Goal: Task Accomplishment & Management: Manage account settings

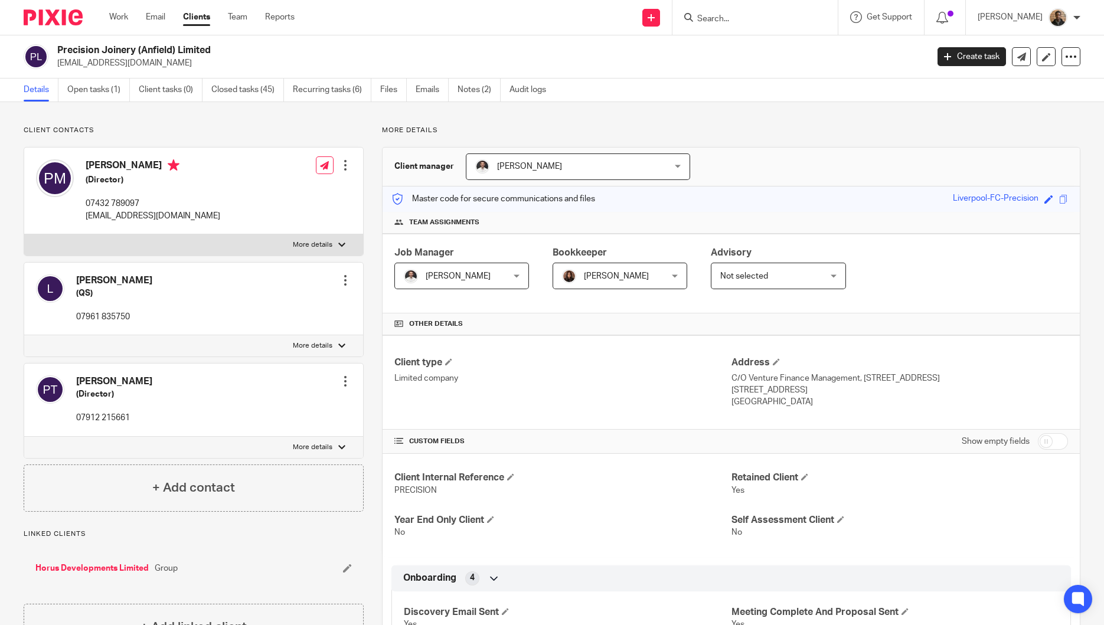
click at [112, 21] on link "Work" at bounding box center [118, 17] width 19 height 12
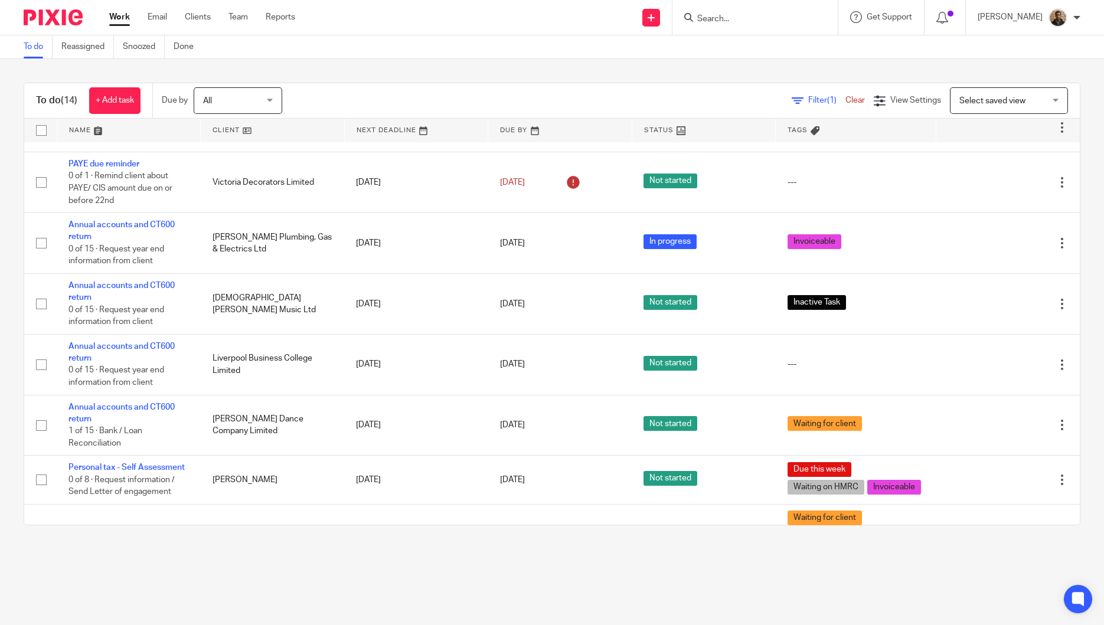
scroll to position [131, 0]
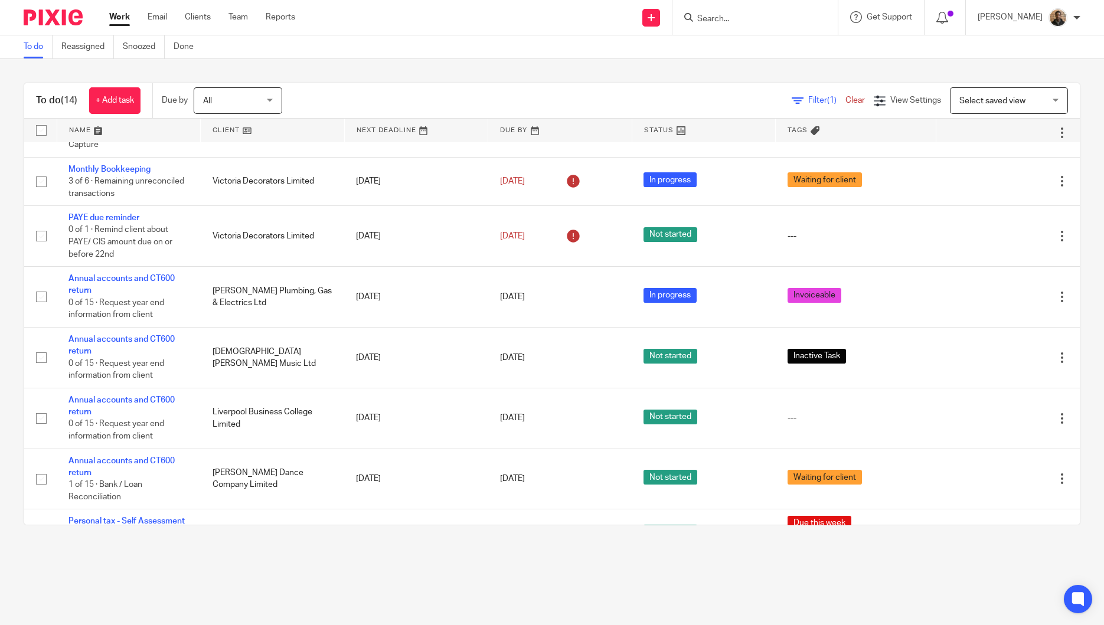
click at [737, 15] on input "Search" at bounding box center [749, 19] width 106 height 11
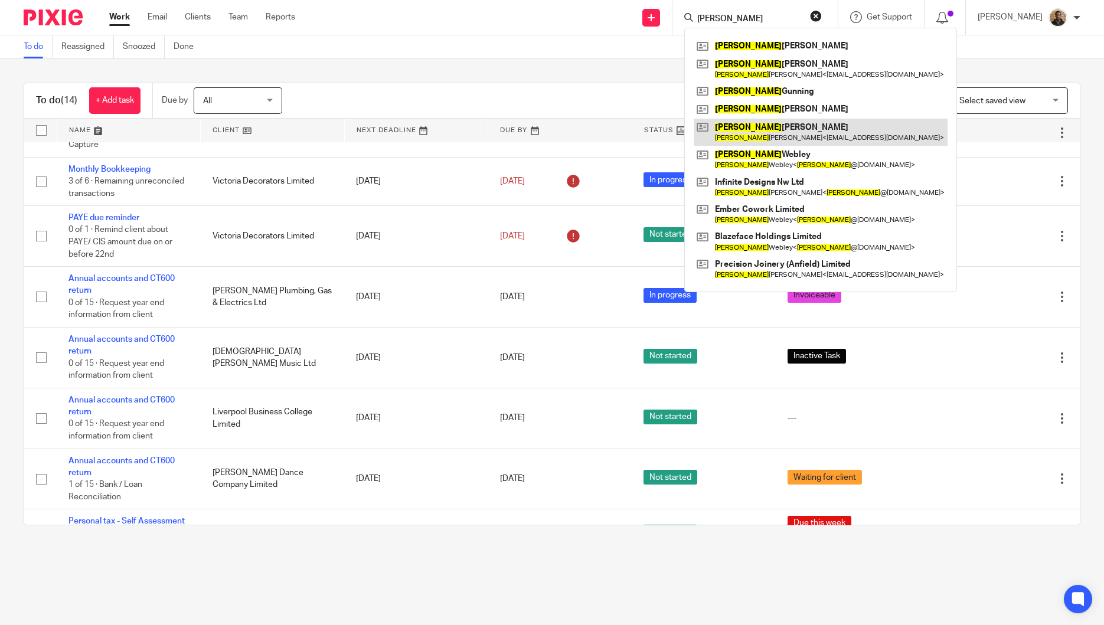
type input "paul"
click at [764, 132] on link at bounding box center [821, 132] width 254 height 27
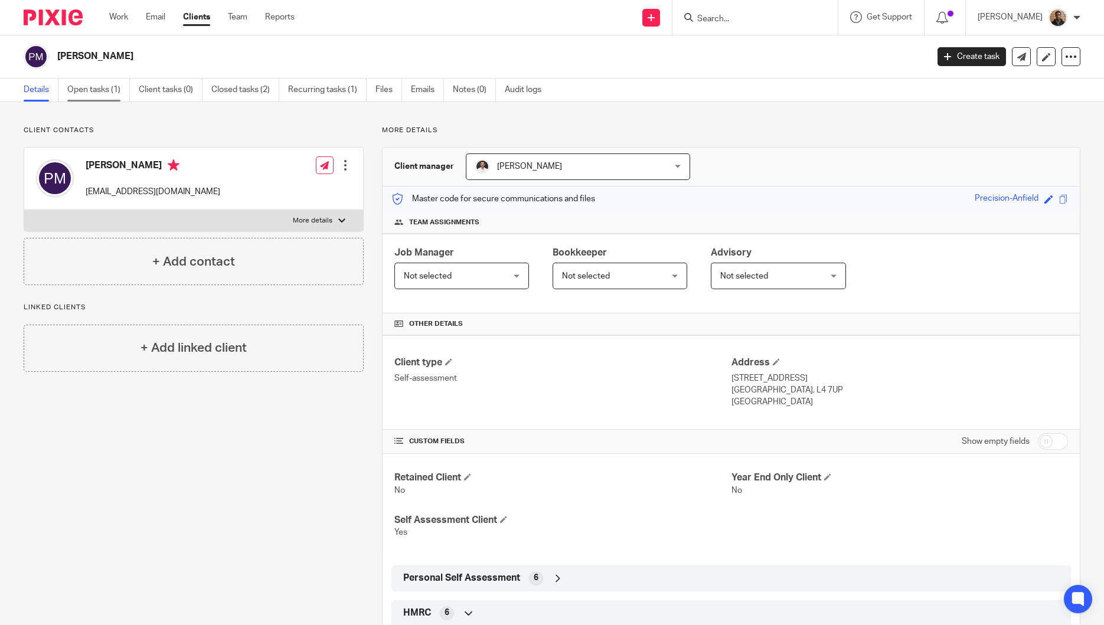
click at [97, 89] on link "Open tasks (1)" at bounding box center [98, 90] width 63 height 23
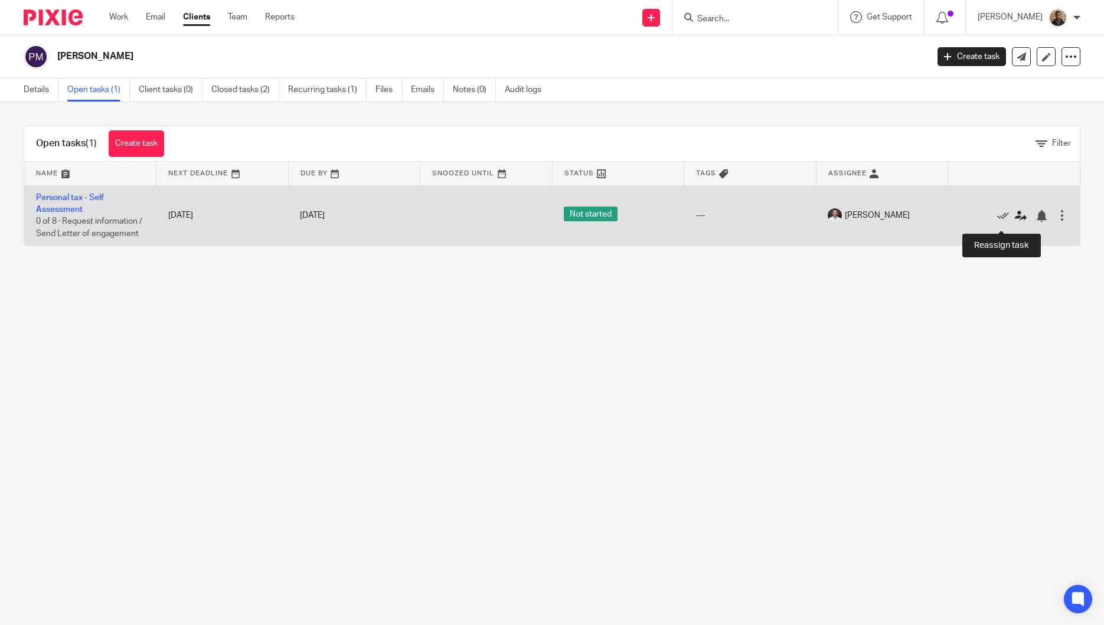
click at [1015, 222] on icon at bounding box center [1021, 216] width 12 height 12
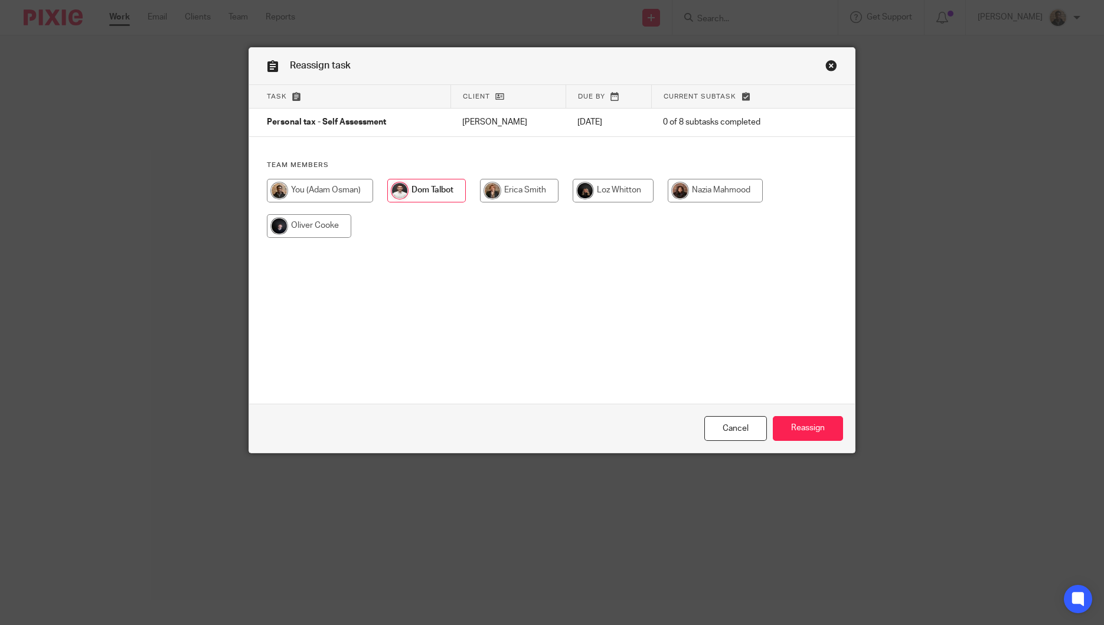
click at [332, 200] on input "radio" at bounding box center [320, 191] width 106 height 24
radio input "true"
click at [820, 425] on input "Reassign" at bounding box center [808, 428] width 70 height 25
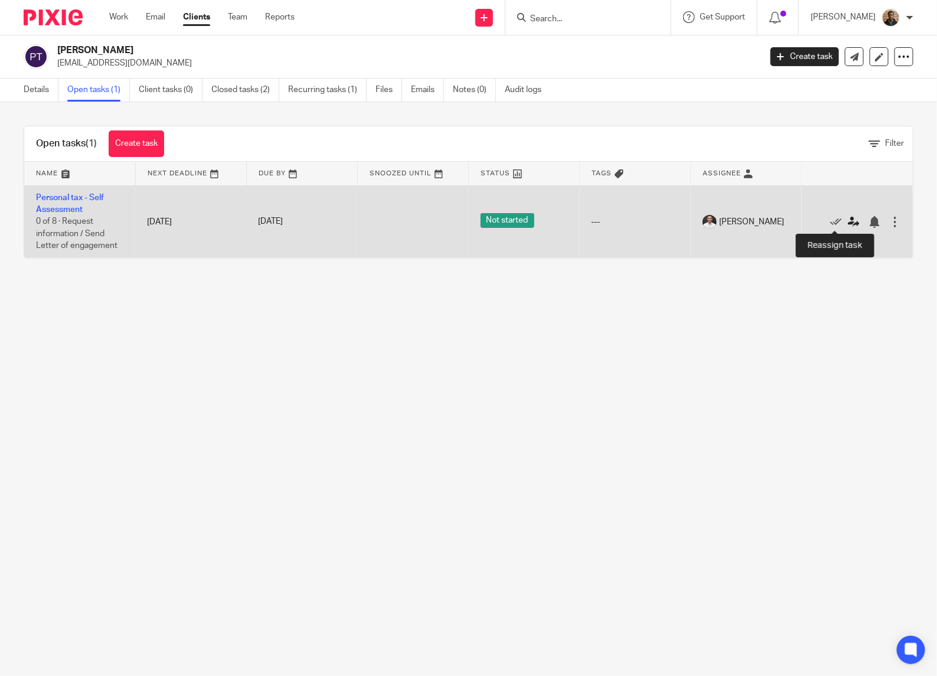
click at [848, 223] on icon at bounding box center [854, 222] width 12 height 12
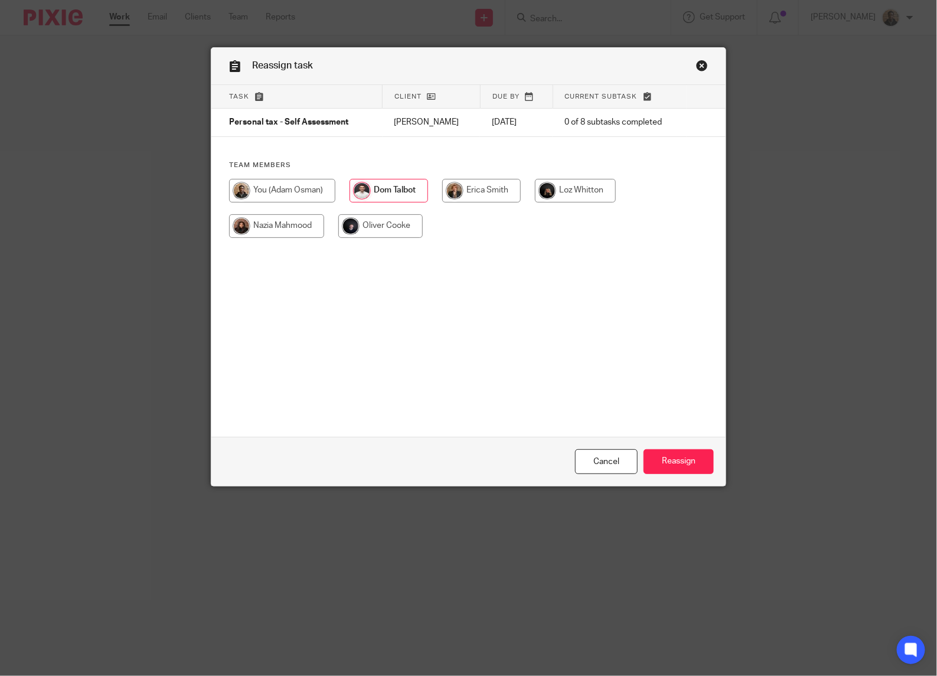
click at [302, 190] on input "radio" at bounding box center [282, 191] width 106 height 24
radio input "true"
click at [687, 464] on input "Reassign" at bounding box center [679, 461] width 70 height 25
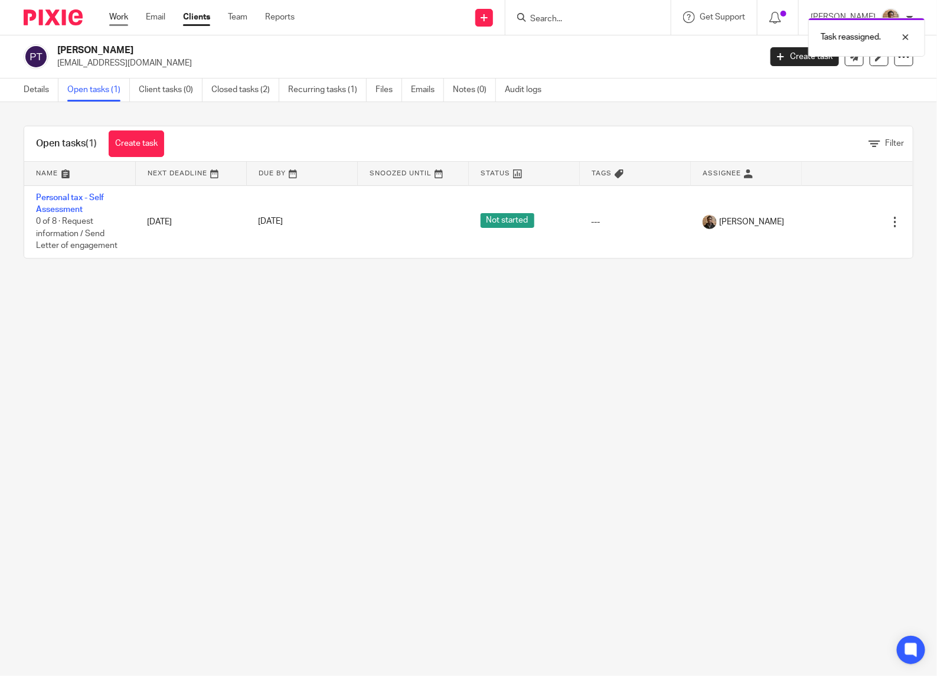
click at [116, 11] on link "Work" at bounding box center [118, 17] width 19 height 12
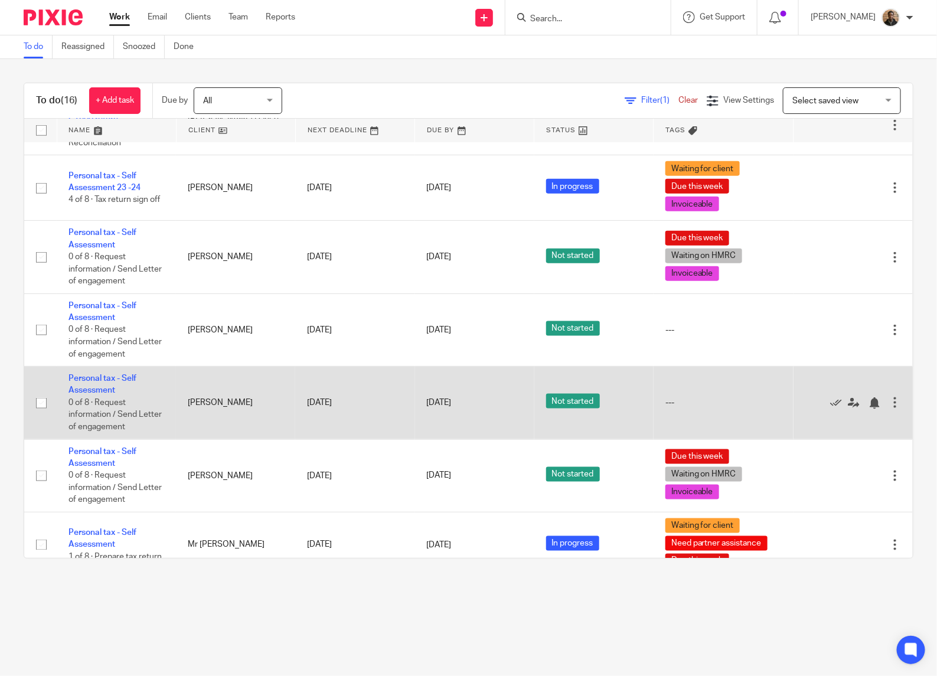
scroll to position [629, 0]
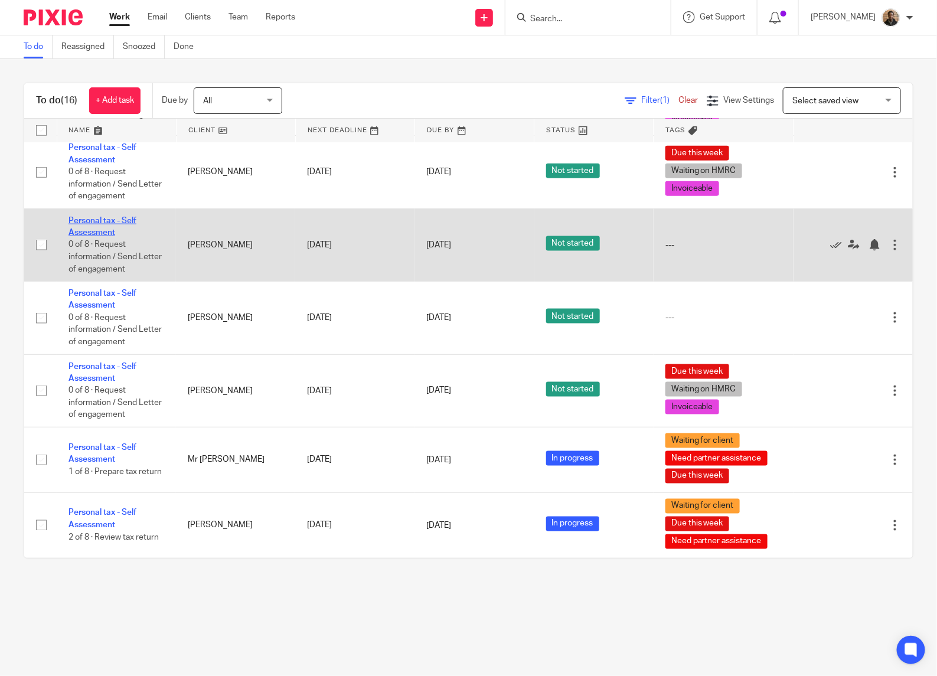
click at [89, 224] on link "Personal tax - Self Assessment" at bounding box center [103, 227] width 68 height 20
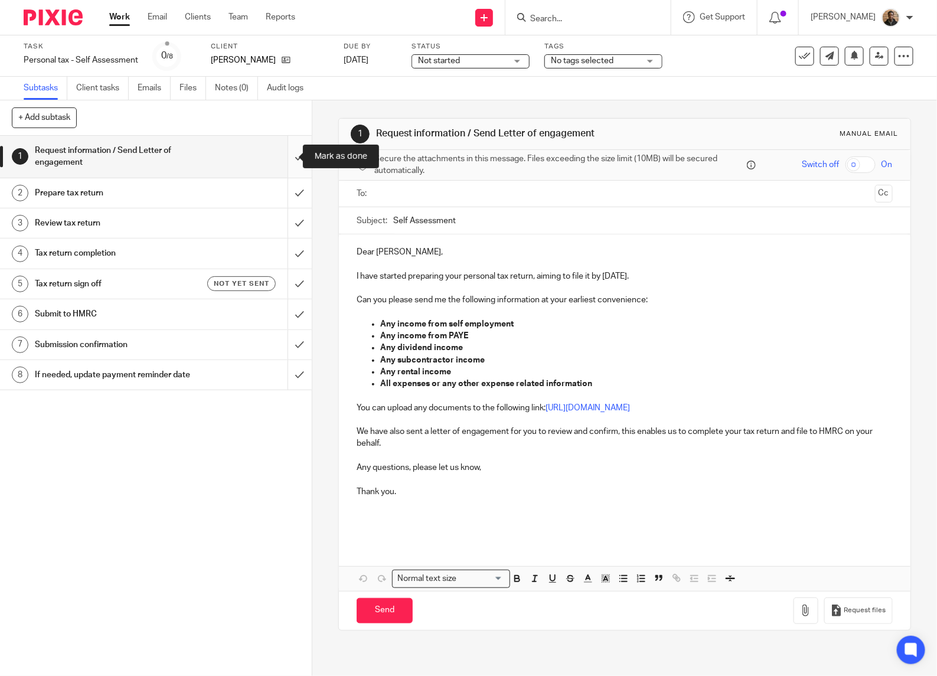
click at [282, 164] on input "submit" at bounding box center [156, 157] width 312 height 42
click at [290, 195] on input "submit" at bounding box center [156, 193] width 312 height 30
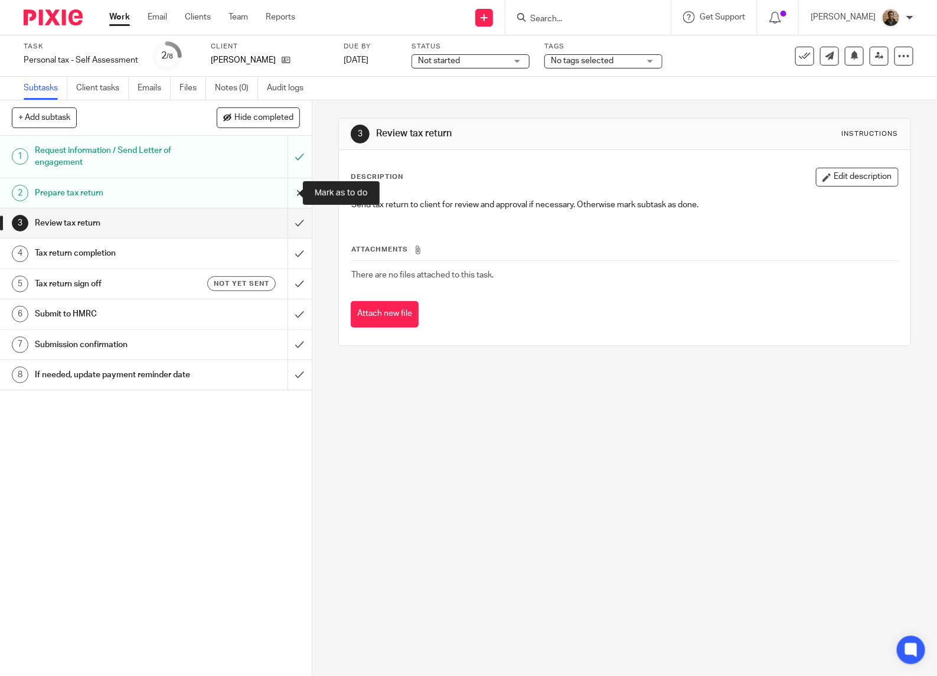
click at [288, 186] on input "submit" at bounding box center [156, 193] width 312 height 30
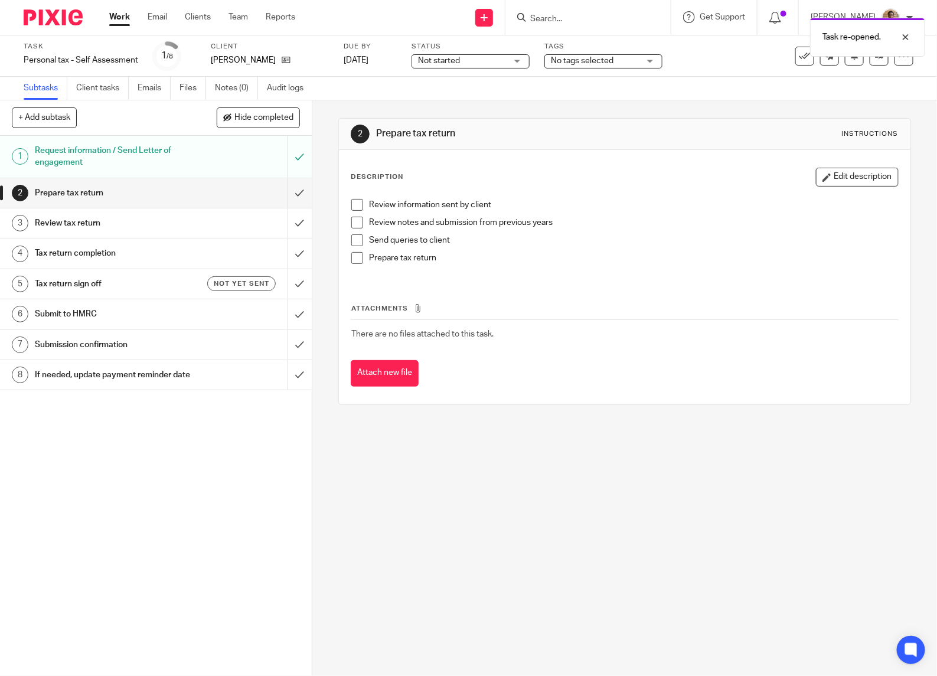
click at [108, 15] on div "Work Email Clients Team Reports Work Email Clients Team Reports Settings" at bounding box center [205, 17] width 216 height 35
click at [511, 69] on div "Status Not started Not started Not started In progress 1" at bounding box center [471, 56] width 118 height 28
click at [514, 60] on div "Not started Not started" at bounding box center [471, 61] width 118 height 14
click at [496, 95] on li "In progress" at bounding box center [471, 104] width 117 height 24
click at [579, 53] on div "Task re-opened." at bounding box center [697, 34] width 457 height 45
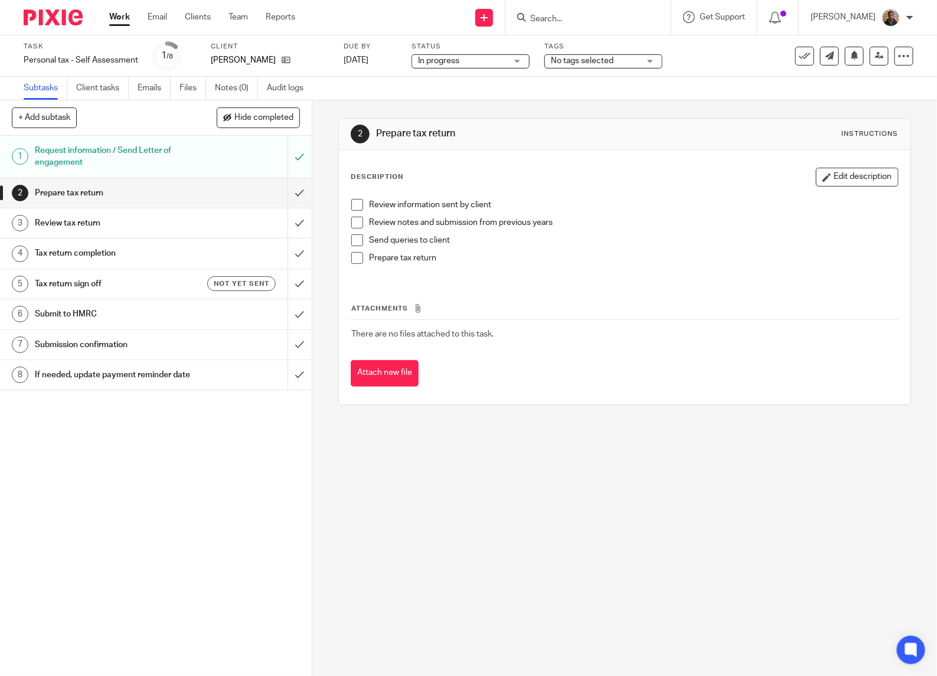
click at [585, 61] on span "No tags selected" at bounding box center [582, 61] width 63 height 8
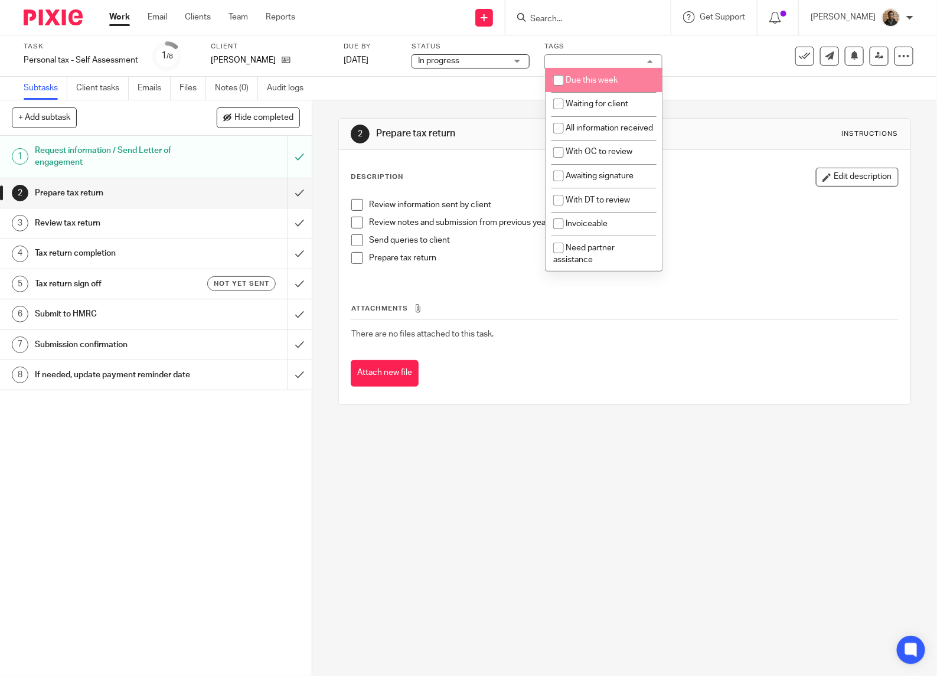
click at [598, 79] on span "Due this week" at bounding box center [592, 80] width 52 height 8
checkbox input "true"
click at [389, 96] on div "Subtasks Client tasks Emails Files Notes (0) Audit logs" at bounding box center [468, 89] width 937 height 24
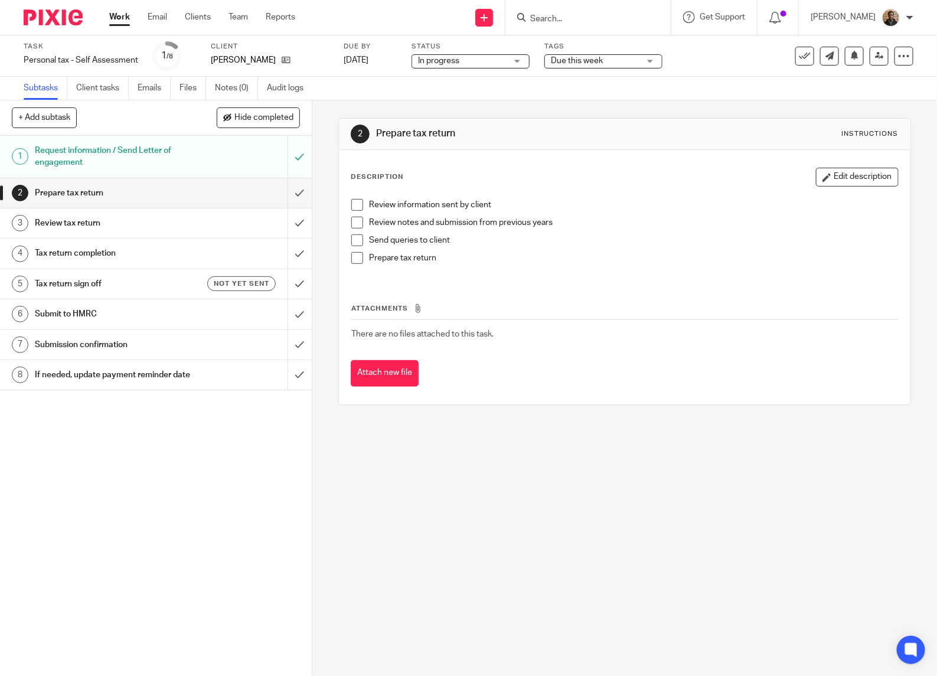
click at [449, 95] on div "Subtasks Client tasks Emails Files Notes (0) Audit logs" at bounding box center [468, 89] width 937 height 24
click at [118, 18] on link "Work" at bounding box center [119, 17] width 21 height 12
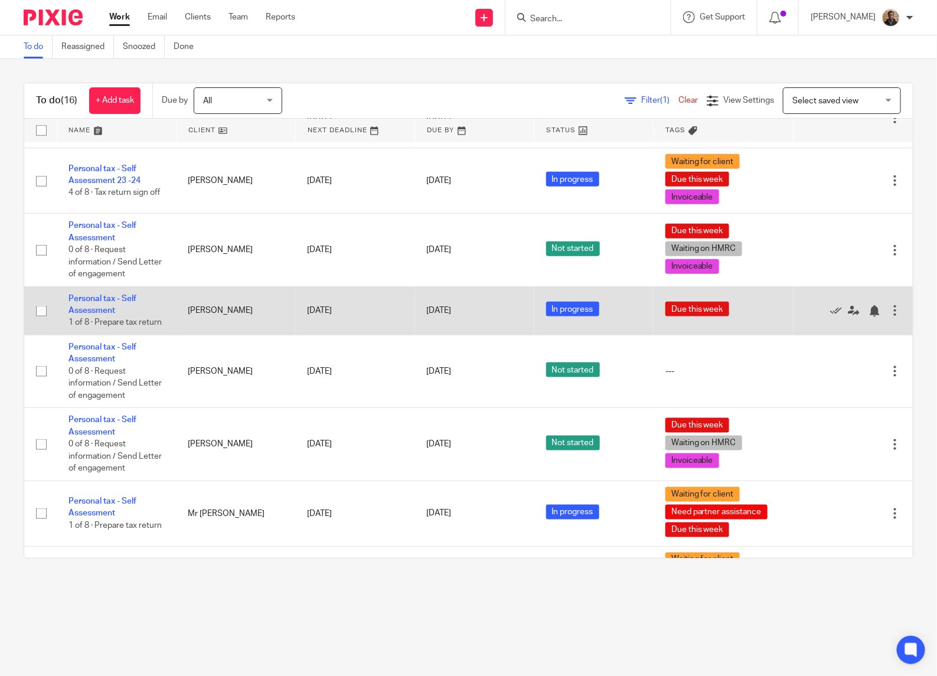
scroll to position [616, 0]
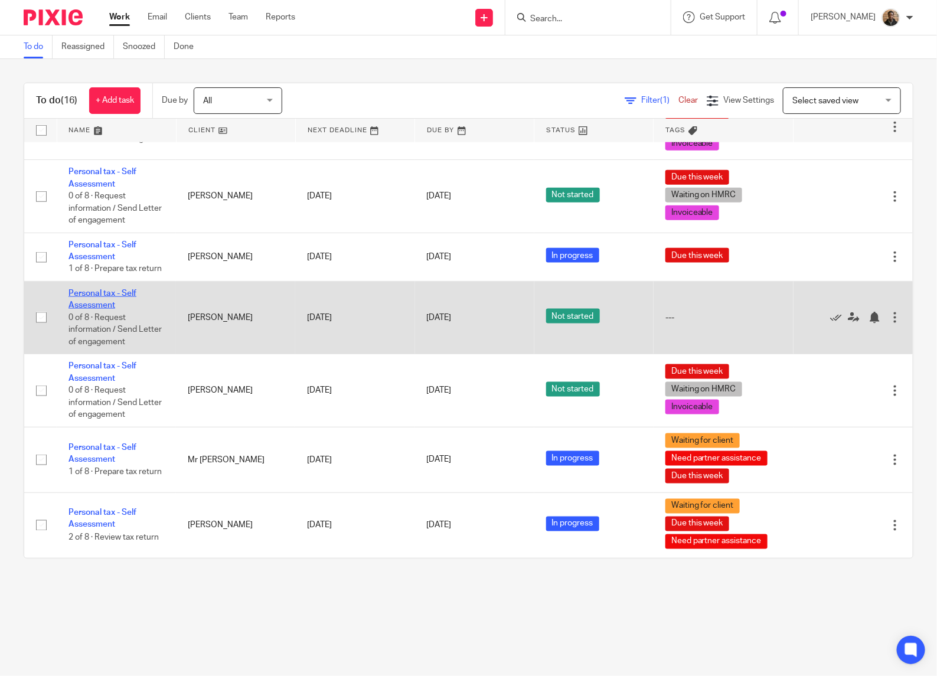
click at [100, 301] on link "Personal tax - Self Assessment" at bounding box center [103, 299] width 68 height 20
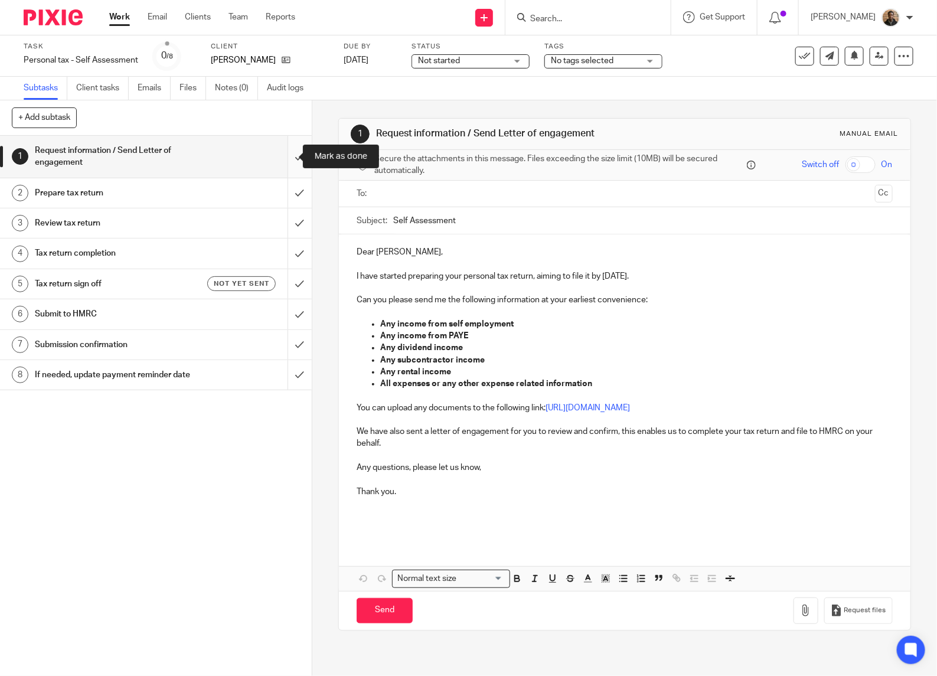
click at [289, 159] on input "submit" at bounding box center [156, 157] width 312 height 42
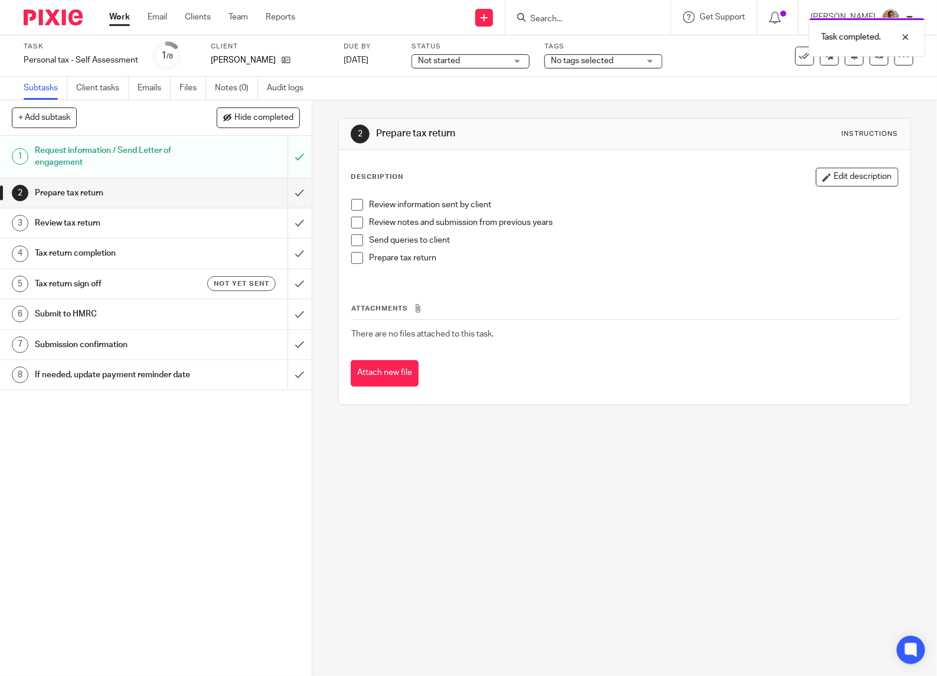
click at [313, 117] on div "2 Prepare tax return Instructions Description Edit description Review informati…" at bounding box center [624, 388] width 625 height 576
click at [118, 12] on link "Work" at bounding box center [119, 17] width 21 height 12
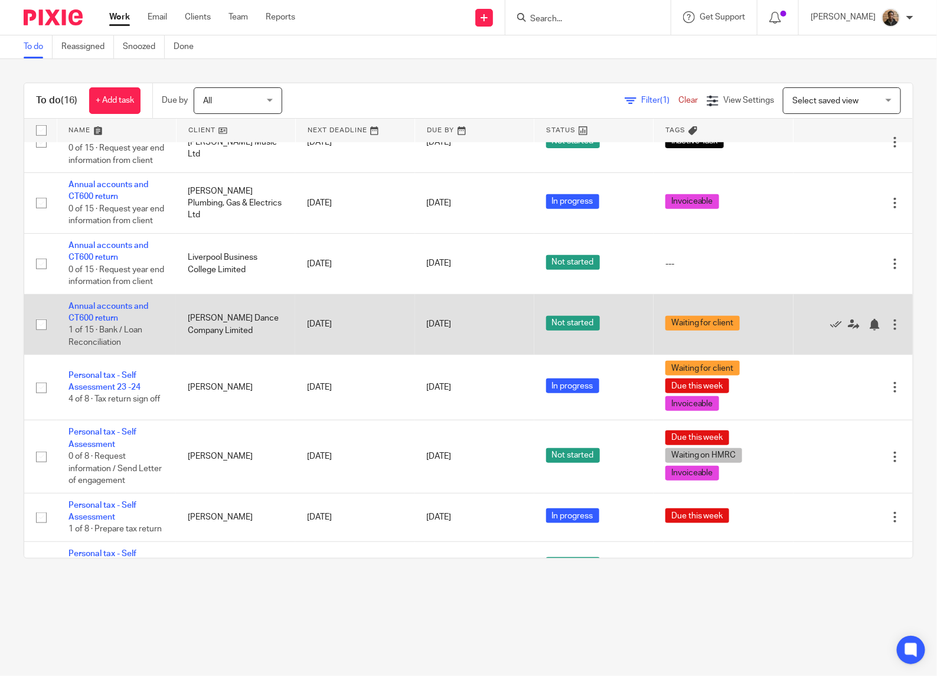
scroll to position [309, 0]
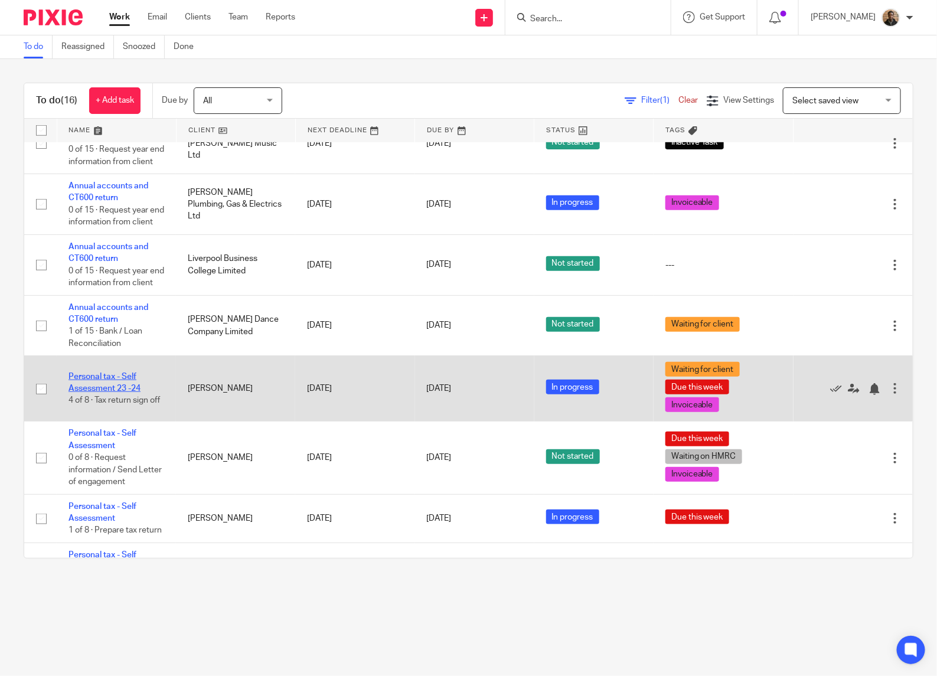
click at [102, 393] on link "Personal tax - Self Assessment 23 -24" at bounding box center [105, 383] width 72 height 20
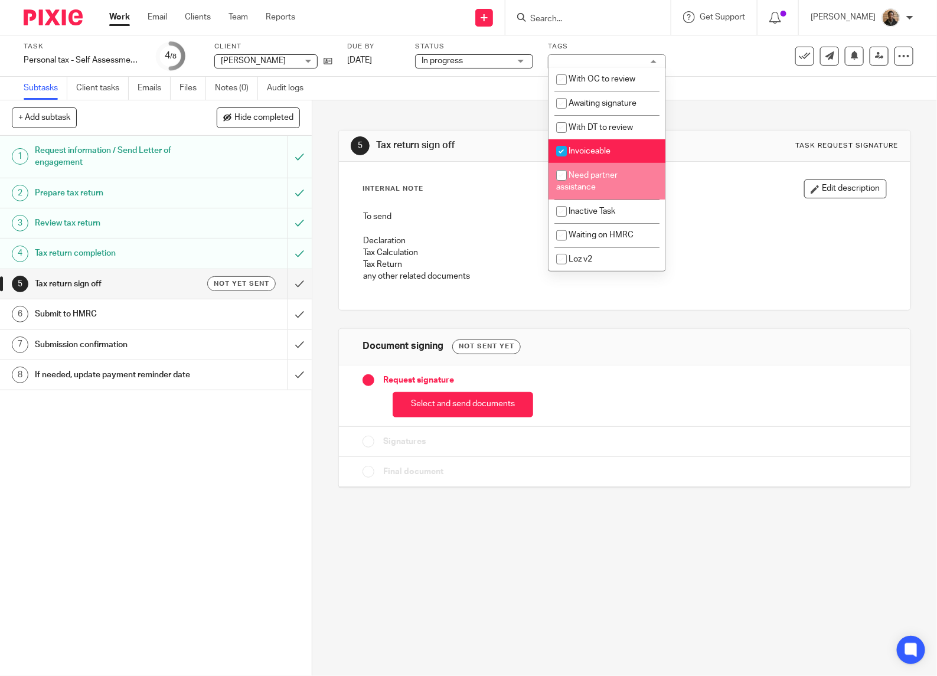
scroll to position [83, 0]
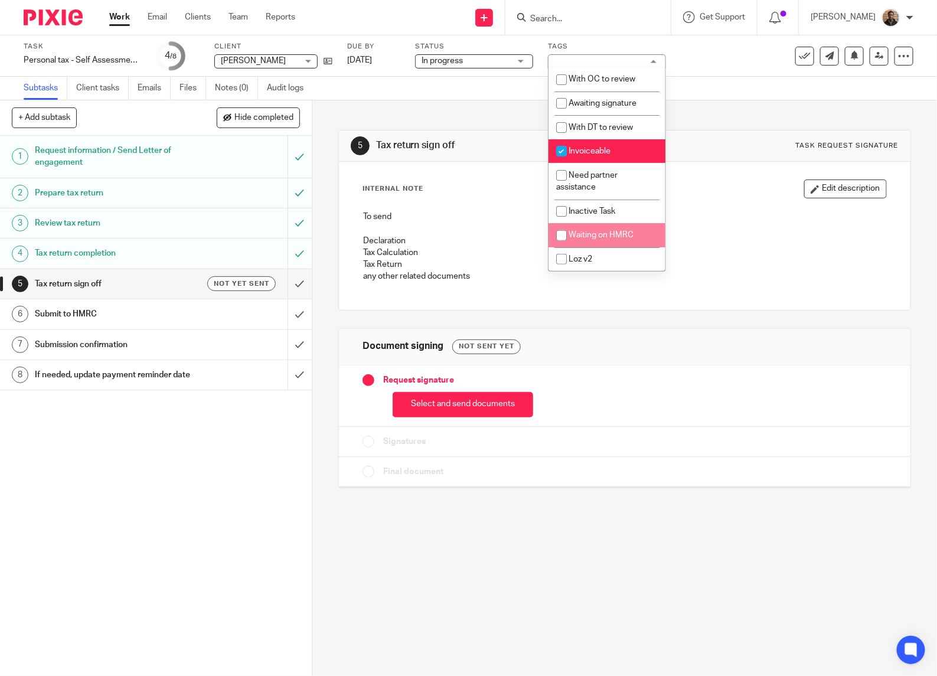
click at [592, 235] on span "Waiting on HMRC" at bounding box center [601, 235] width 65 height 8
checkbox input "true"
click at [485, 113] on div "5 Tax return sign off Task request signature Internal Note Edit description To …" at bounding box center [624, 300] width 573 height 400
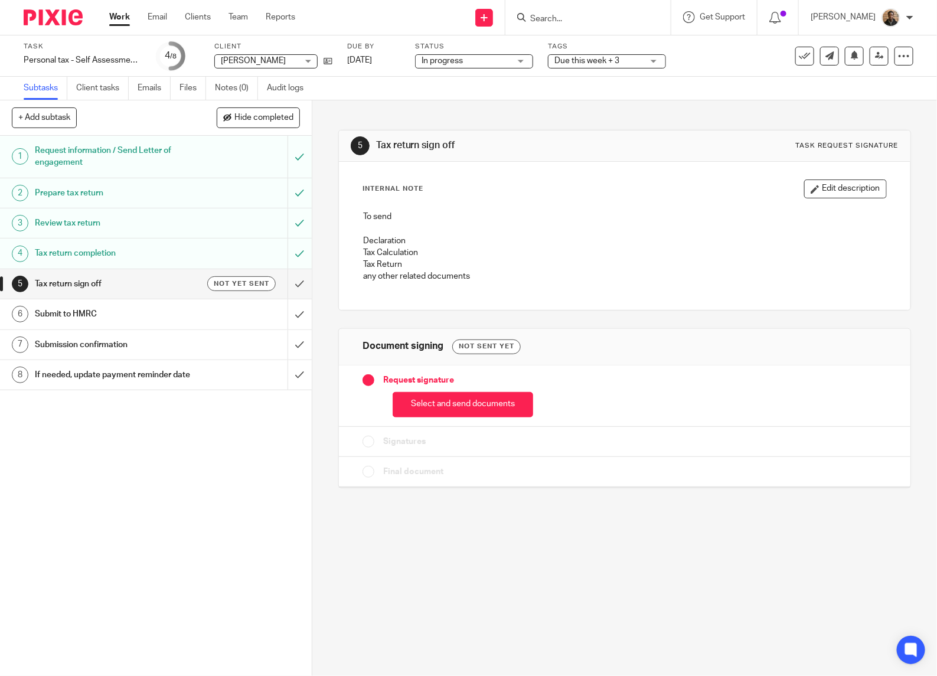
click at [122, 19] on link "Work" at bounding box center [119, 17] width 21 height 12
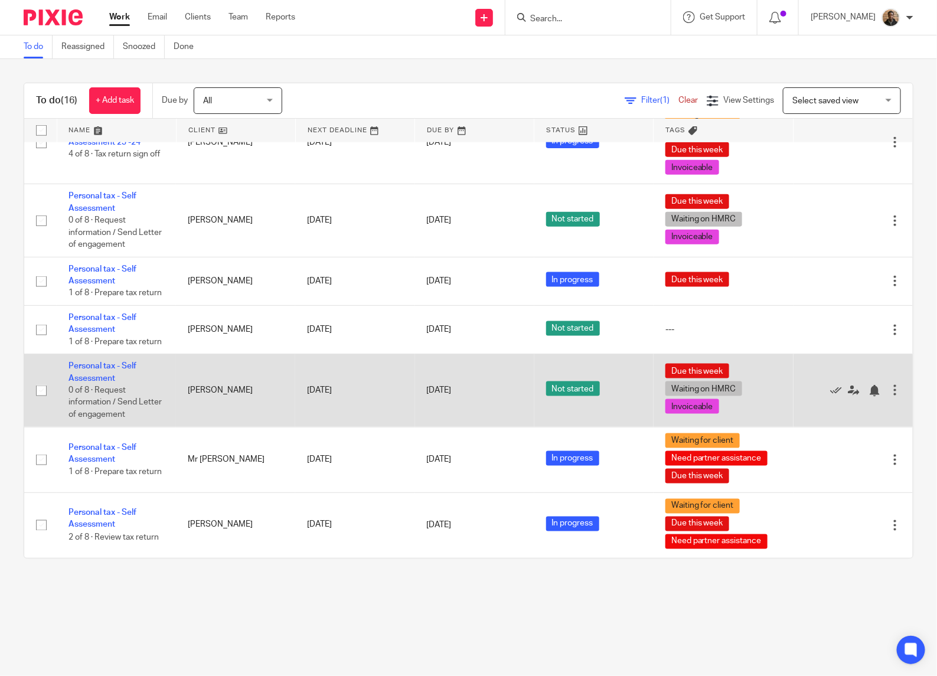
scroll to position [548, 0]
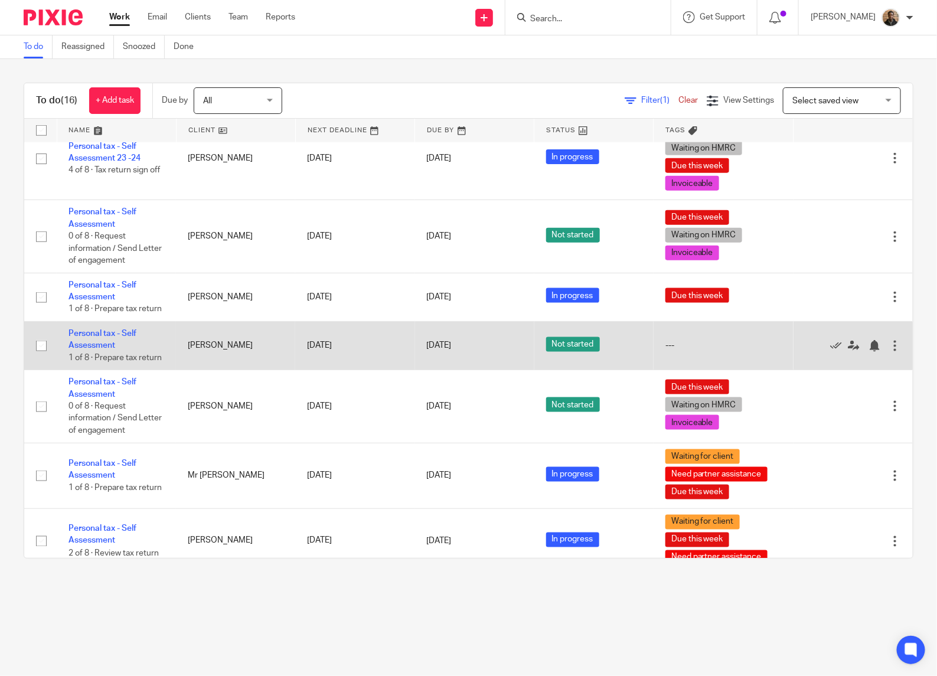
click at [77, 370] on td "Personal tax - Self Assessment 1 of 8 · Prepare tax return" at bounding box center [116, 346] width 119 height 48
click at [80, 350] on link "Personal tax - Self Assessment" at bounding box center [103, 340] width 68 height 20
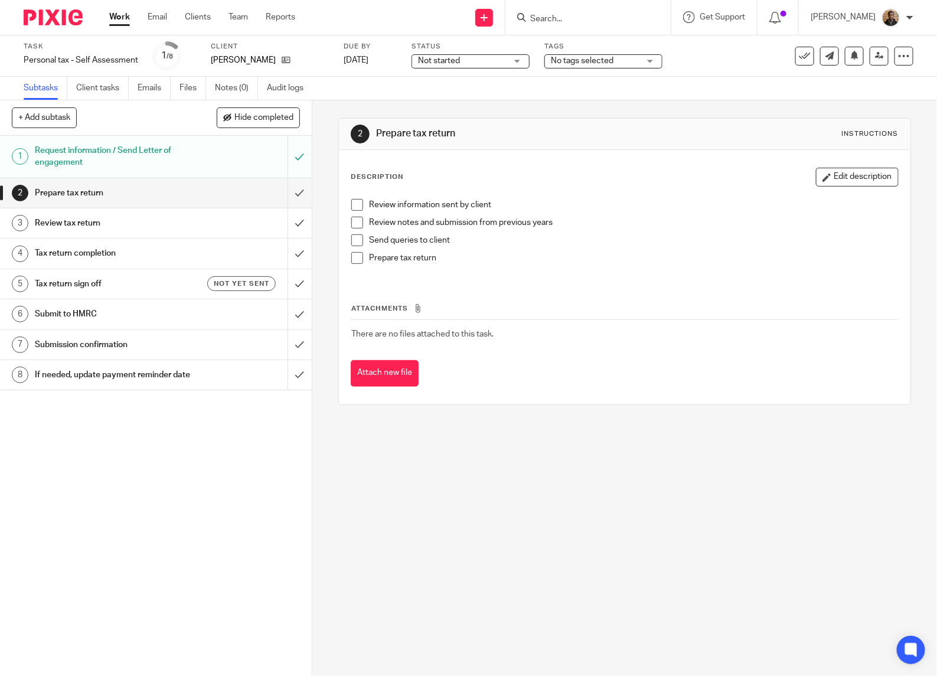
click at [462, 58] on span "Not started" at bounding box center [462, 61] width 89 height 12
click at [465, 105] on li "In progress" at bounding box center [471, 104] width 117 height 24
click at [581, 55] on span "No tags selected" at bounding box center [595, 61] width 89 height 12
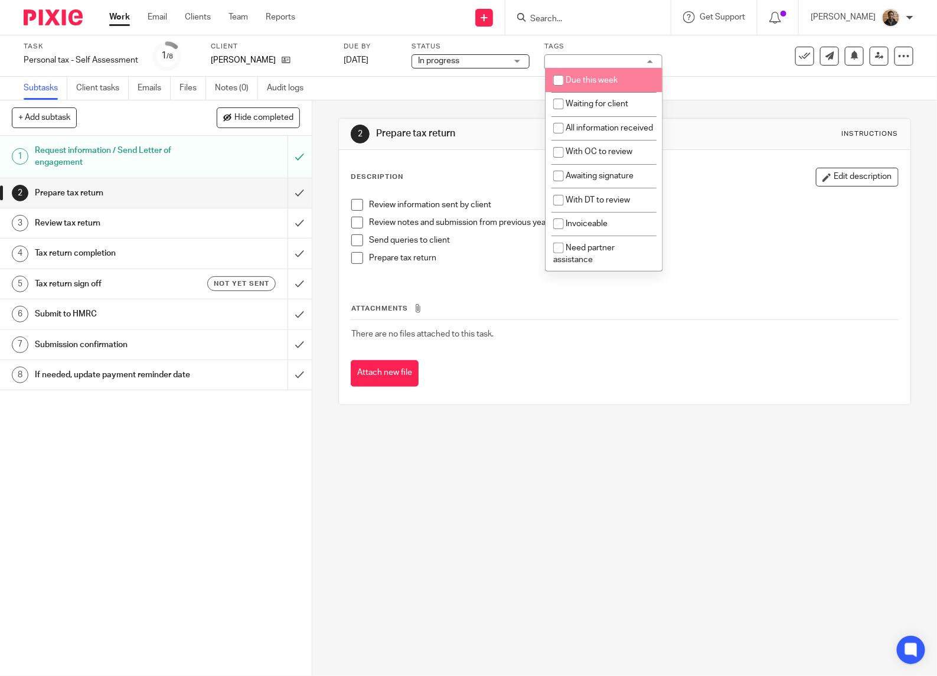
click at [553, 77] on input "checkbox" at bounding box center [558, 80] width 22 height 22
checkbox input "true"
click at [500, 107] on div "2 Prepare tax return Instructions Description Edit description Review informati…" at bounding box center [624, 261] width 573 height 322
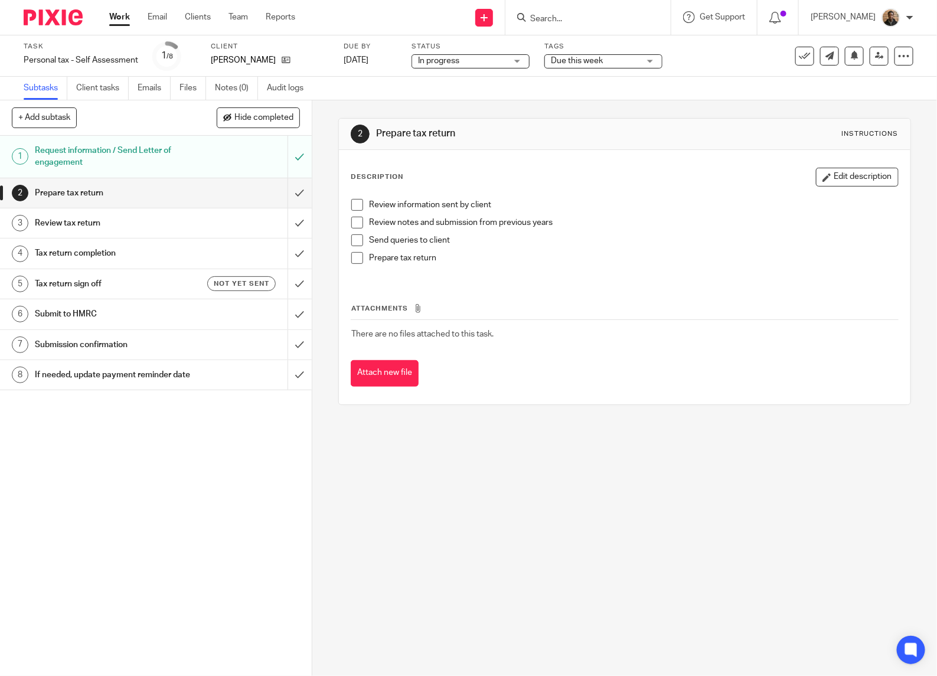
click at [128, 21] on link "Work" at bounding box center [119, 17] width 21 height 12
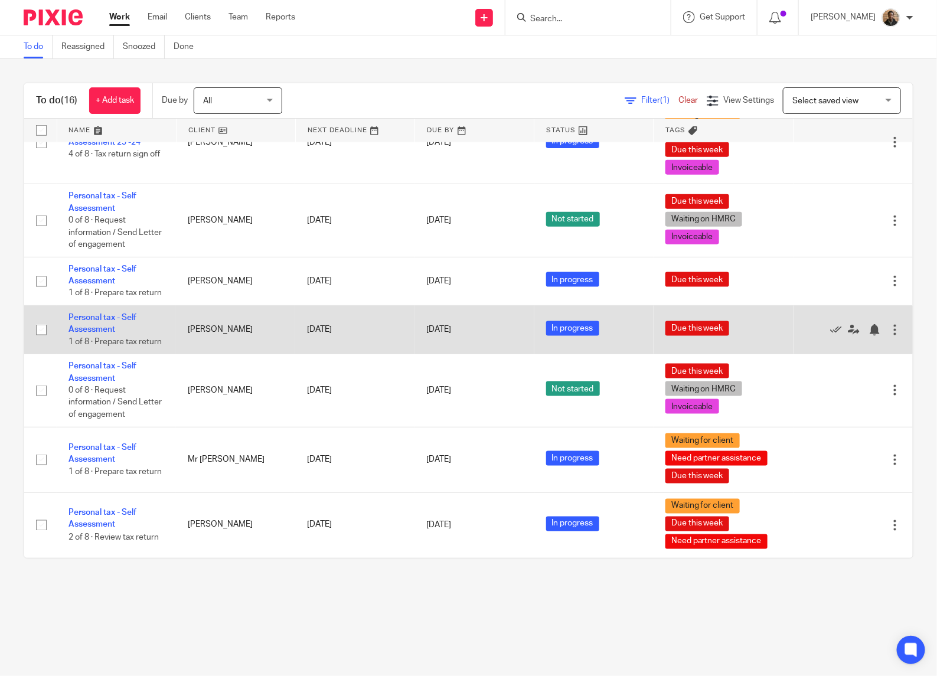
scroll to position [622, 0]
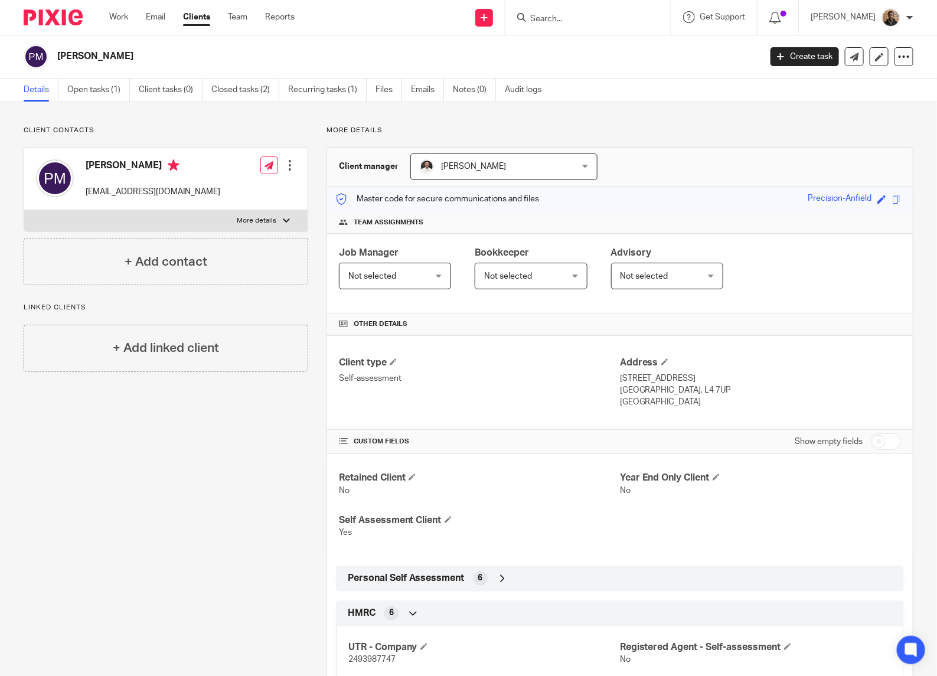
drag, startPoint x: 122, startPoint y: 550, endPoint x: 122, endPoint y: 506, distance: 44.3
click at [122, 545] on div "Client contacts Paul Moore contact@precisionjoineryltd.co.uk Edit contact Creat…" at bounding box center [156, 601] width 303 height 951
click at [781, 16] on icon at bounding box center [776, 18] width 12 height 12
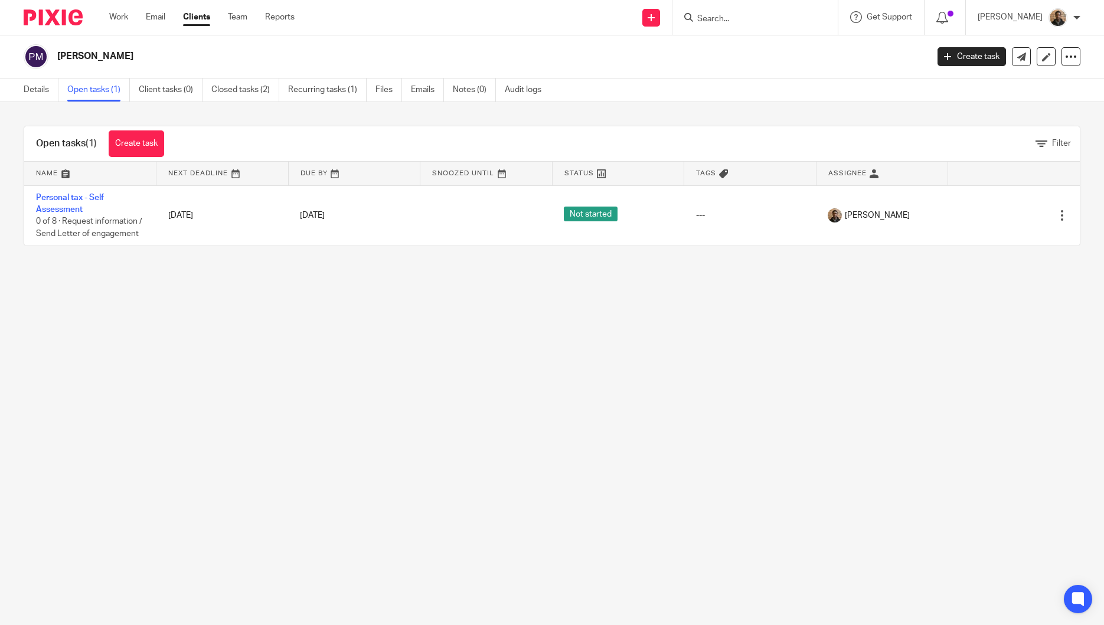
click at [632, 106] on div "Open tasks (1) Create task Filter Name Next Deadline Due By Snoozed Until Statu…" at bounding box center [552, 186] width 1104 height 168
click at [119, 21] on link "Work" at bounding box center [118, 17] width 19 height 12
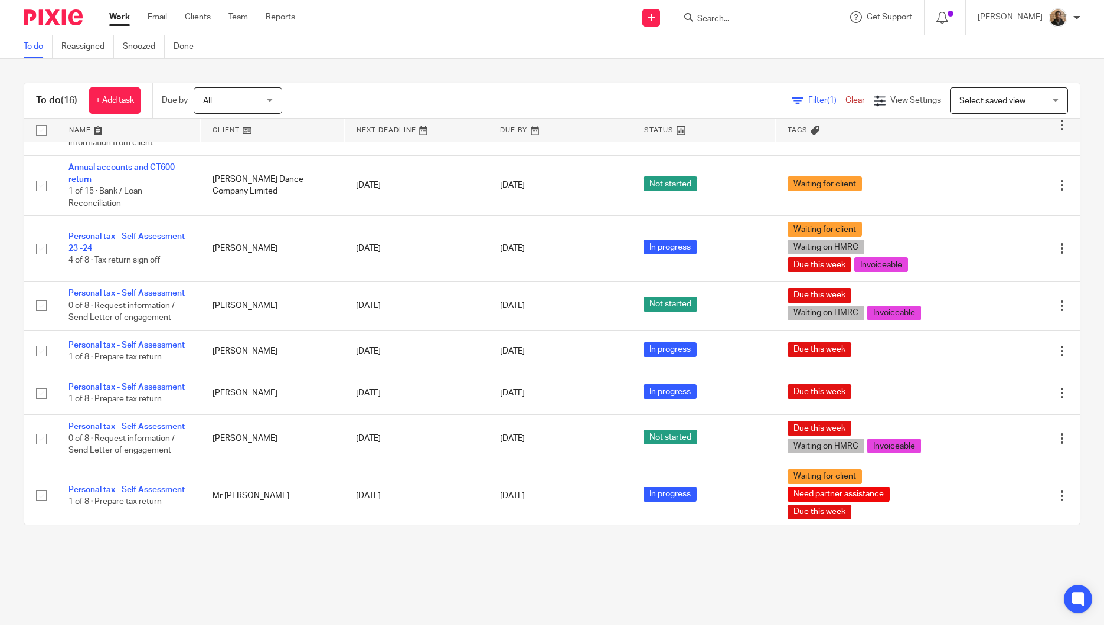
scroll to position [443, 0]
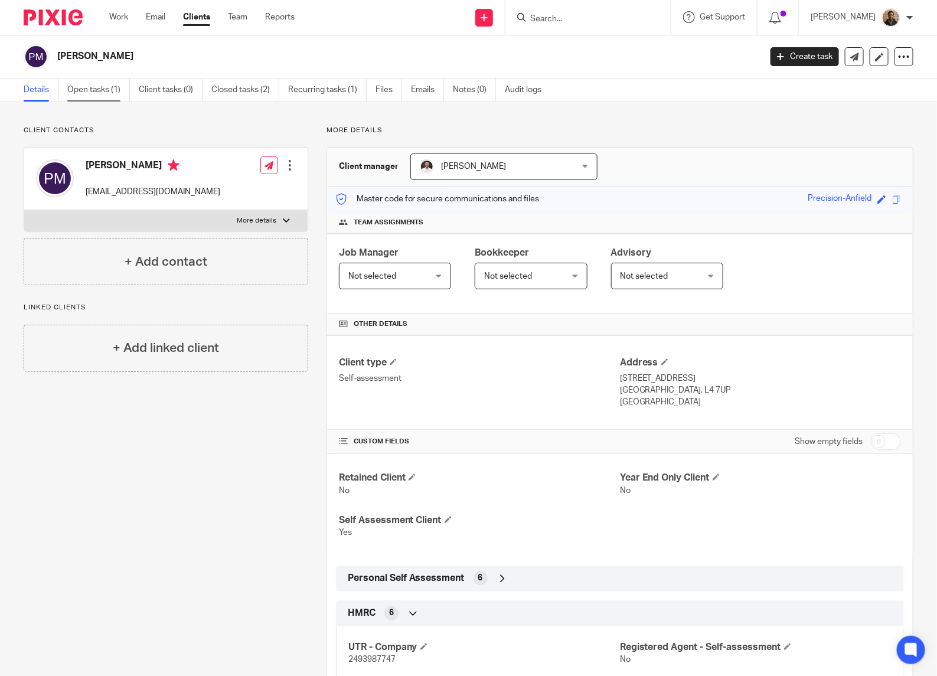
click at [92, 92] on link "Open tasks (1)" at bounding box center [98, 90] width 63 height 23
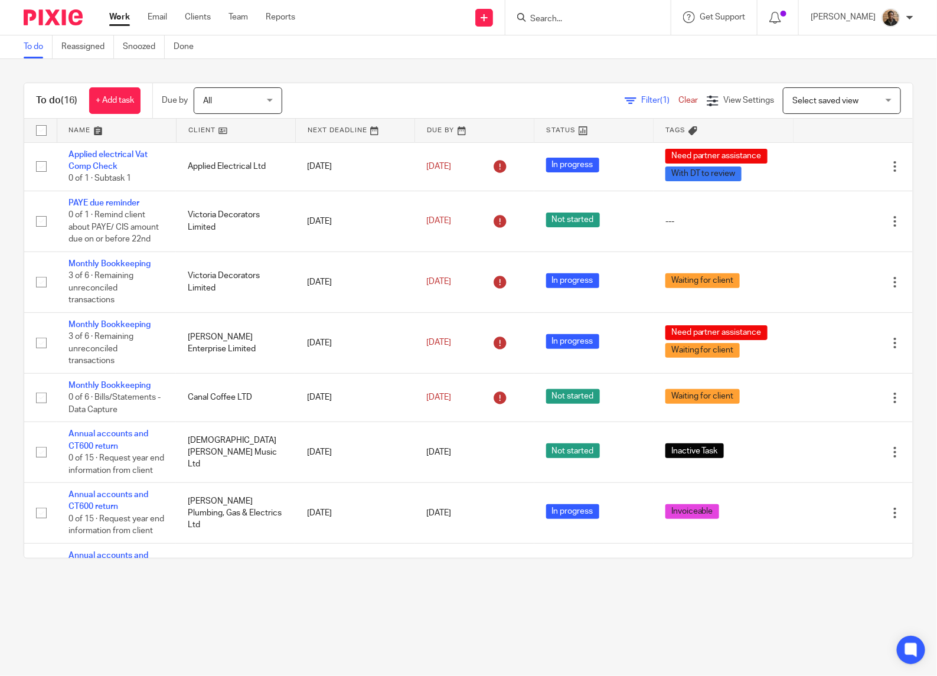
scroll to position [622, 0]
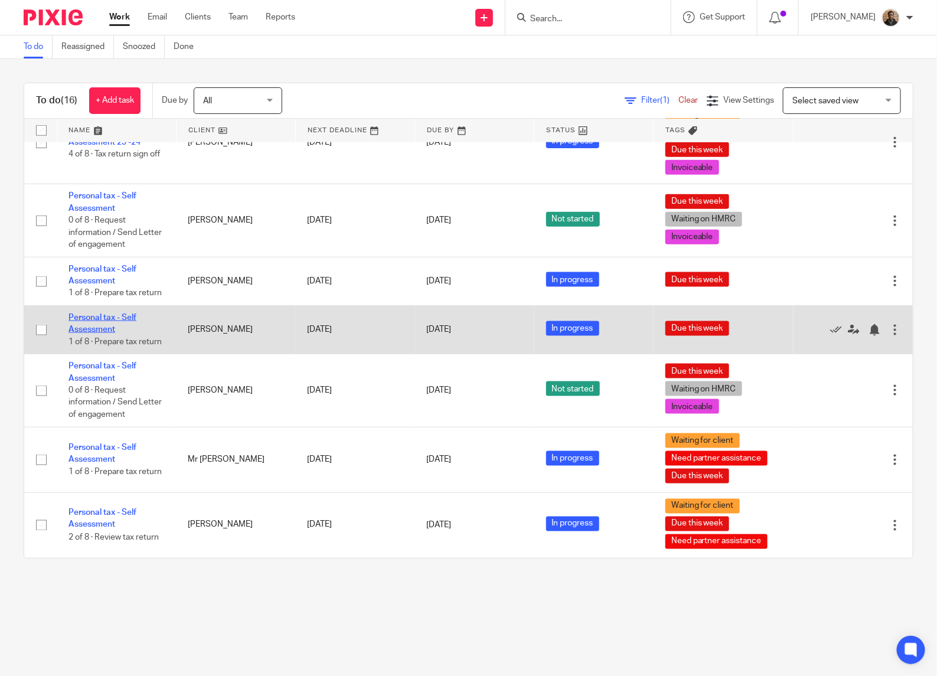
click at [101, 315] on link "Personal tax - Self Assessment" at bounding box center [103, 324] width 68 height 20
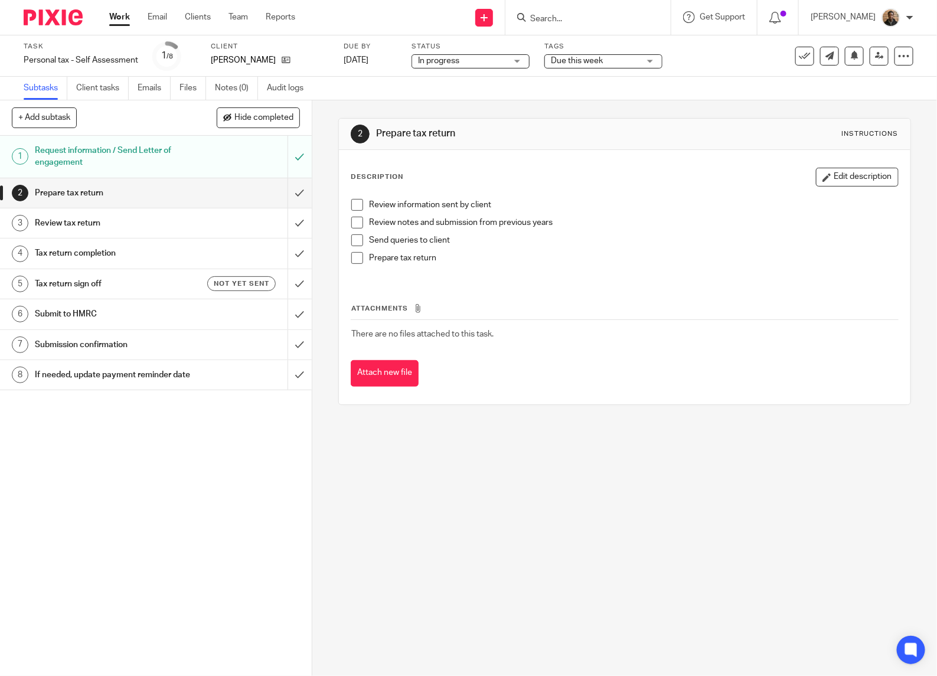
click at [351, 207] on span at bounding box center [357, 205] width 12 height 12
click at [351, 217] on span at bounding box center [357, 223] width 12 height 12
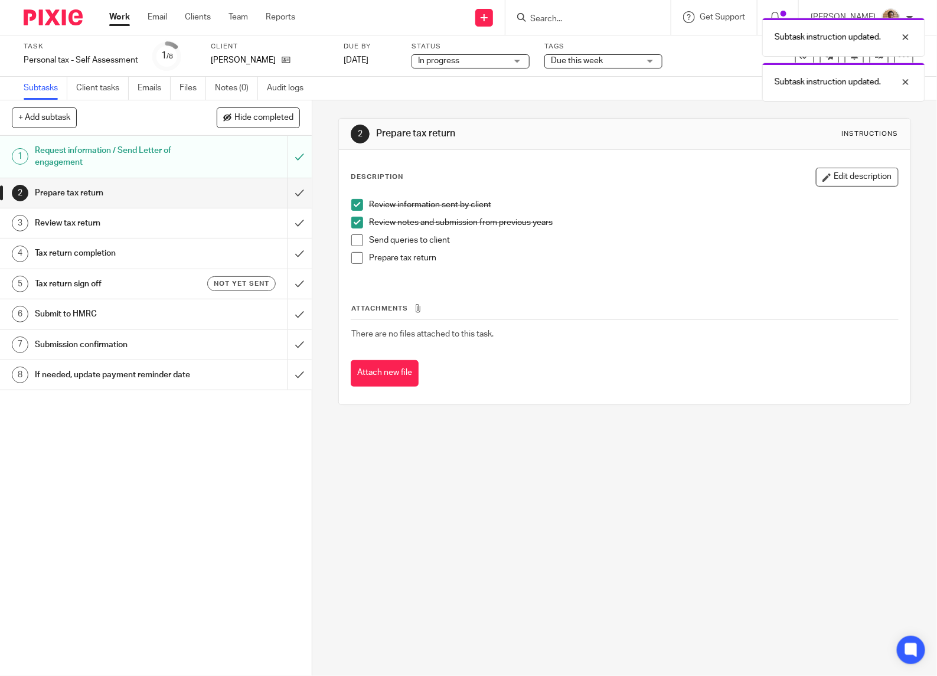
click at [354, 234] on span at bounding box center [357, 240] width 12 height 12
click at [354, 261] on span at bounding box center [357, 258] width 12 height 12
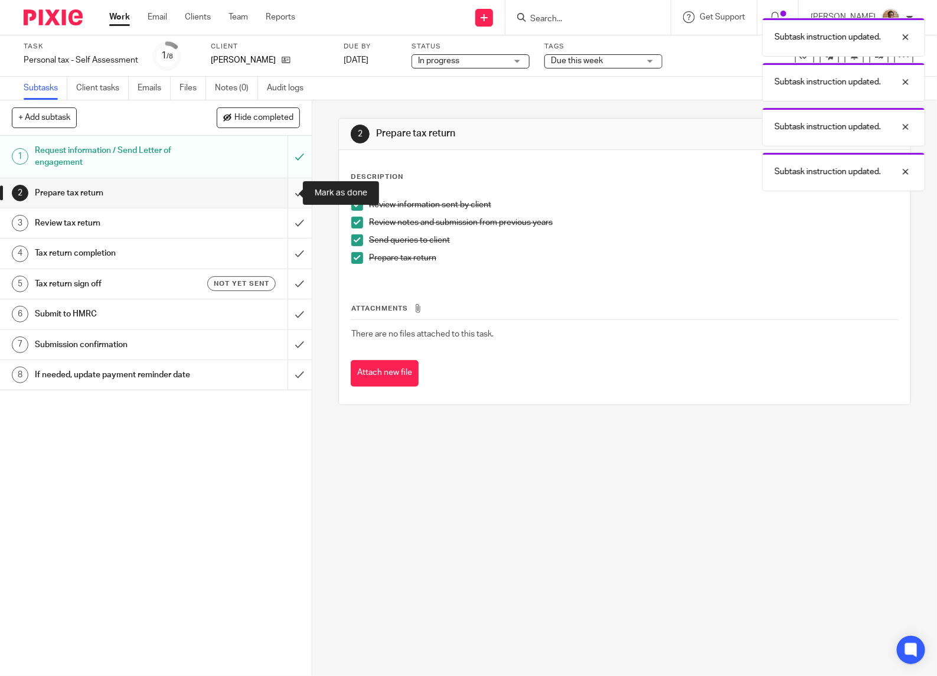
click at [285, 190] on input "submit" at bounding box center [156, 193] width 312 height 30
click at [278, 224] on input "submit" at bounding box center [156, 223] width 312 height 30
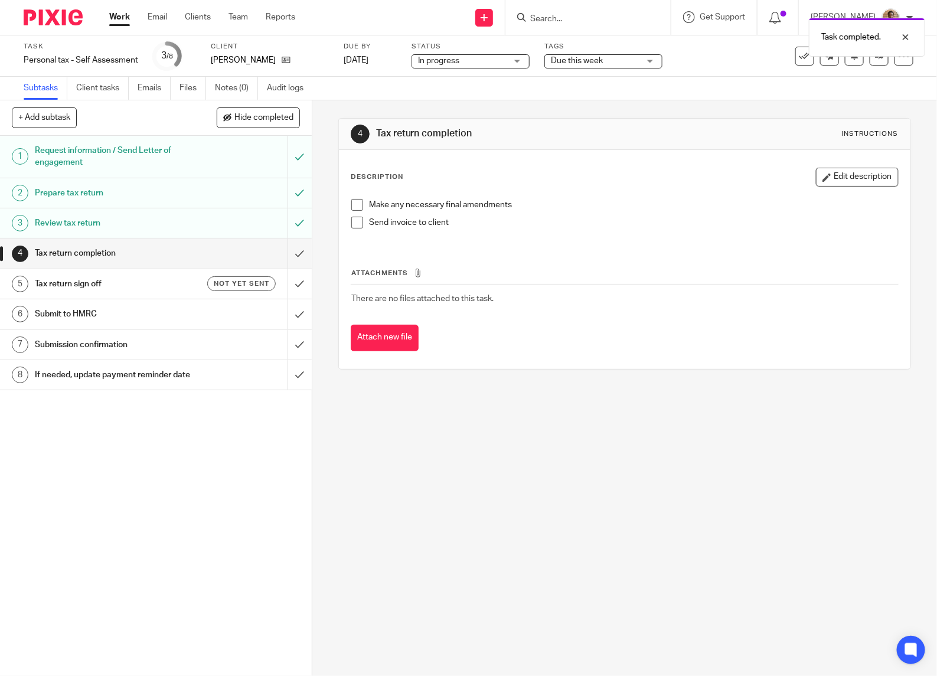
click at [256, 256] on div "Tax return completion" at bounding box center [155, 253] width 241 height 18
click at [279, 253] on input "submit" at bounding box center [156, 254] width 312 height 30
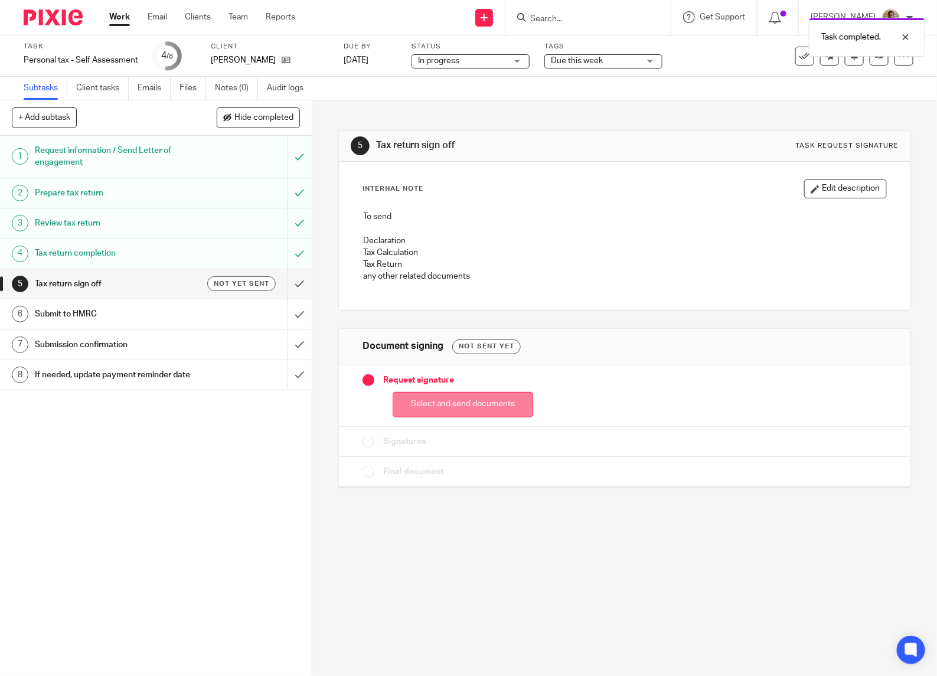
click at [443, 408] on button "Select and send documents" at bounding box center [463, 404] width 141 height 25
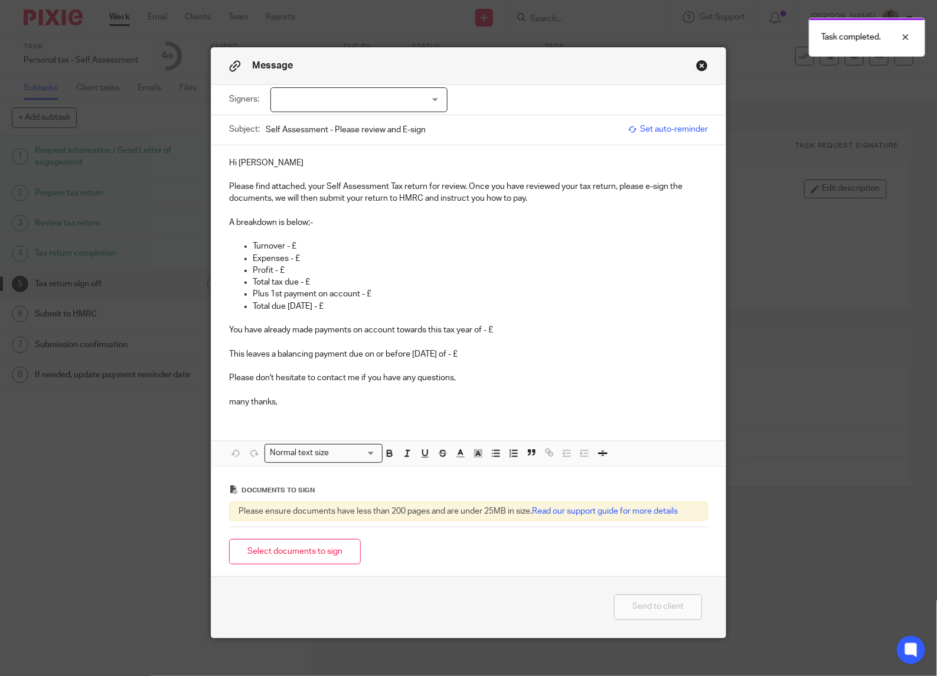
click at [387, 96] on div at bounding box center [358, 99] width 177 height 25
click at [376, 126] on li "Phil Tagg" at bounding box center [354, 124] width 176 height 24
checkbox input "true"
click at [294, 227] on p "A breakdown is below;-" at bounding box center [468, 217] width 479 height 24
click at [305, 244] on p "Turnover - £" at bounding box center [480, 246] width 455 height 12
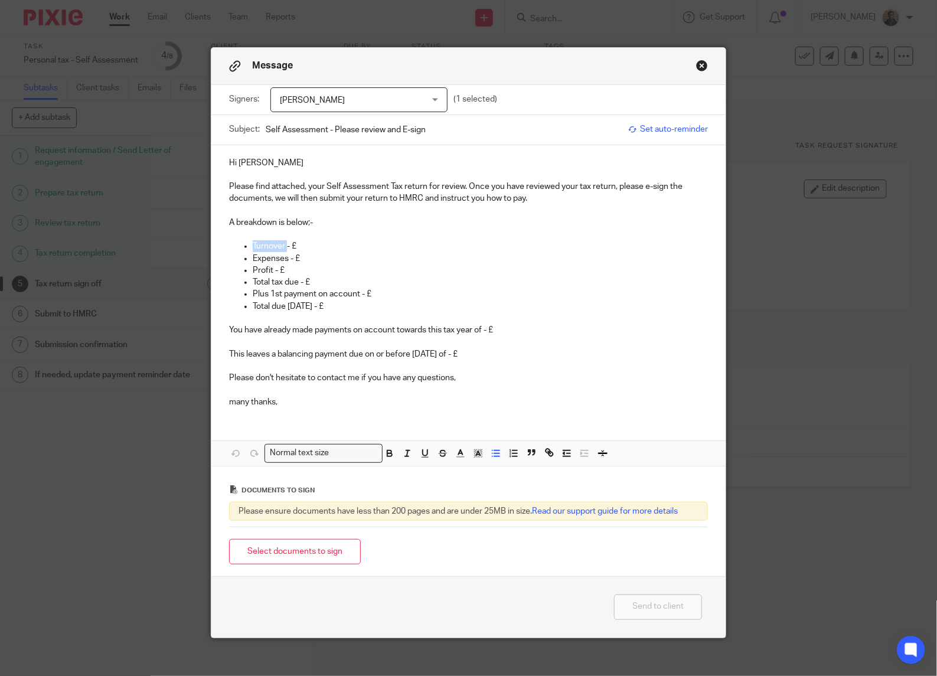
drag, startPoint x: 281, startPoint y: 246, endPoint x: 248, endPoint y: 248, distance: 33.2
click at [253, 248] on p "Turnover - £" at bounding box center [480, 246] width 455 height 12
click at [350, 255] on p "Expenses - £" at bounding box center [480, 259] width 455 height 12
click at [282, 257] on p "Expenses - £" at bounding box center [480, 259] width 455 height 12
click at [345, 243] on p "Employment Income - £" at bounding box center [480, 246] width 455 height 12
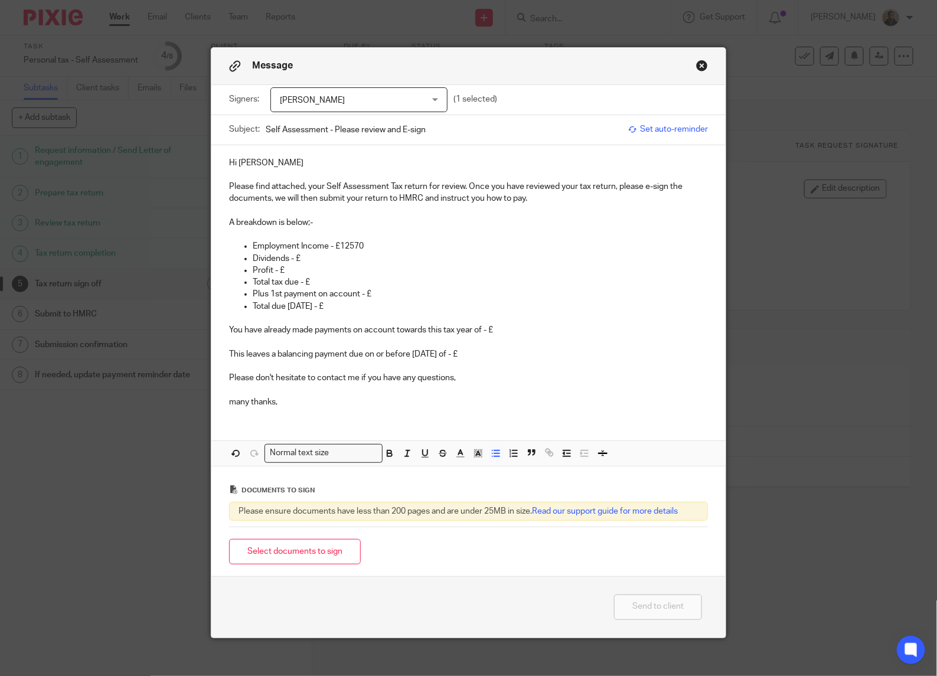
click at [317, 308] on p "Total due 31/01/24 - £" at bounding box center [480, 307] width 455 height 12
click at [445, 353] on p "This leaves a balancing payment due on or before 31/01/24 of - £" at bounding box center [468, 349] width 479 height 24
drag, startPoint x: 219, startPoint y: 329, endPoint x: 493, endPoint y: 341, distance: 274.9
click at [493, 341] on div "Hi Phil Please find attached, your Self Assessment Tax return for review. Once …" at bounding box center [468, 281] width 514 height 272
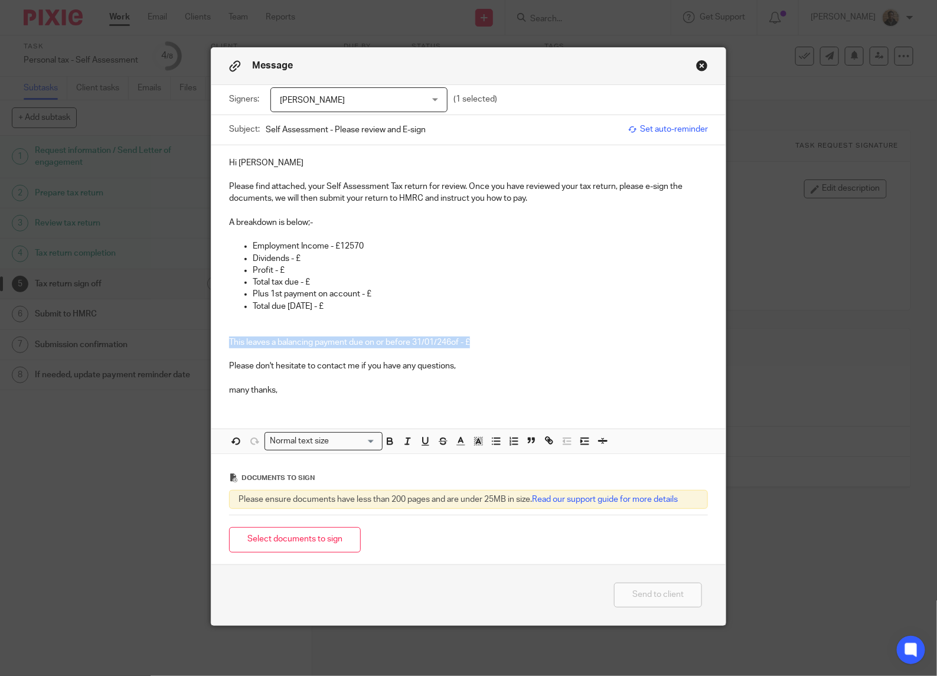
drag, startPoint x: 221, startPoint y: 344, endPoint x: 493, endPoint y: 343, distance: 271.7
click at [493, 343] on div "Hi Phil Please find attached, your Self Assessment Tax return for review. Once …" at bounding box center [468, 275] width 514 height 260
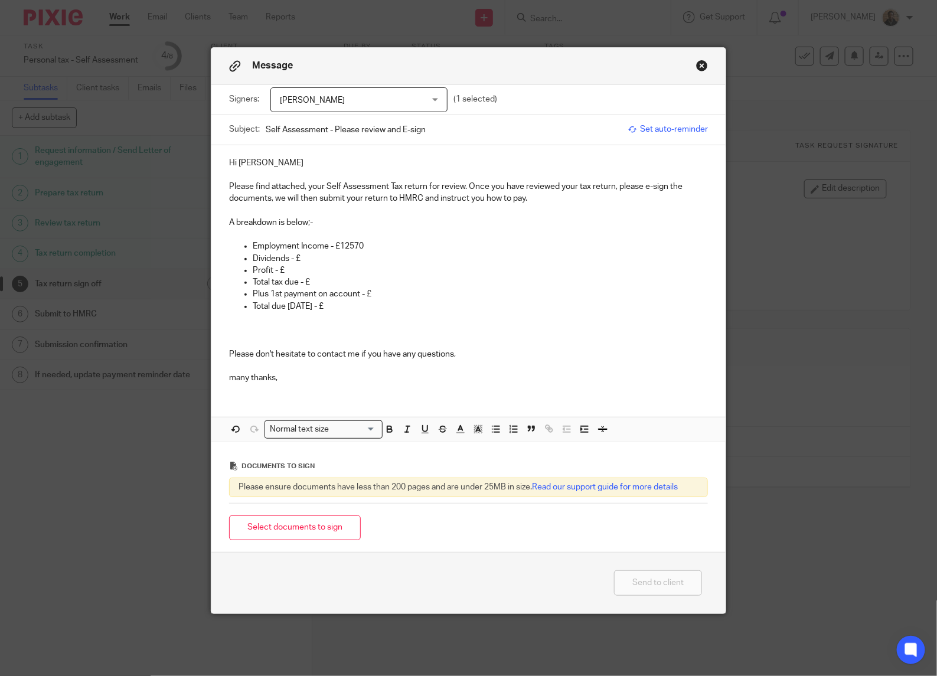
click at [298, 256] on p "Dividends - £" at bounding box center [480, 259] width 455 height 12
click at [290, 270] on p "Profit - £" at bounding box center [480, 271] width 455 height 12
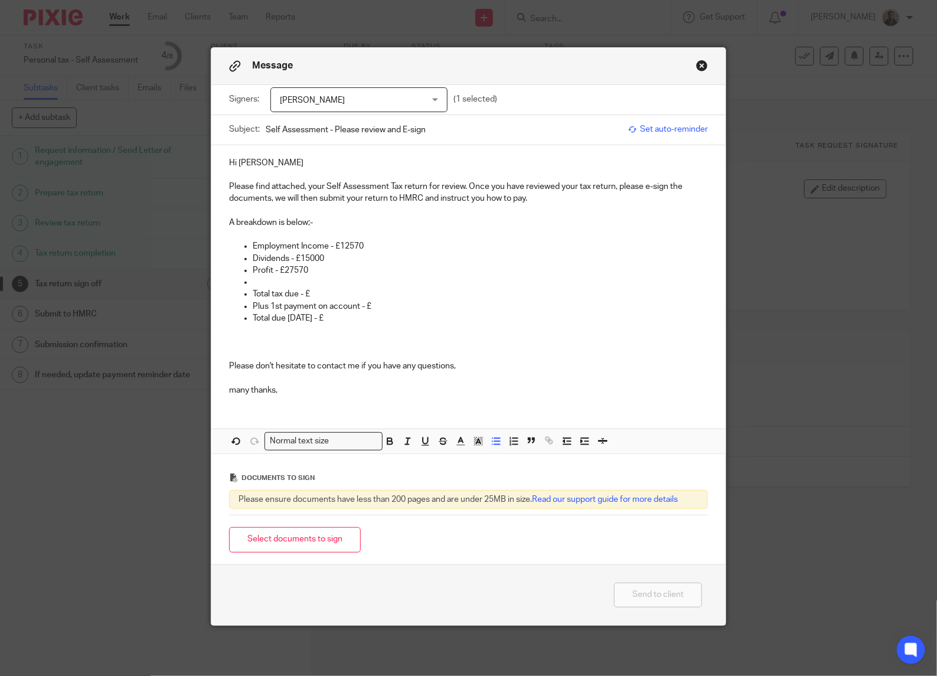
click at [326, 295] on p "Total tax due - £" at bounding box center [480, 294] width 455 height 12
click at [242, 273] on ul "Employment Income - £12570 Dividends - £15000 Profit - £27570 Total tax due - £…" at bounding box center [468, 288] width 479 height 96
click at [243, 281] on ul "Employment Income - £12570 Dividends - £15000 Profit - £27570 Total tax due - £…" at bounding box center [468, 288] width 479 height 96
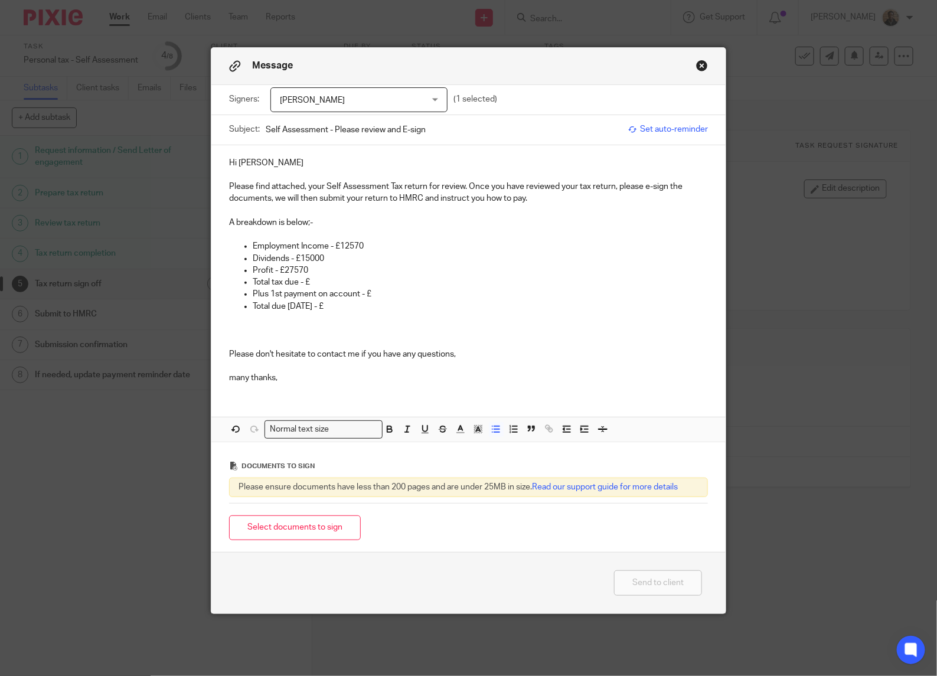
click at [307, 283] on p "Total tax due - £" at bounding box center [480, 282] width 455 height 12
click at [343, 305] on p "Total due 31/01/26 - £" at bounding box center [480, 307] width 455 height 12
click at [282, 397] on div "Hi Phil Please find attached, your Self Assessment Tax return for review. Once …" at bounding box center [468, 293] width 514 height 296
click at [285, 362] on p at bounding box center [468, 366] width 479 height 12
click at [359, 285] on p "Total tax due - £1,268.75" at bounding box center [480, 282] width 455 height 12
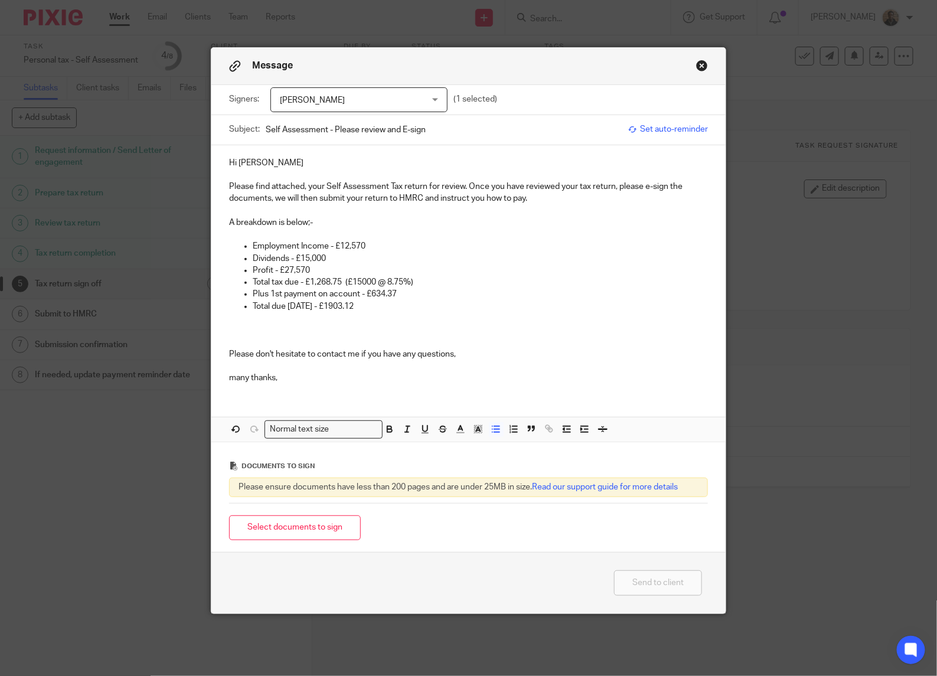
click at [246, 320] on ul "Employment Income - £12,570 Dividends - £15,000 Profit - £27,570 Total tax due …" at bounding box center [468, 282] width 479 height 84
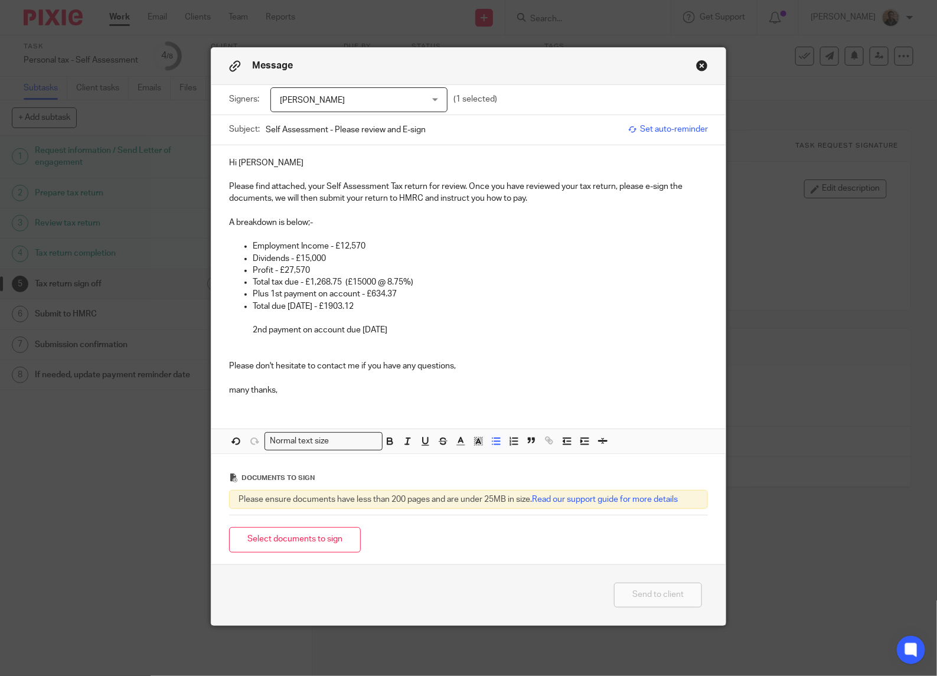
click at [393, 329] on p "2nd payment on account due 31st July" at bounding box center [480, 330] width 455 height 12
click at [406, 322] on p at bounding box center [480, 318] width 455 height 12
click at [403, 323] on p at bounding box center [480, 318] width 455 height 12
click at [402, 327] on p "2nd payment on account due 31st July 26 £634.37" at bounding box center [480, 330] width 455 height 12
drag, startPoint x: 328, startPoint y: 248, endPoint x: 374, endPoint y: 250, distance: 45.5
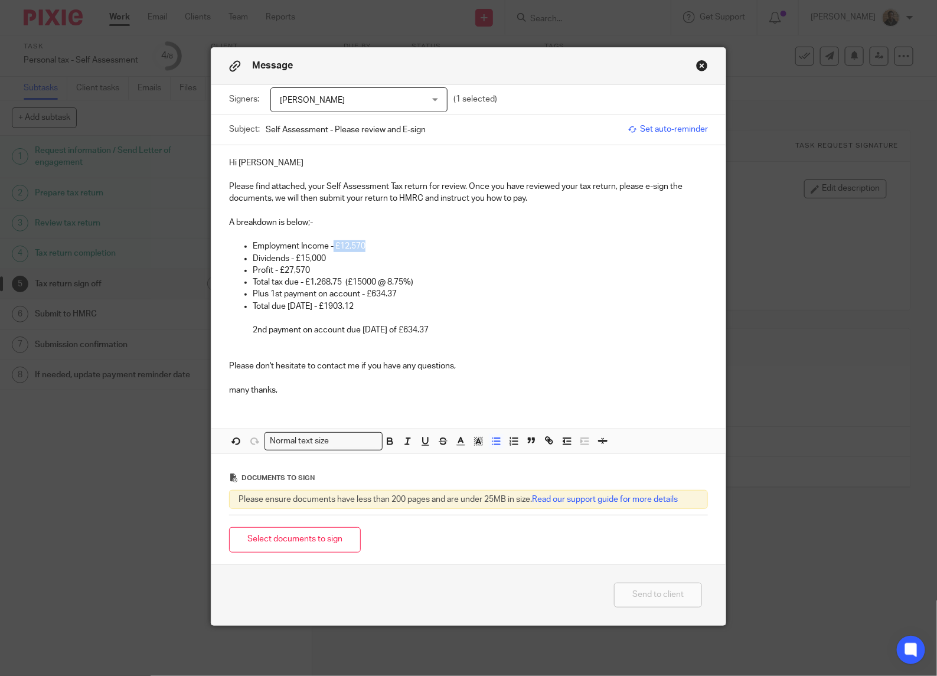
click at [374, 250] on p "Employment Income - £12,570" at bounding box center [480, 246] width 455 height 12
click at [387, 441] on icon "button" at bounding box center [389, 441] width 11 height 11
drag, startPoint x: 294, startPoint y: 255, endPoint x: 331, endPoint y: 264, distance: 38.4
click at [331, 264] on p "Dividends - £15,000" at bounding box center [480, 259] width 455 height 12
click at [388, 440] on icon "button" at bounding box center [390, 439] width 4 height 3
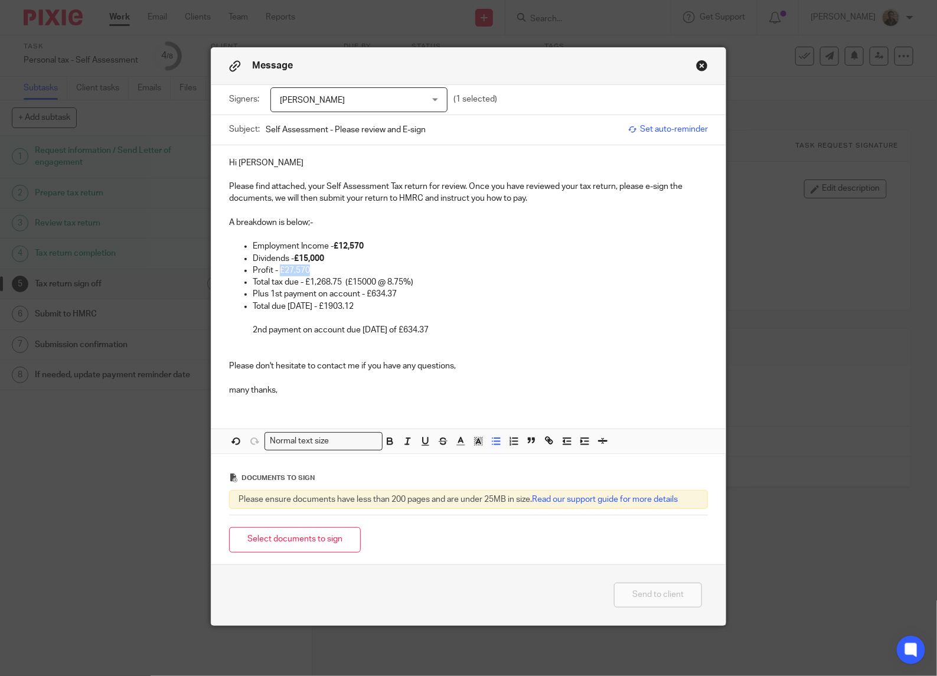
drag, startPoint x: 275, startPoint y: 270, endPoint x: 348, endPoint y: 299, distance: 79.5
click at [326, 276] on ul "Employment Income - £12,570 Dividends - £15,000 Profit - £27,570 Total tax due …" at bounding box center [468, 288] width 479 height 96
click at [384, 441] on icon "button" at bounding box center [389, 441] width 11 height 11
click at [464, 306] on p "Total due 31/01/26 - £1903.12" at bounding box center [480, 307] width 455 height 12
drag, startPoint x: 262, startPoint y: 283, endPoint x: 304, endPoint y: 286, distance: 42.6
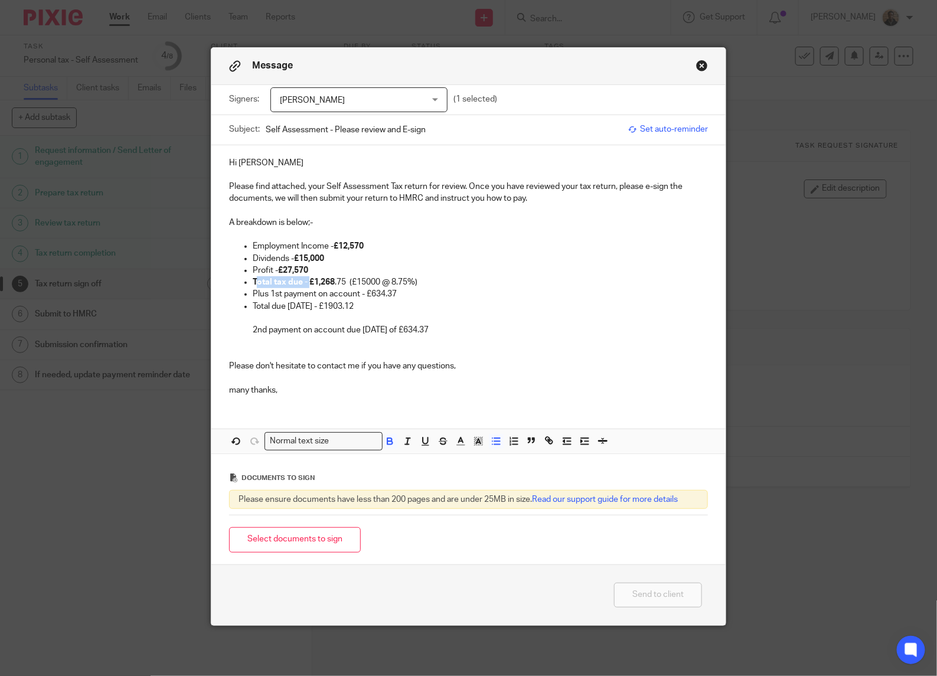
click at [304, 286] on strong "Total tax due - £1,268" at bounding box center [294, 282] width 82 height 8
click at [388, 445] on icon "button" at bounding box center [390, 443] width 5 height 3
drag, startPoint x: 244, startPoint y: 279, endPoint x: 253, endPoint y: 282, distance: 9.2
click at [253, 282] on ul "Employment Income - £12,570 Dividends - £15,000 Profit - £27,570 T otal tax due…" at bounding box center [468, 288] width 479 height 96
click at [386, 436] on button "button" at bounding box center [390, 441] width 15 height 15
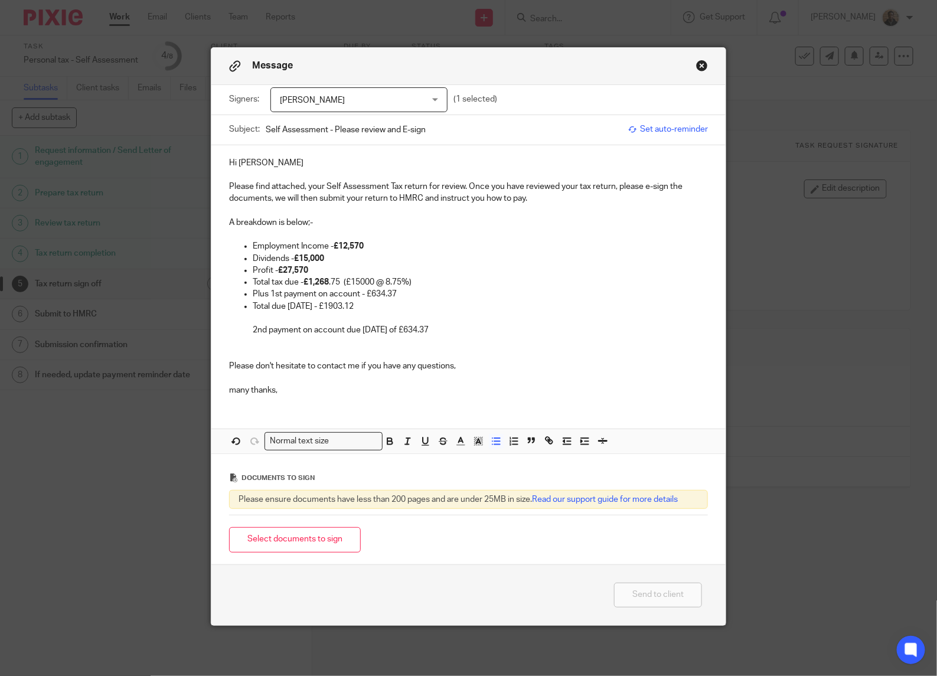
click at [338, 393] on p "many thanks," at bounding box center [468, 390] width 479 height 12
click at [304, 281] on strong "£1,268" at bounding box center [316, 282] width 25 height 8
drag, startPoint x: 303, startPoint y: 281, endPoint x: 332, endPoint y: 285, distance: 29.2
click at [332, 285] on p "Total tax due - £1,268 .75 (£15000 @ 8.75%)" at bounding box center [480, 282] width 455 height 12
drag, startPoint x: 299, startPoint y: 278, endPoint x: 413, endPoint y: 281, distance: 114.6
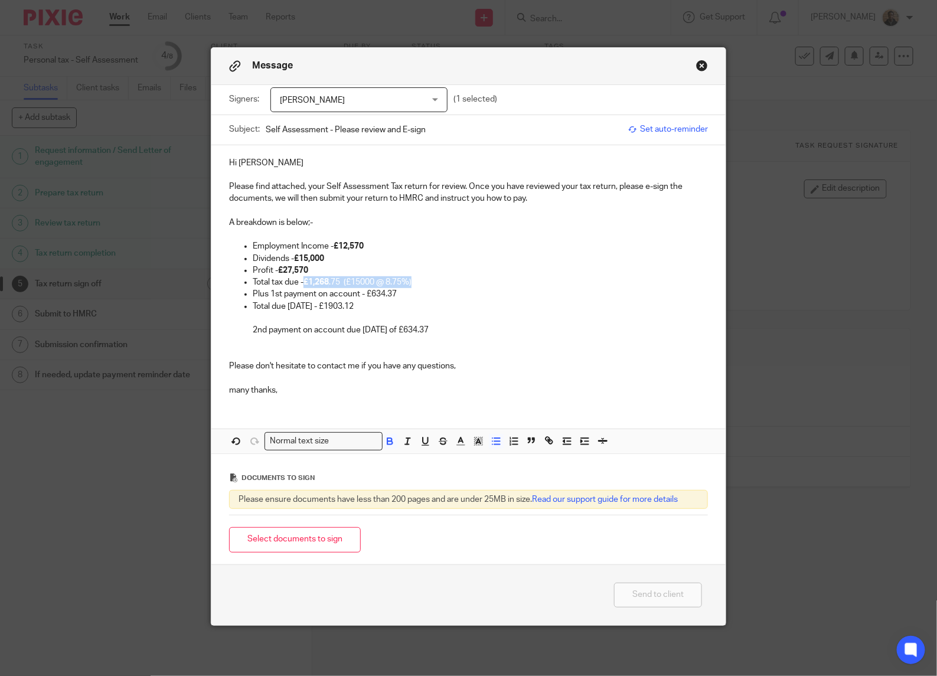
click at [413, 281] on p "Total tax due - £1,268 .75 (£15000 @ 8.75%)" at bounding box center [480, 282] width 455 height 12
click at [387, 449] on button "button" at bounding box center [390, 441] width 15 height 15
click at [349, 382] on p at bounding box center [468, 378] width 479 height 12
drag, startPoint x: 361, startPoint y: 293, endPoint x: 403, endPoint y: 300, distance: 42.5
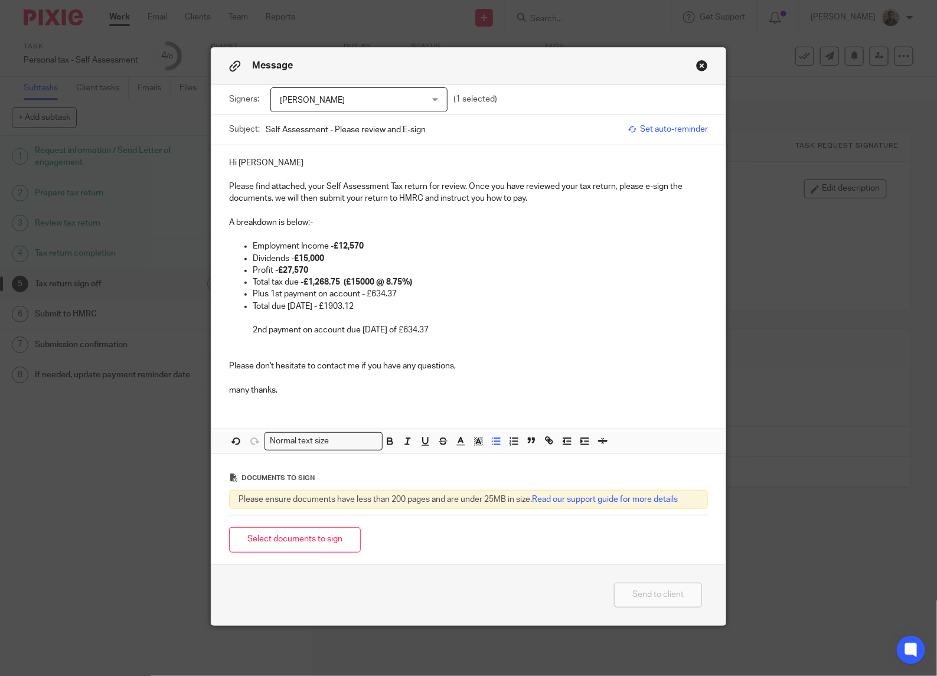
click at [403, 300] on ul "Employment Income - £12,570 Dividends - £15,000 Profit - £27,570 Total tax due …" at bounding box center [468, 288] width 479 height 96
click at [375, 316] on p at bounding box center [480, 318] width 455 height 12
drag, startPoint x: 360, startPoint y: 293, endPoint x: 392, endPoint y: 317, distance: 39.6
click at [392, 298] on p "Plus 1st payment on account - £634.37" at bounding box center [480, 294] width 455 height 12
drag, startPoint x: 380, startPoint y: 442, endPoint x: 382, endPoint y: 430, distance: 11.9
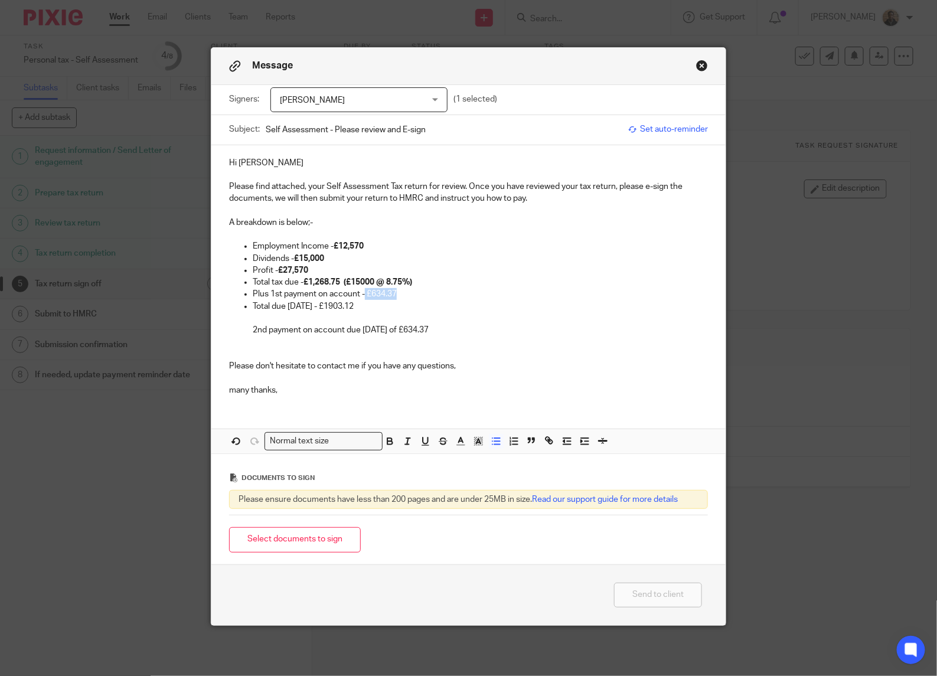
click at [384, 439] on icon "button" at bounding box center [389, 441] width 11 height 11
drag, startPoint x: 324, startPoint y: 305, endPoint x: 366, endPoint y: 311, distance: 42.9
click at [366, 311] on p "Total due 31/01/26 - £1903.12" at bounding box center [480, 307] width 455 height 12
click at [384, 446] on icon "button" at bounding box center [389, 441] width 11 height 11
drag, startPoint x: 415, startPoint y: 326, endPoint x: 451, endPoint y: 334, distance: 36.8
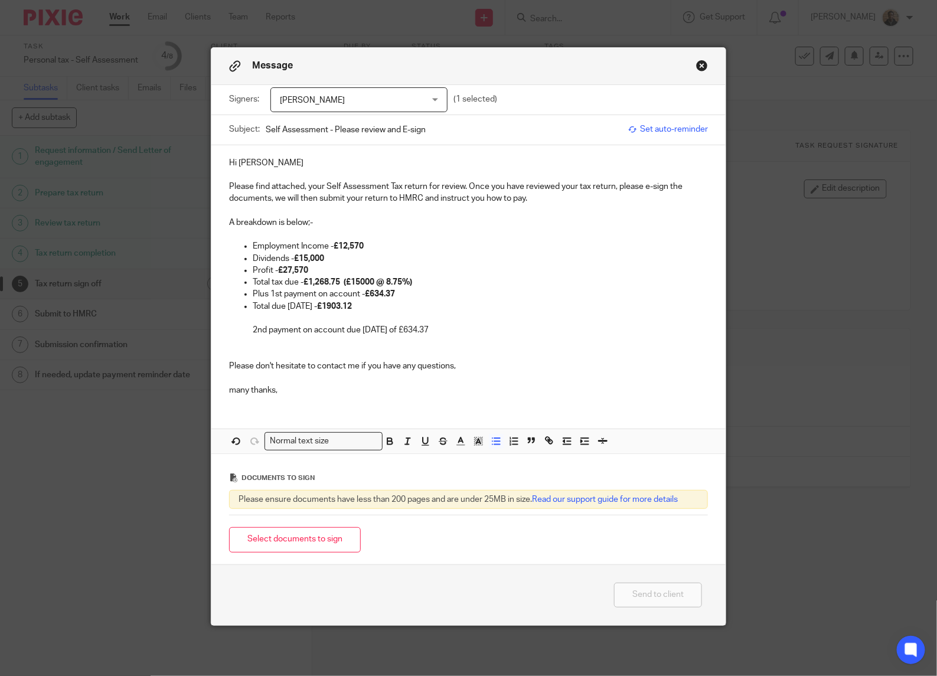
click at [451, 334] on p "2nd payment on account due 31st July 26 of £634.37" at bounding box center [480, 330] width 455 height 12
drag, startPoint x: 387, startPoint y: 444, endPoint x: 476, endPoint y: 371, distance: 114.6
click at [388, 444] on icon "button" at bounding box center [389, 441] width 11 height 11
drag, startPoint x: 447, startPoint y: 335, endPoint x: 464, endPoint y: 350, distance: 22.2
click at [447, 338] on div "Hi Phil Please find attached, your Self Assessment Tax return for review. Once …" at bounding box center [468, 275] width 514 height 260
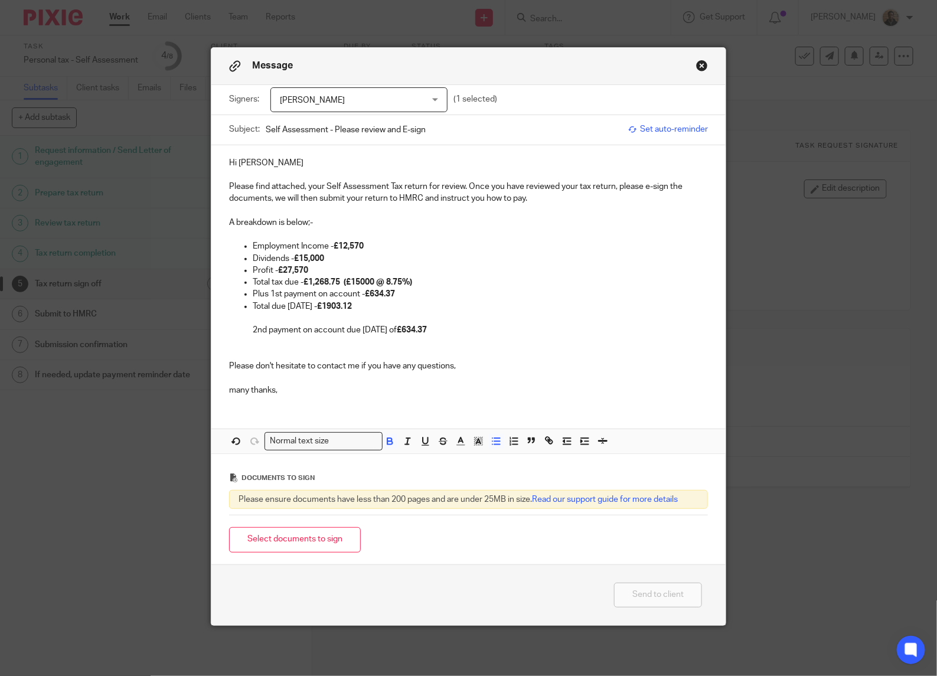
click at [449, 334] on p "2nd payment on account due 31st July 26 of £634.37" at bounding box center [480, 330] width 455 height 12
click at [480, 383] on p at bounding box center [468, 378] width 479 height 12
drag, startPoint x: 444, startPoint y: 330, endPoint x: 450, endPoint y: 332, distance: 6.4
click at [450, 332] on p "2nd payment on account due 31st July 26 of £634.37 ." at bounding box center [480, 330] width 455 height 12
click at [393, 444] on span at bounding box center [415, 443] width 71 height 18
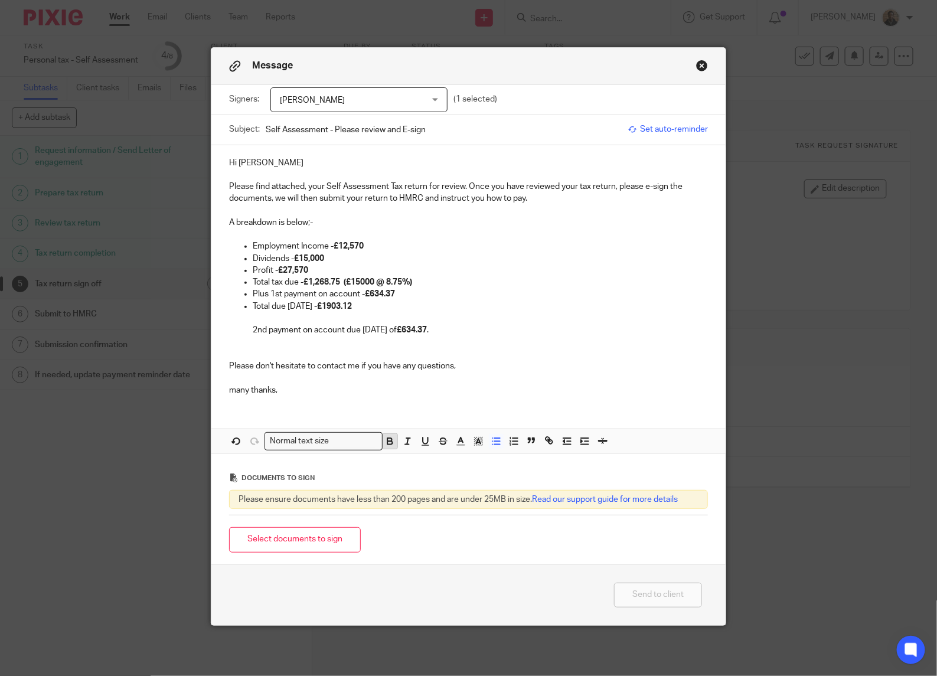
click at [388, 441] on icon "button" at bounding box center [390, 439] width 4 height 3
click at [445, 397] on div "Hi Phil Please find attached, your Self Assessment Tax return for review. Once …" at bounding box center [468, 275] width 514 height 260
drag, startPoint x: 335, startPoint y: 308, endPoint x: 367, endPoint y: 308, distance: 31.9
click at [335, 308] on strong "£1903.12" at bounding box center [334, 306] width 35 height 8
click at [229, 110] on div "Signers: Phil Tagg Phil Tagg (1 selected)" at bounding box center [468, 100] width 479 height 30
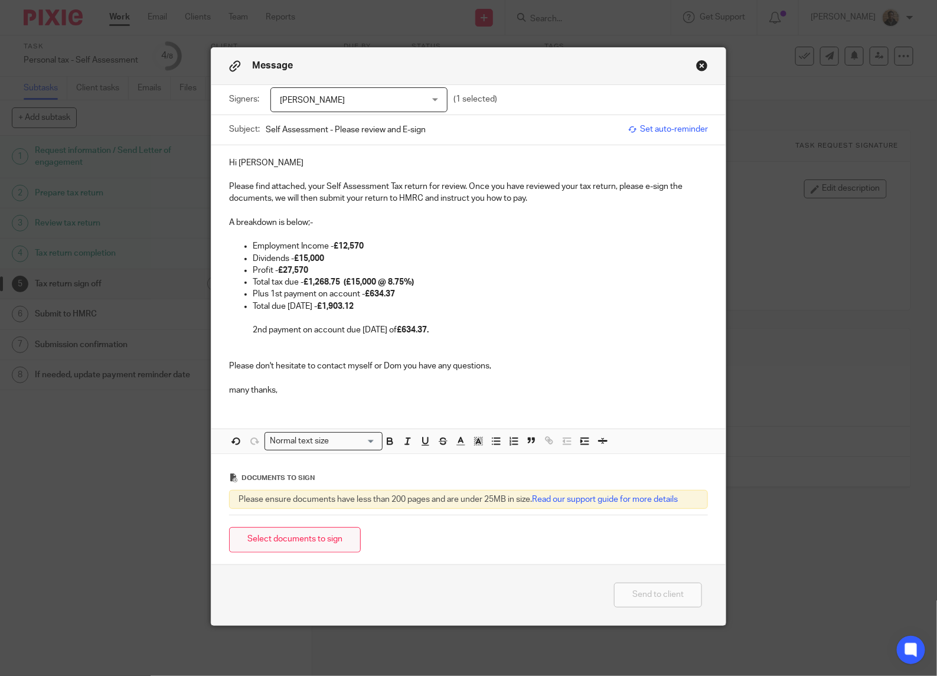
click at [310, 537] on button "Select documents to sign" at bounding box center [295, 539] width 132 height 25
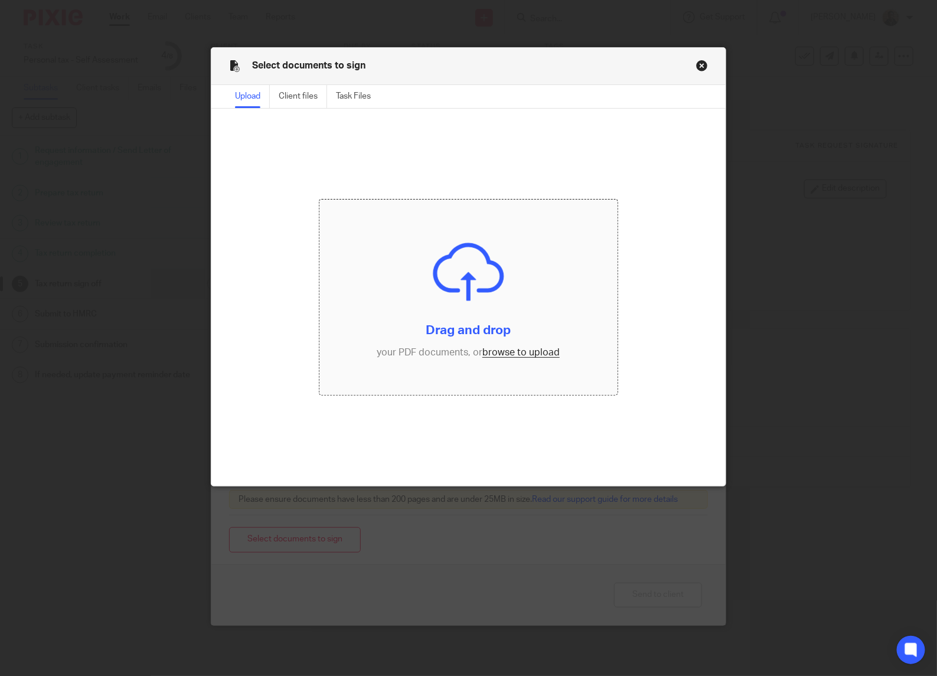
click at [482, 349] on input "file" at bounding box center [468, 297] width 299 height 195
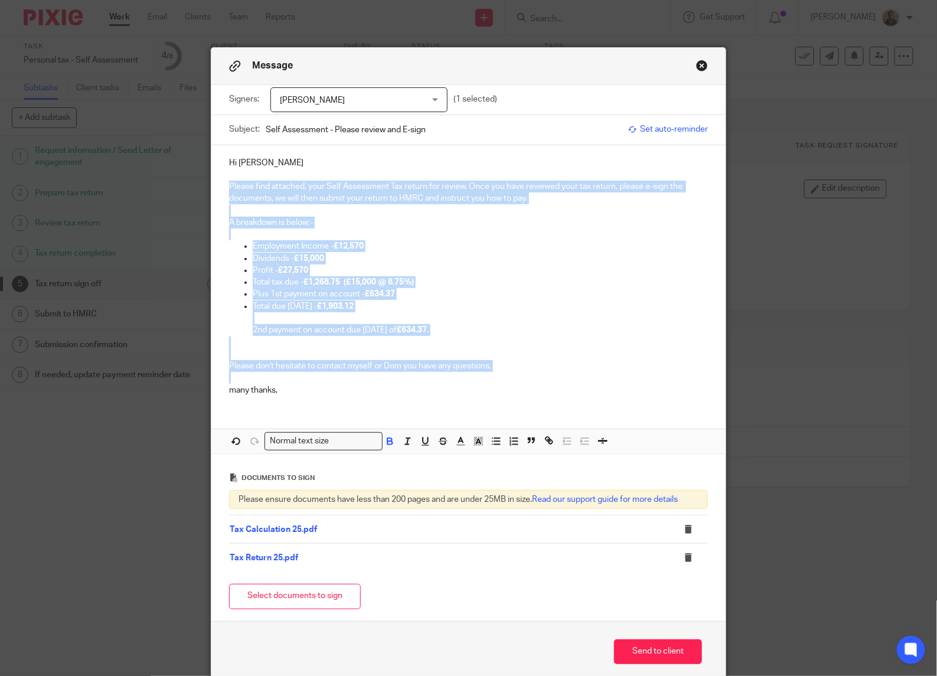
drag, startPoint x: 220, startPoint y: 187, endPoint x: 495, endPoint y: 373, distance: 331.4
click at [495, 373] on div "Hi Phil Please find attached, your Self Assessment Tax return for review. Once …" at bounding box center [468, 275] width 514 height 260
copy div "Please find attached, your Self Assessment Tax return for review. Once you have…"
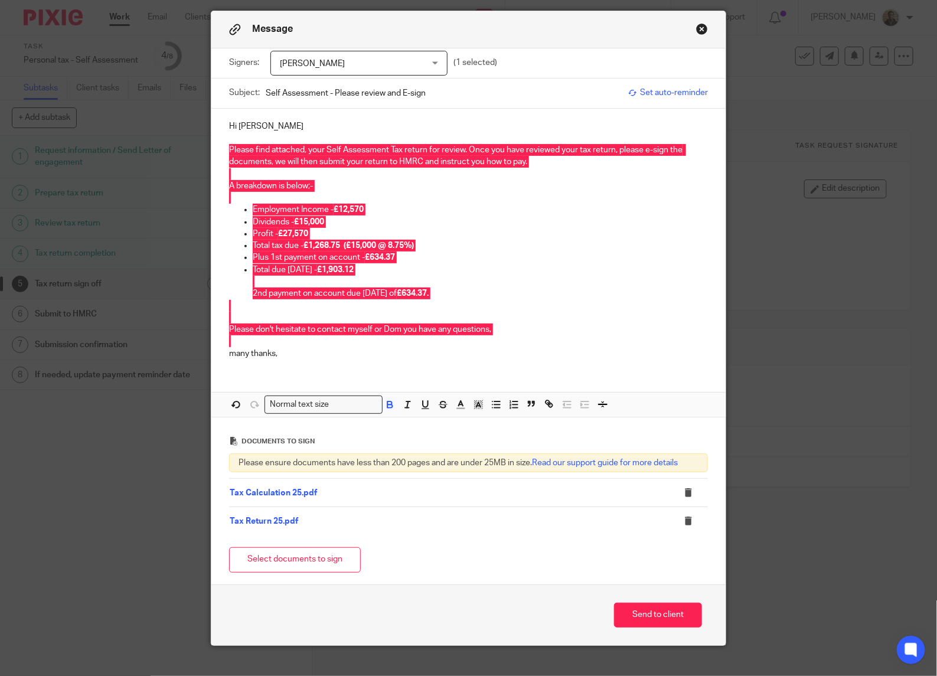
scroll to position [56, 0]
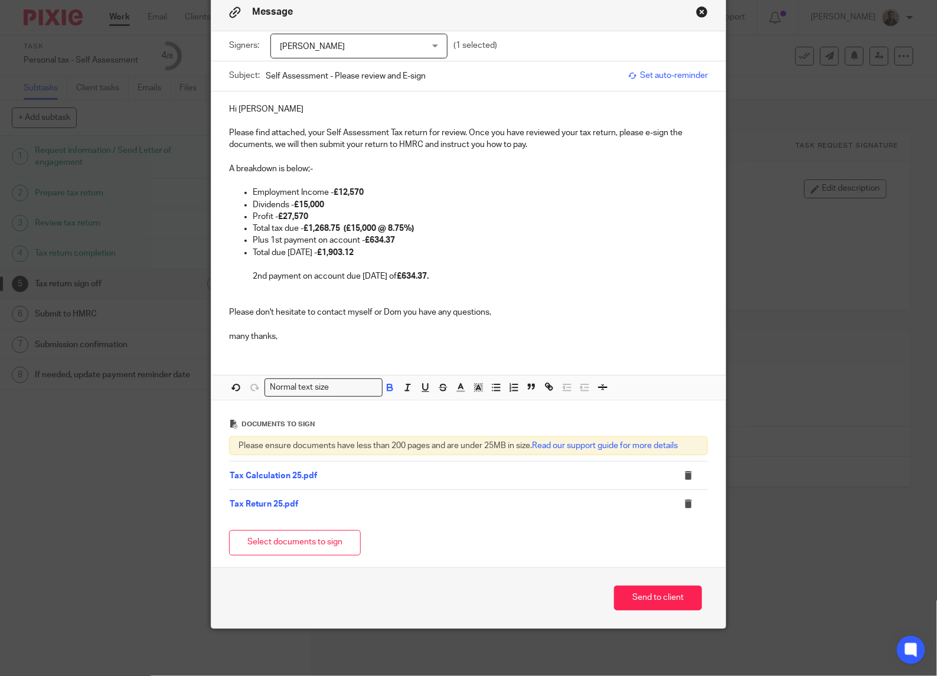
click at [229, 77] on label "Subject:" at bounding box center [244, 76] width 31 height 12
click at [266, 77] on input "Self Assessment - Please review and E-sign" at bounding box center [444, 76] width 357 height 27
click at [252, 109] on p "Hi Phil" at bounding box center [468, 109] width 479 height 12
click at [284, 289] on p at bounding box center [468, 289] width 479 height 12
click at [260, 291] on p at bounding box center [468, 289] width 479 height 12
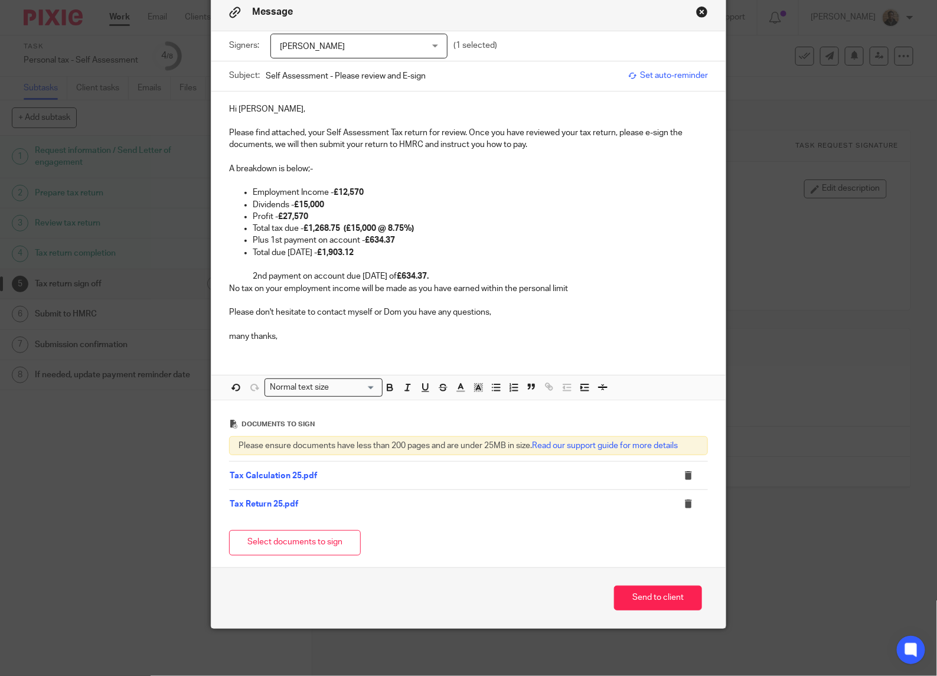
click at [261, 472] on link "Tax Calculation 25.pdf" at bounding box center [273, 476] width 87 height 8
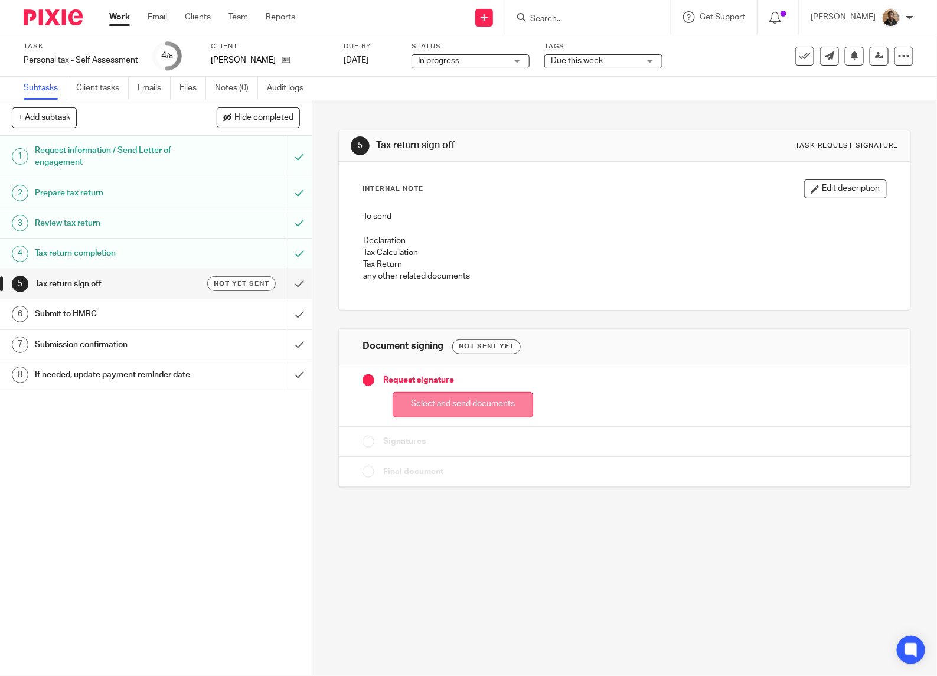
click at [471, 396] on button "Select and send documents" at bounding box center [463, 404] width 141 height 25
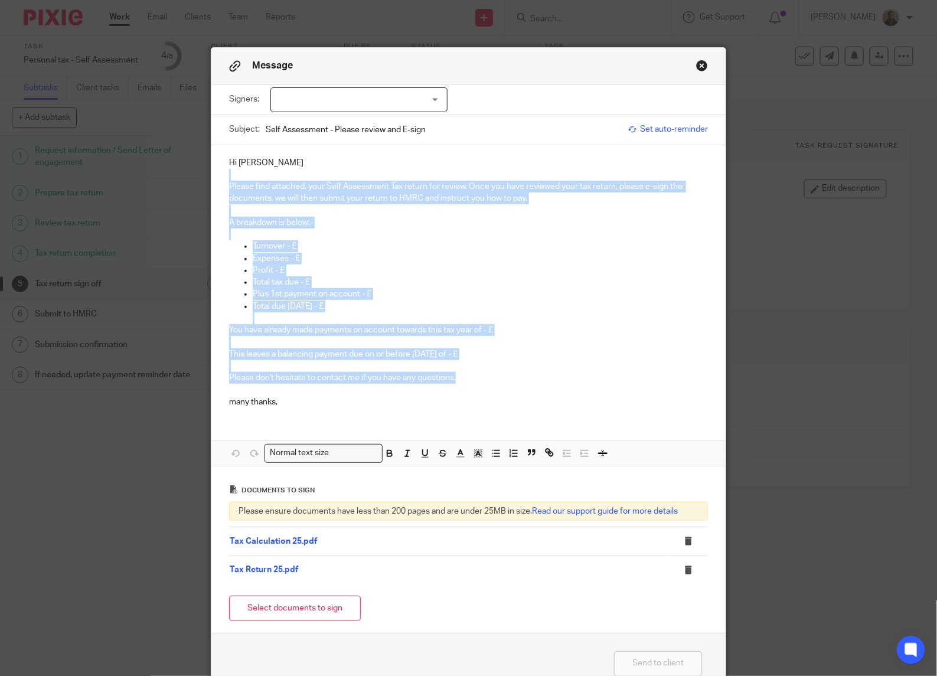
drag, startPoint x: 220, startPoint y: 178, endPoint x: 538, endPoint y: 382, distance: 377.1
click at [538, 382] on div "Hi [PERSON_NAME] Please find attached, your Self Assessment Tax return for revi…" at bounding box center [468, 281] width 514 height 272
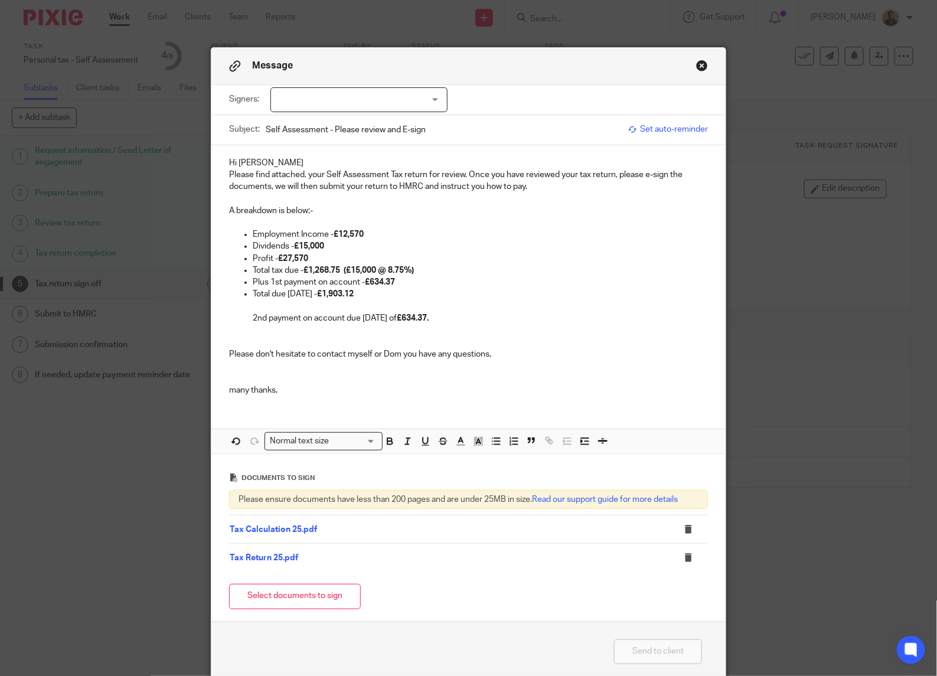
click at [221, 167] on div "Hi [PERSON_NAME] Please find attached, your Self Assessment Tax return for revi…" at bounding box center [468, 275] width 514 height 260
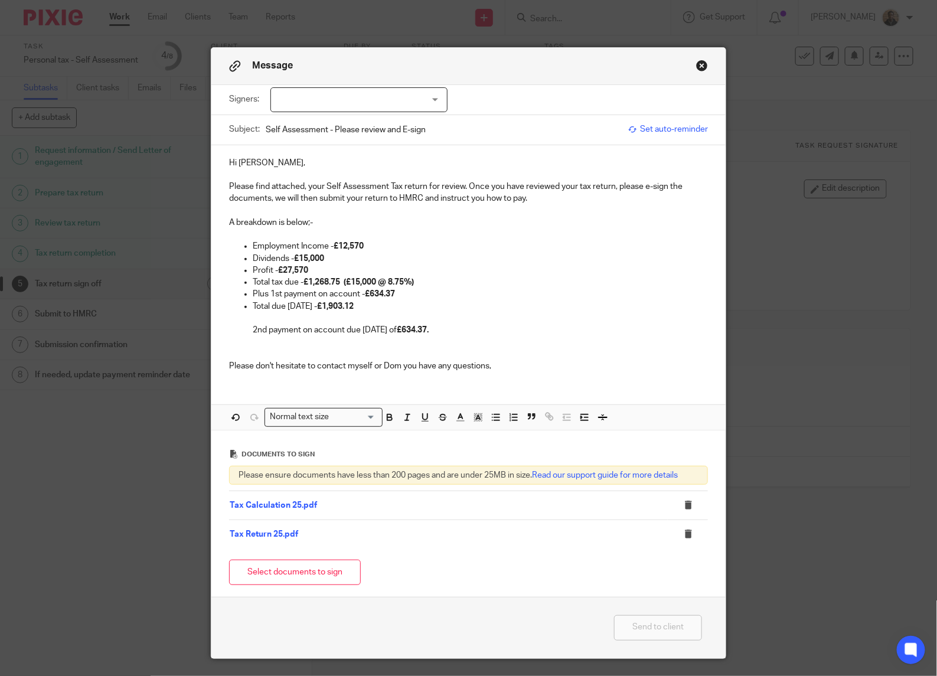
click at [403, 104] on div at bounding box center [358, 99] width 177 height 25
click at [388, 116] on li "Phil Tagg" at bounding box center [354, 124] width 176 height 24
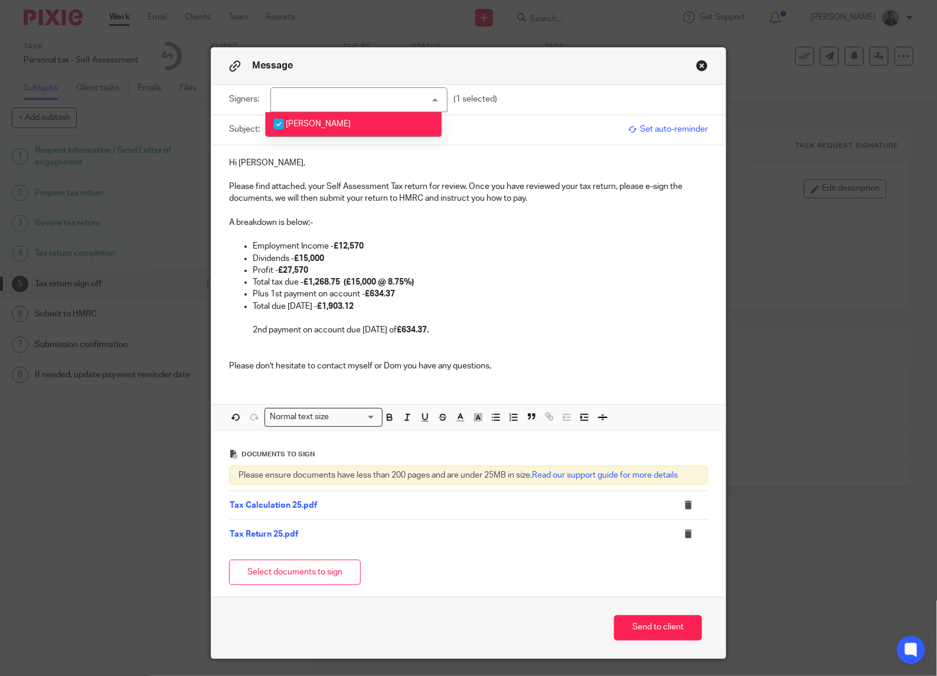
click at [524, 85] on div "Signers: Phil Tagg Phil Tagg (1 selected)" at bounding box center [468, 100] width 479 height 30
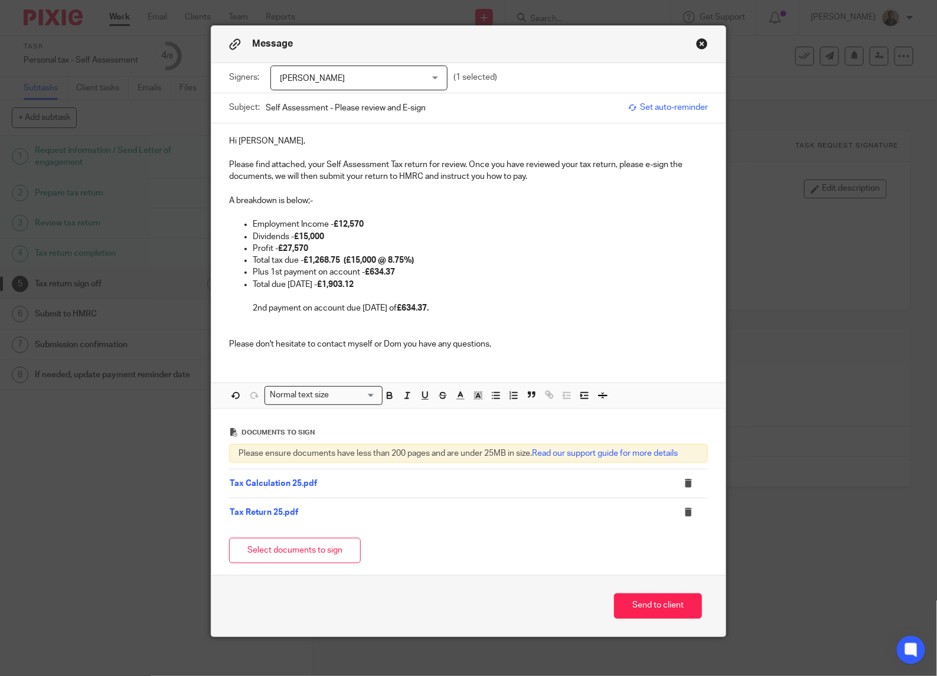
scroll to position [32, 0]
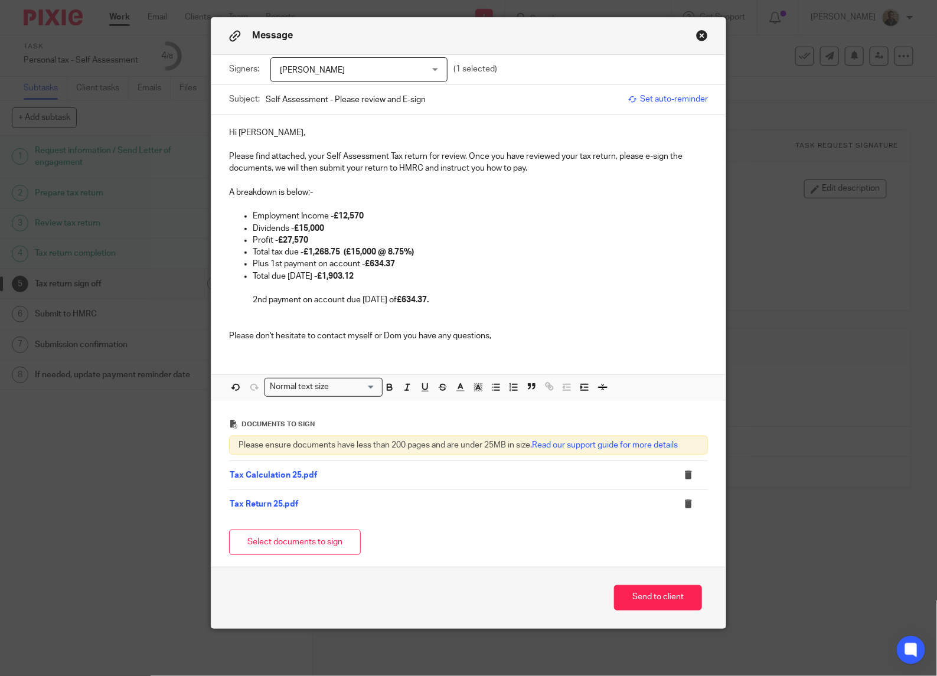
drag, startPoint x: 371, startPoint y: 249, endPoint x: 385, endPoint y: 270, distance: 25.1
click at [371, 249] on strong "£1,268.75 (£15,000 @ 8.75%)" at bounding box center [359, 252] width 110 height 8
click at [449, 345] on div "Hi Phil, Please find attached, your Self Assessment Tax return for review. Once…" at bounding box center [468, 233] width 514 height 236
click at [658, 598] on button "Send to client" at bounding box center [658, 597] width 88 height 25
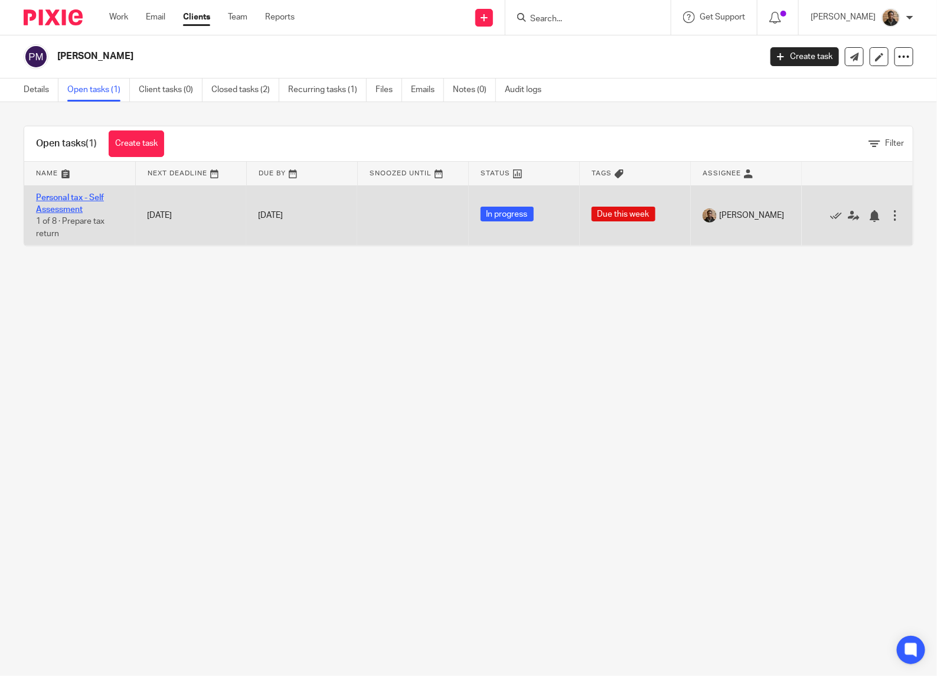
click at [73, 199] on link "Personal tax - Self Assessment" at bounding box center [70, 204] width 68 height 20
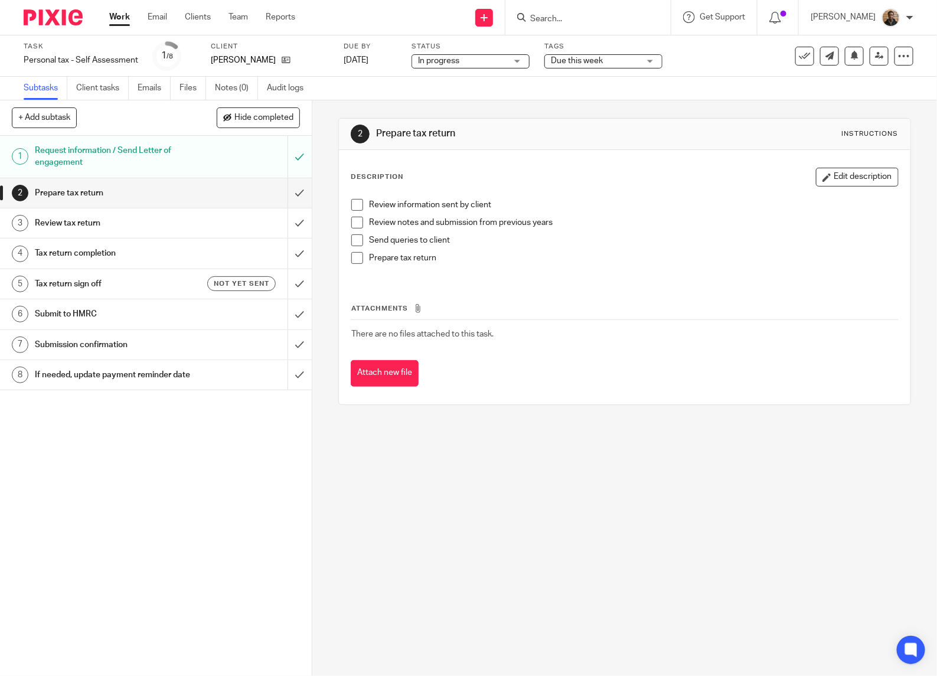
click at [352, 207] on span at bounding box center [357, 205] width 12 height 12
click at [354, 224] on span at bounding box center [357, 223] width 12 height 12
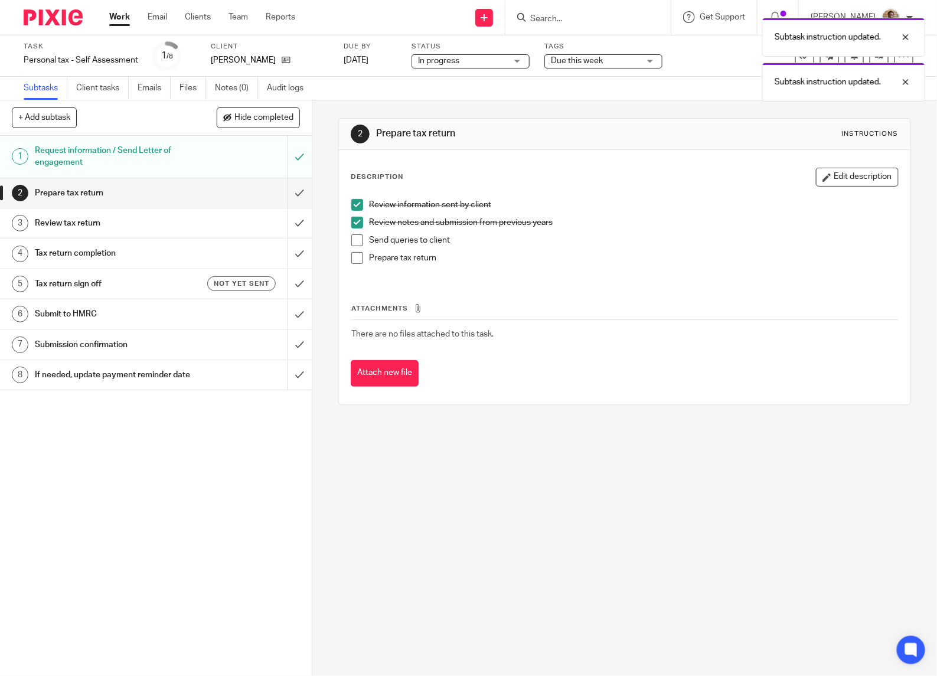
click at [351, 241] on span at bounding box center [357, 240] width 12 height 12
click at [355, 261] on span at bounding box center [357, 258] width 12 height 12
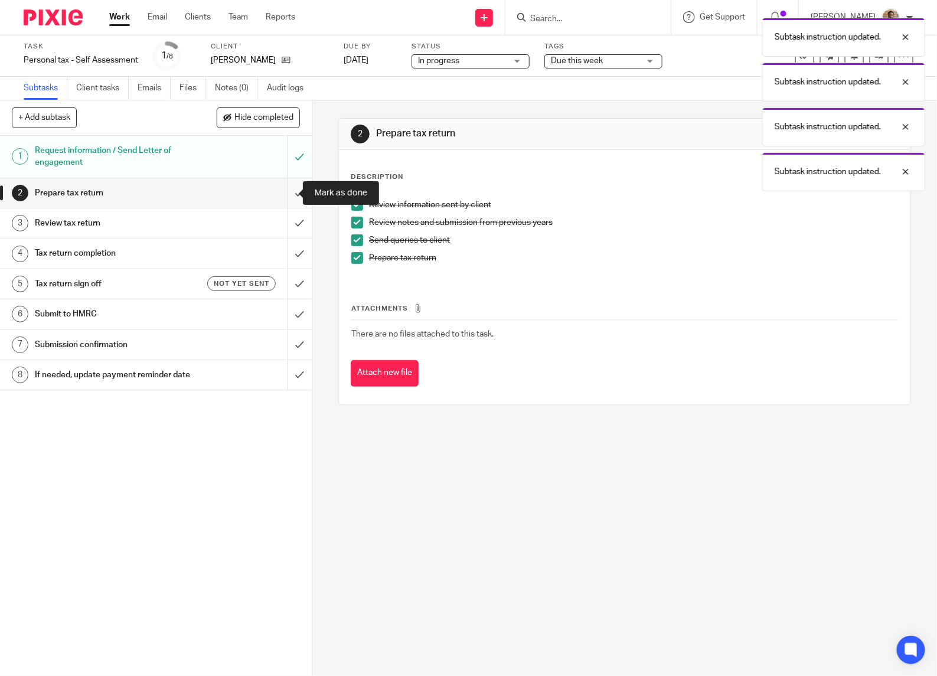
click at [284, 193] on input "submit" at bounding box center [156, 193] width 312 height 30
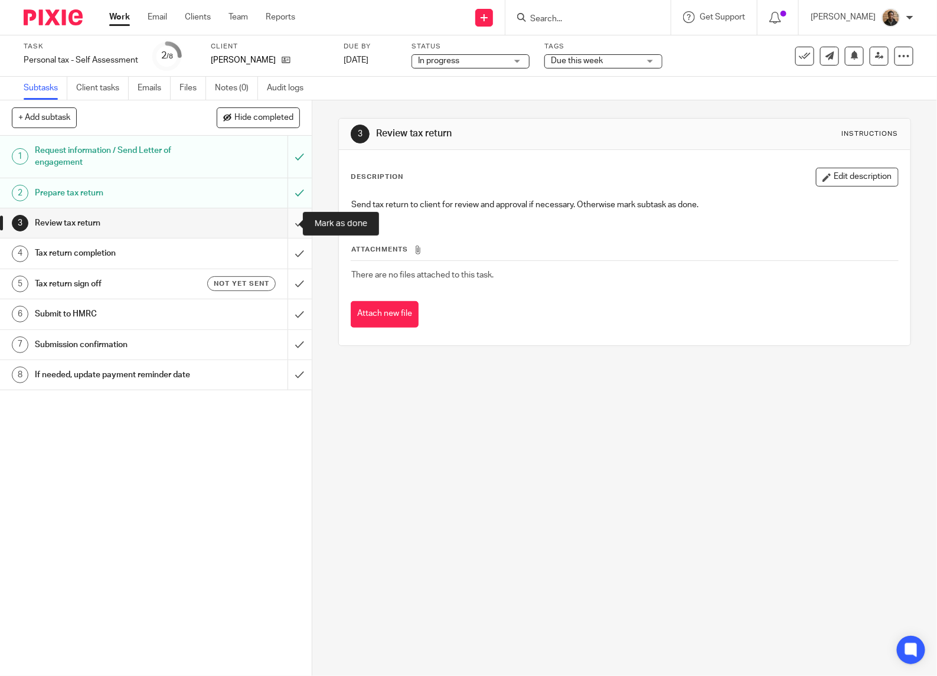
click at [288, 222] on input "submit" at bounding box center [156, 223] width 312 height 30
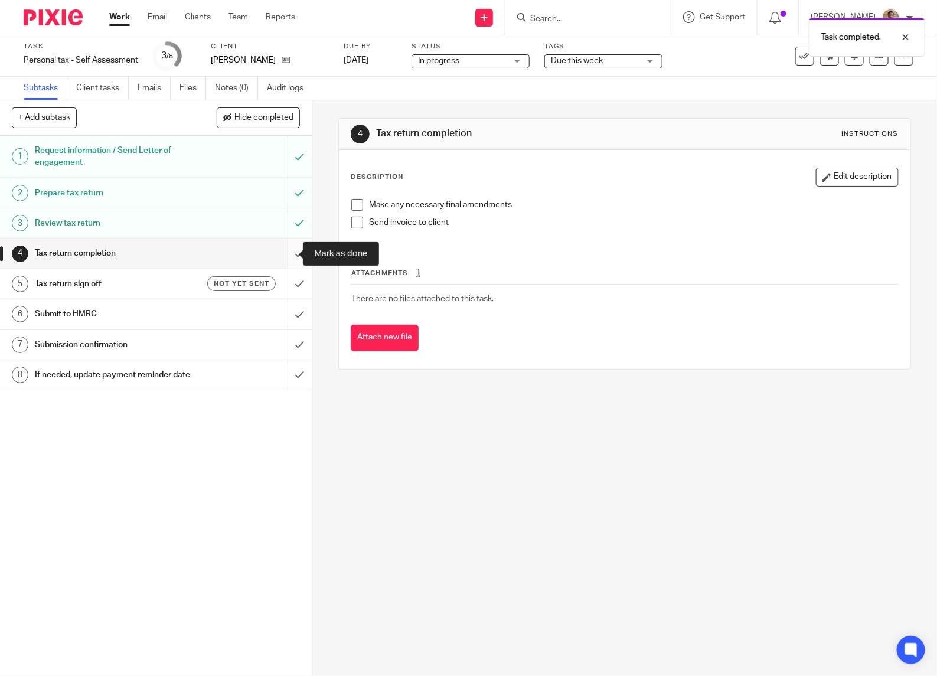
click at [289, 255] on input "submit" at bounding box center [156, 254] width 312 height 30
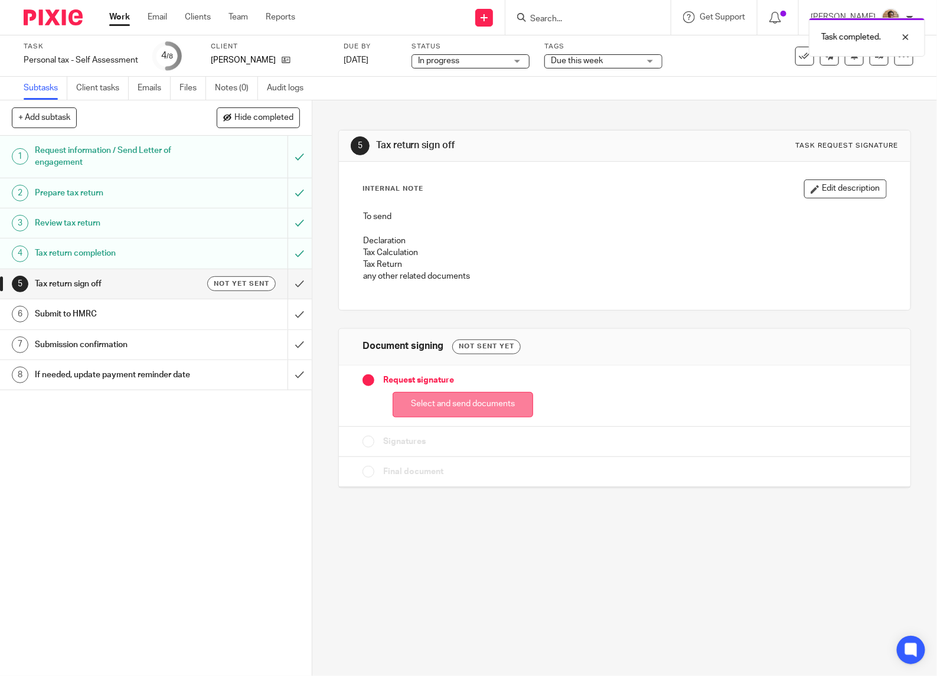
click at [415, 399] on button "Select and send documents" at bounding box center [463, 404] width 141 height 25
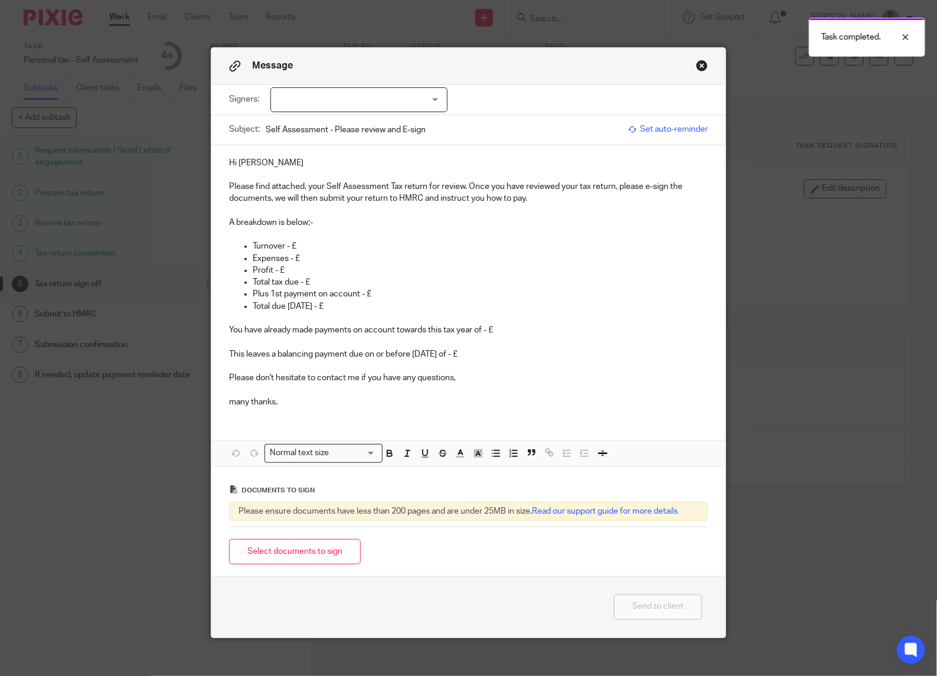
click at [296, 103] on div at bounding box center [358, 99] width 177 height 25
click at [311, 123] on span "Paul Moore" at bounding box center [318, 124] width 65 height 8
checkbox input "true"
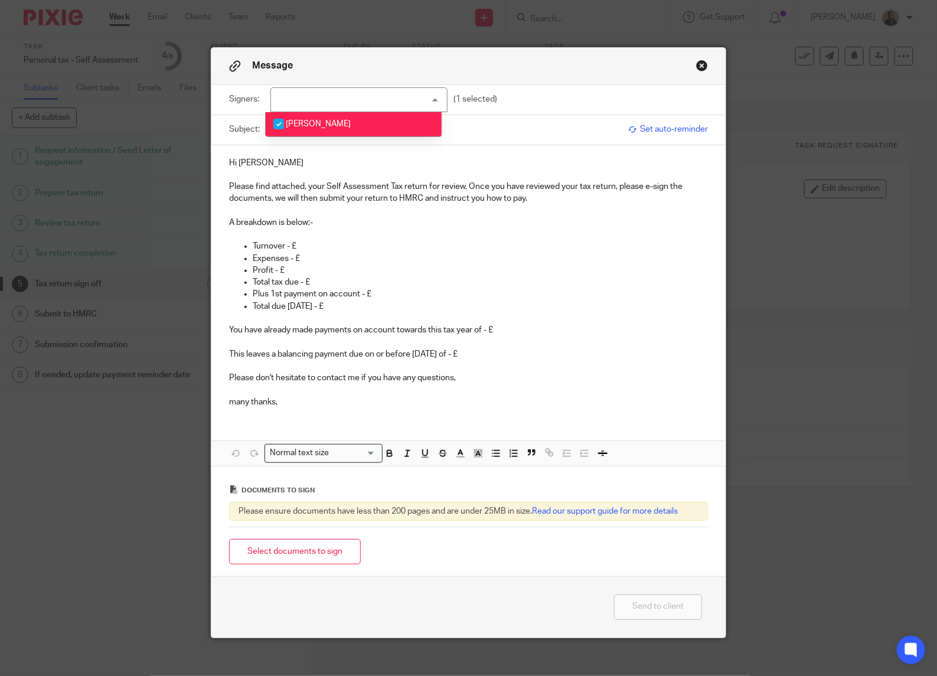
click at [213, 184] on div "Hi Paul Please find attached, your Self Assessment Tax return for review. Once …" at bounding box center [468, 281] width 514 height 272
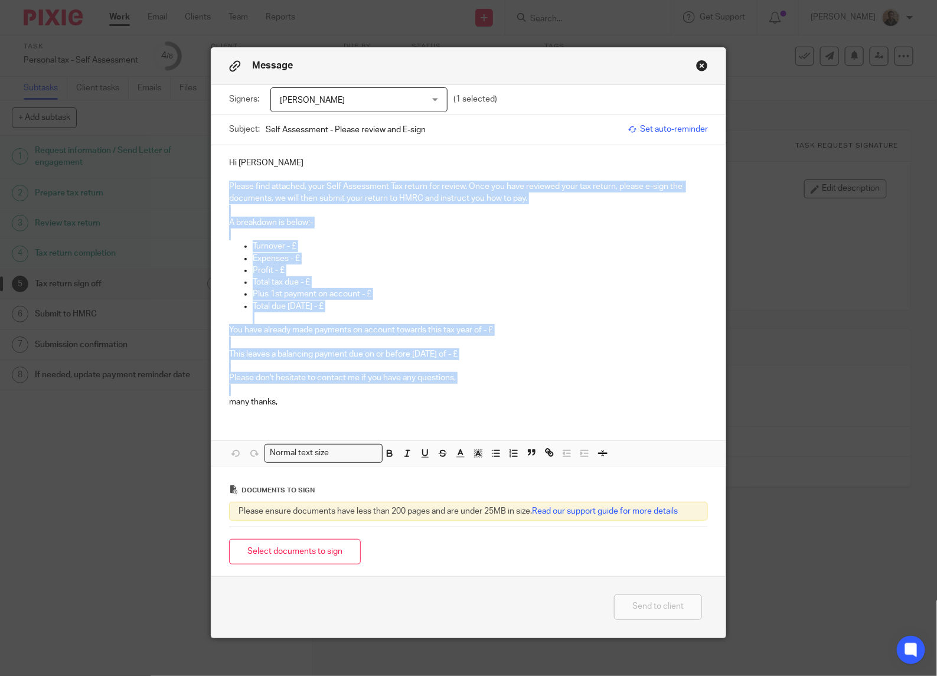
drag, startPoint x: 216, startPoint y: 184, endPoint x: 568, endPoint y: 390, distance: 408.1
click at [568, 390] on div "Hi Paul Please find attached, your Self Assessment Tax return for review. Once …" at bounding box center [468, 281] width 514 height 272
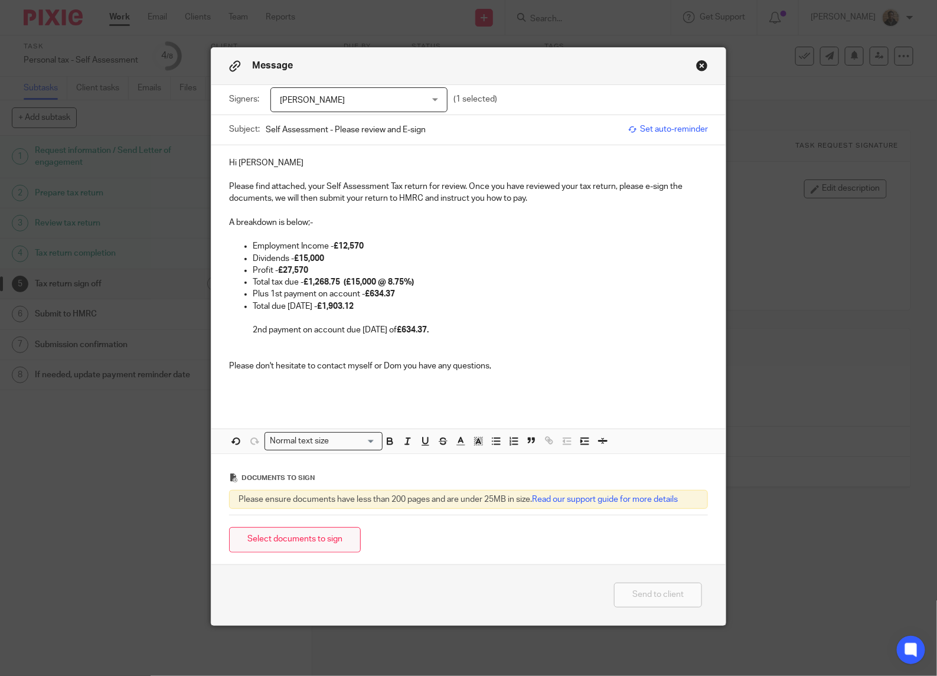
click at [266, 540] on button "Select documents to sign" at bounding box center [295, 539] width 132 height 25
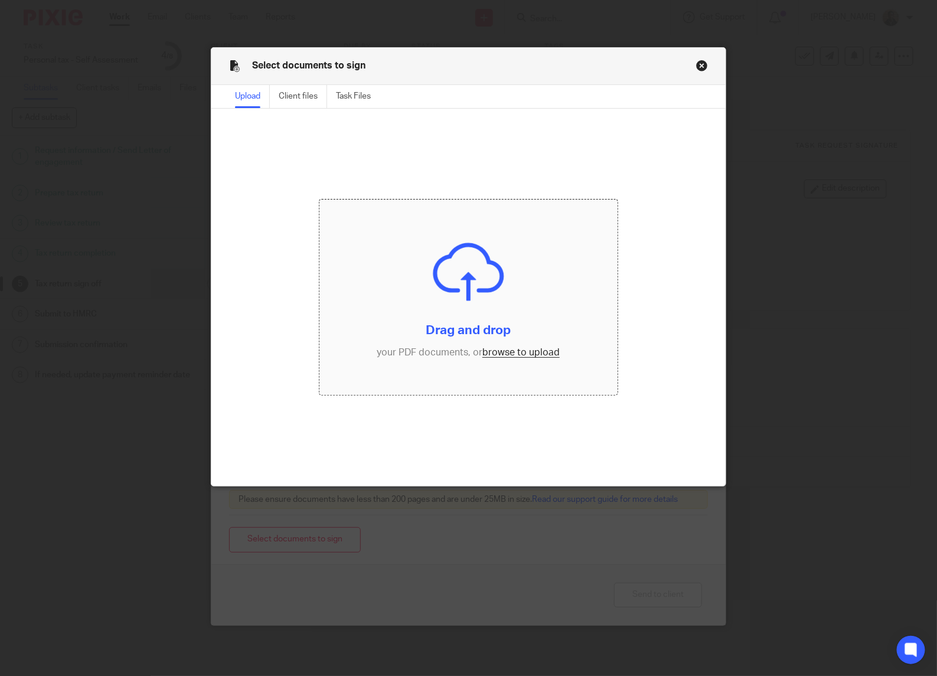
click at [484, 356] on input "file" at bounding box center [468, 297] width 299 height 195
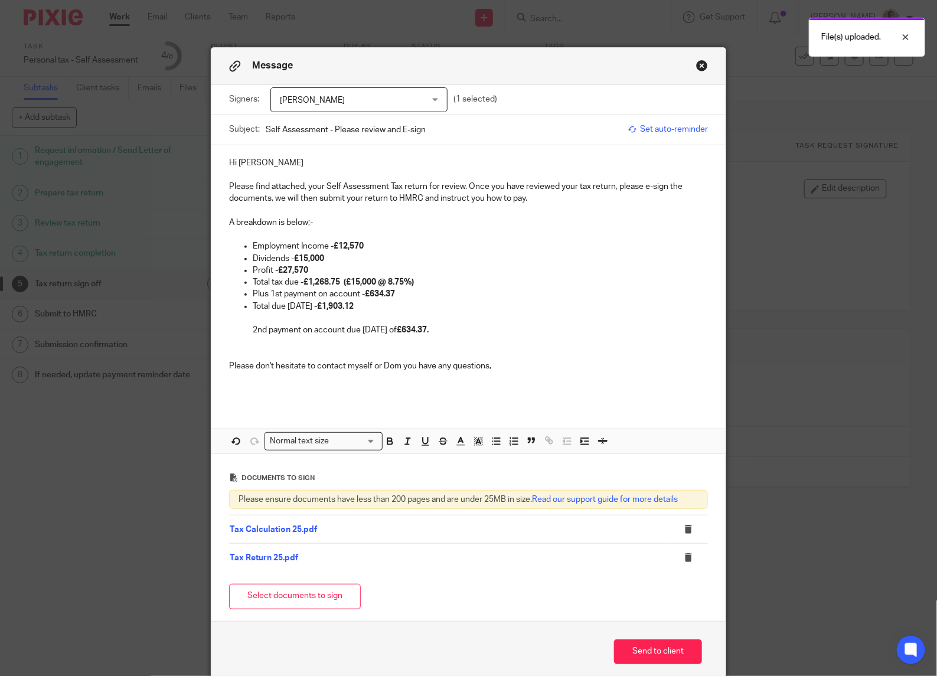
click at [244, 328] on ul "Employment Income - £12,570 Dividends - £15,000 Profit - £27,570 Total tax due …" at bounding box center [468, 288] width 479 height 96
drag, startPoint x: 291, startPoint y: 282, endPoint x: 247, endPoint y: 278, distance: 44.5
click at [253, 278] on p "Total tax due - £1,268.75 (£15,000 @ 8.75%)" at bounding box center [480, 282] width 455 height 12
click at [527, 151] on div "Hi Paul Please find attached, your Self Assessment Tax return for review. Once …" at bounding box center [468, 275] width 514 height 260
click at [266, 308] on p "Total due 31/01/26 - £1,903.12" at bounding box center [480, 307] width 455 height 12
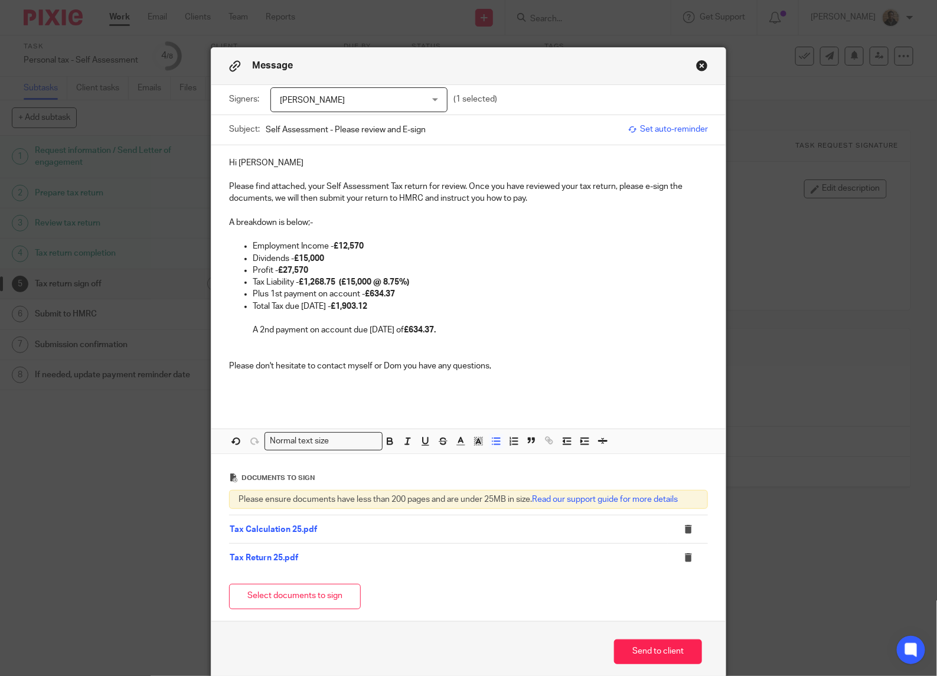
click at [255, 325] on p "A 2nd payment on account due 31st July 26 of £634.37." at bounding box center [480, 330] width 455 height 12
click at [376, 331] on p "A second payment on account due 31st July 26 of £634.37." at bounding box center [480, 330] width 455 height 12
click at [223, 363] on div "Hi Paul Please find attached, your Self Assessment Tax return for review. Once …" at bounding box center [468, 275] width 514 height 260
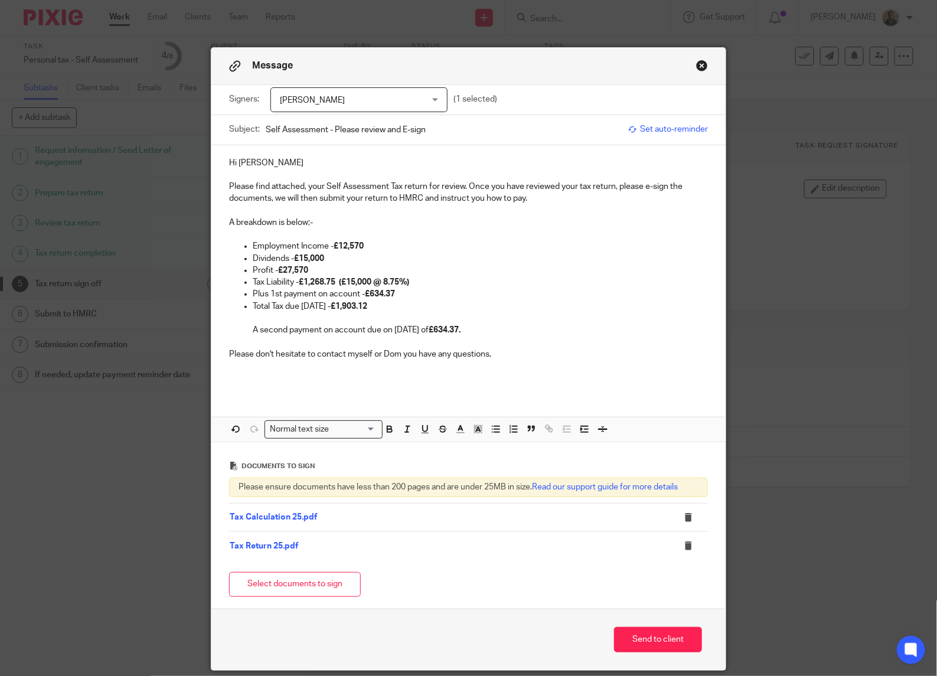
click at [240, 322] on ul "Employment Income - £12,570 Dividends - £15,000 Profit - £27,570 Tax Liability …" at bounding box center [468, 288] width 479 height 96
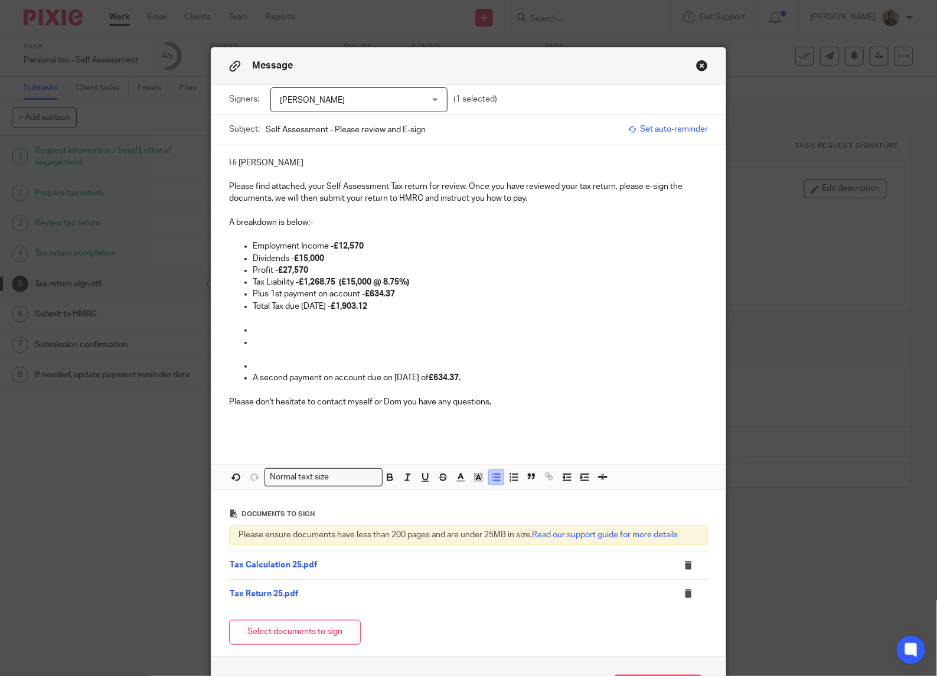
click at [491, 473] on icon "button" at bounding box center [496, 477] width 11 height 11
drag, startPoint x: 266, startPoint y: 357, endPoint x: 260, endPoint y: 361, distance: 6.9
click at [262, 360] on ul "Employment Income - £12,570 Dividends - £15,000 Profit - £27,570 Tax Liability …" at bounding box center [468, 306] width 479 height 132
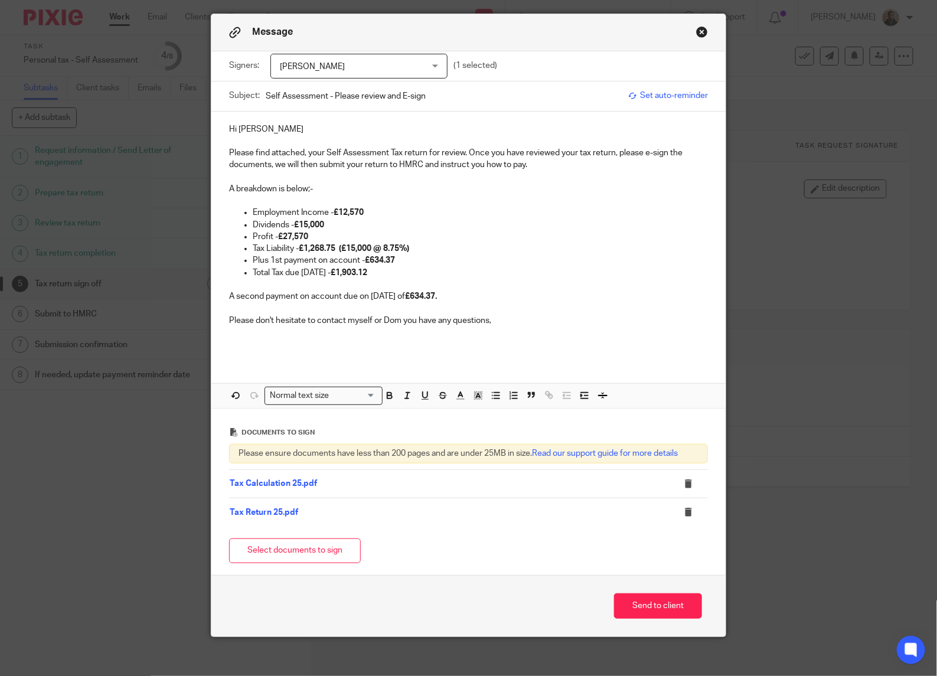
scroll to position [44, 0]
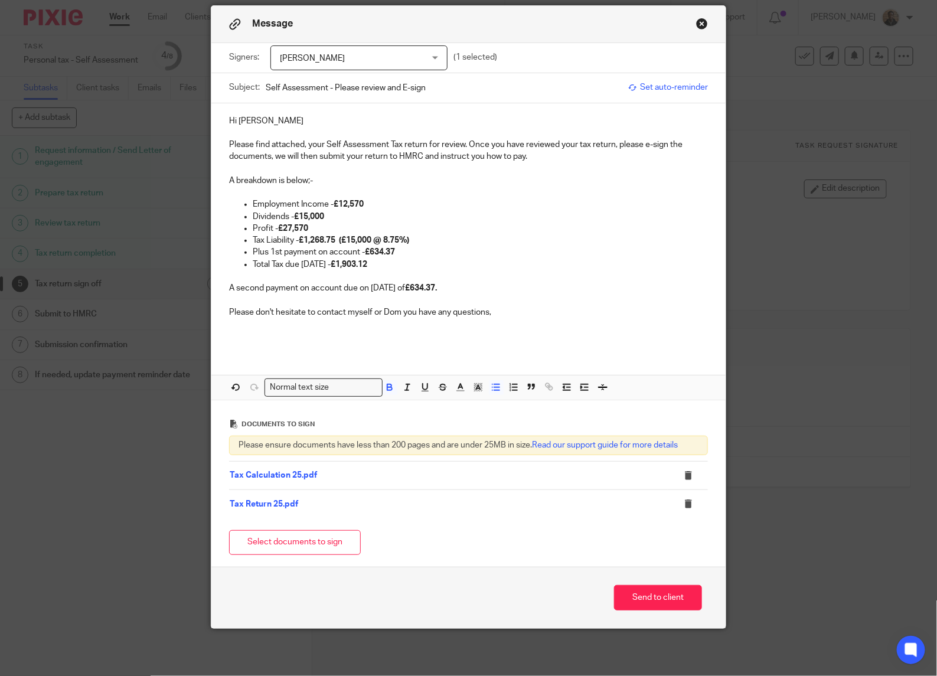
click at [361, 237] on strong "£1,268.75 (£15,000 @ 8.75%)" at bounding box center [354, 240] width 110 height 8
click at [353, 340] on div "Hi Paul Please find attached, your Self Assessment Tax return for review. Once …" at bounding box center [468, 227] width 514 height 248
click at [654, 604] on button "Send to client" at bounding box center [658, 597] width 88 height 25
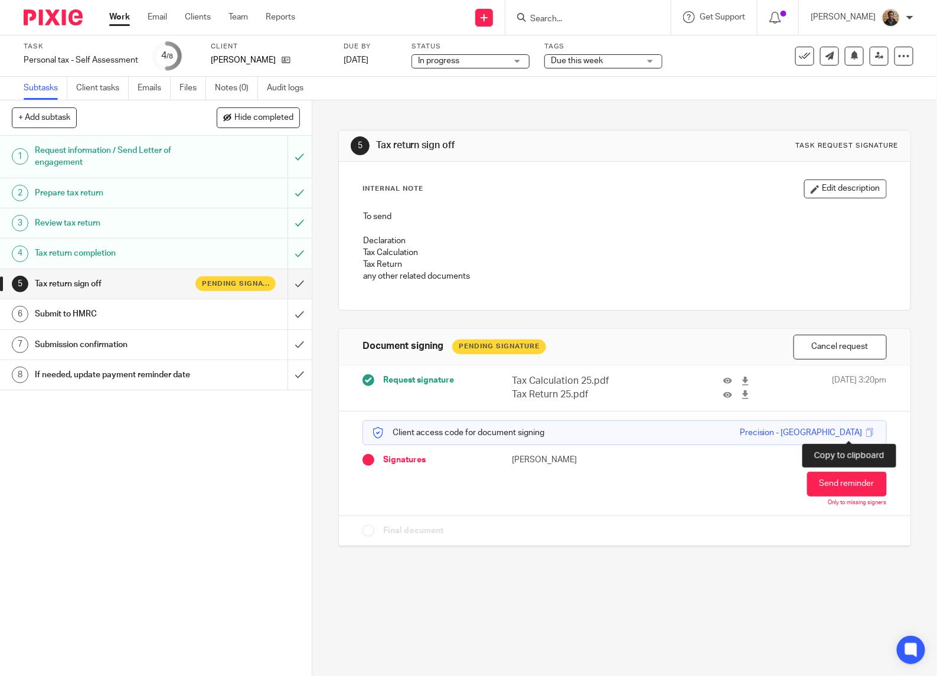
click at [866, 430] on span at bounding box center [870, 432] width 9 height 9
click at [595, 53] on div "Tags Due this week Due this week Waiting for client All information received Wi…" at bounding box center [604, 56] width 118 height 28
click at [598, 57] on span "Due this week" at bounding box center [595, 61] width 89 height 12
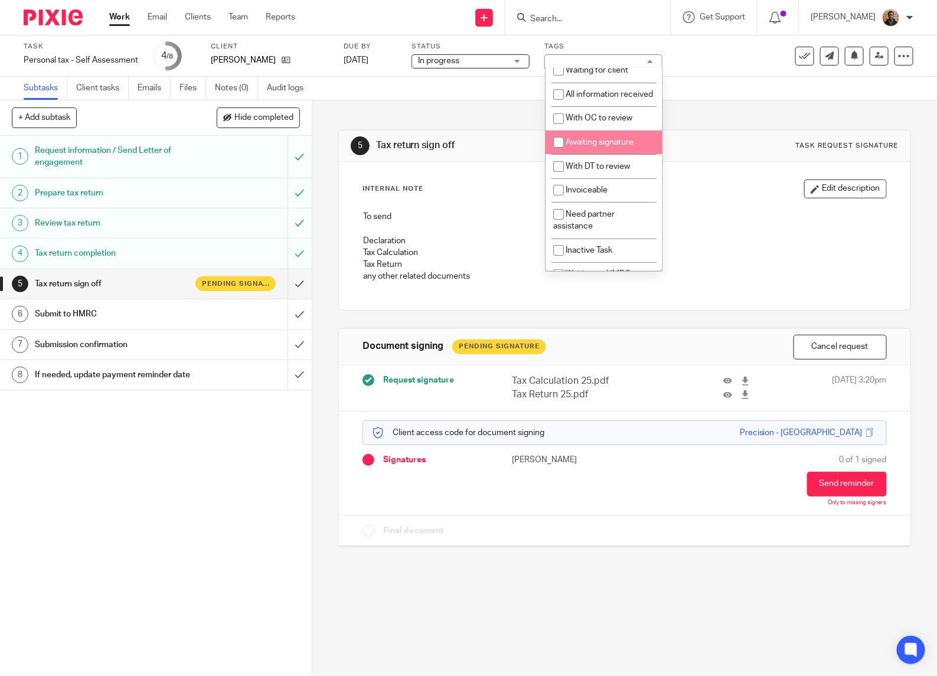
scroll to position [83, 0]
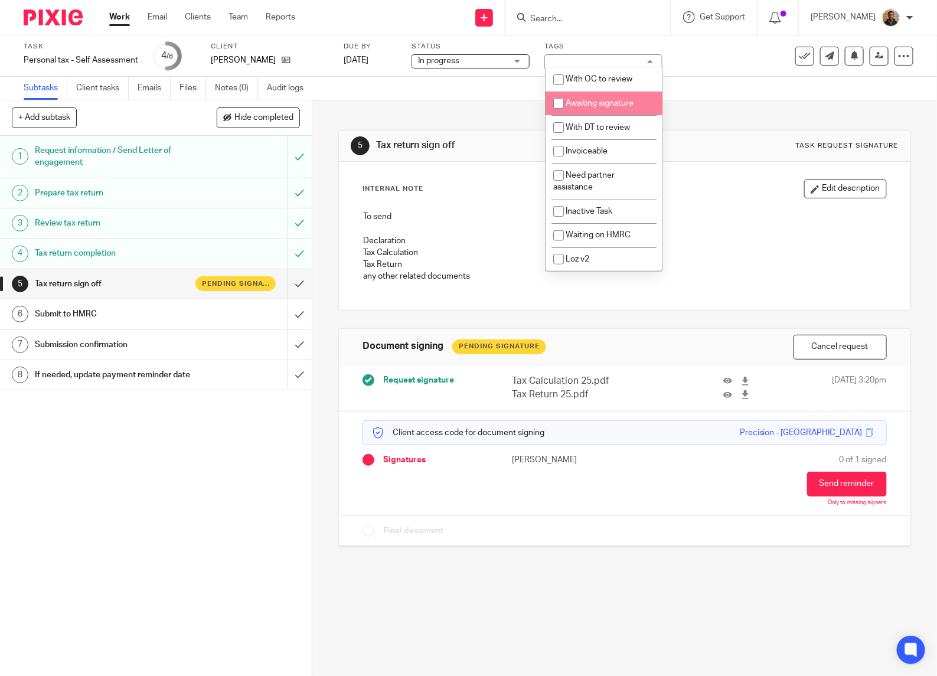
click at [553, 99] on input "checkbox" at bounding box center [558, 103] width 22 height 22
checkbox input "true"
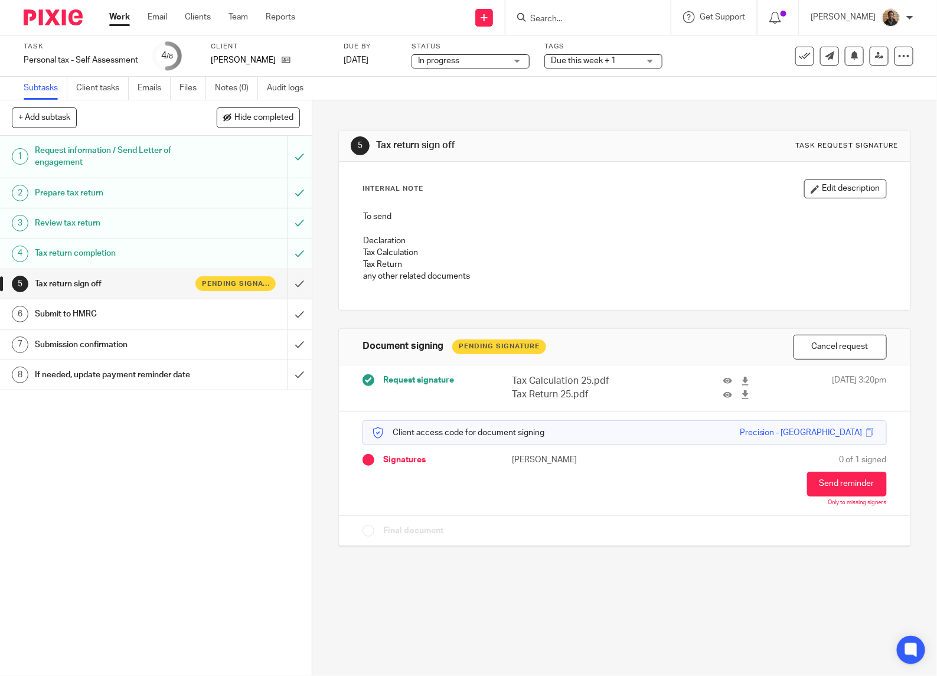
click at [477, 118] on div "5 Tax return sign off Task request signature Internal Note Edit description To …" at bounding box center [624, 329] width 573 height 459
click at [651, 59] on div "Due this week + 1" at bounding box center [604, 61] width 118 height 14
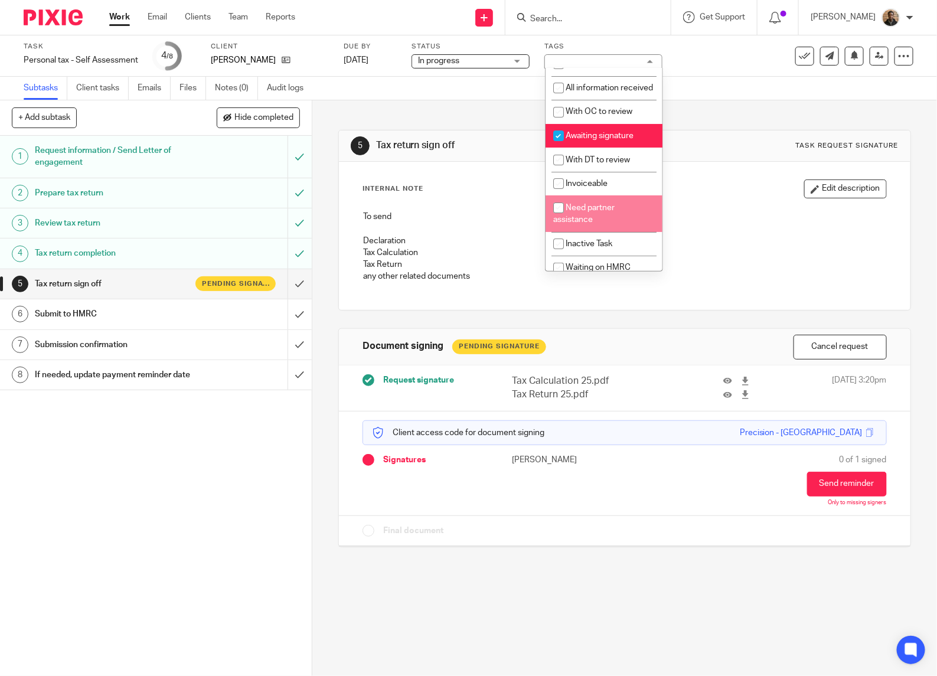
scroll to position [0, 0]
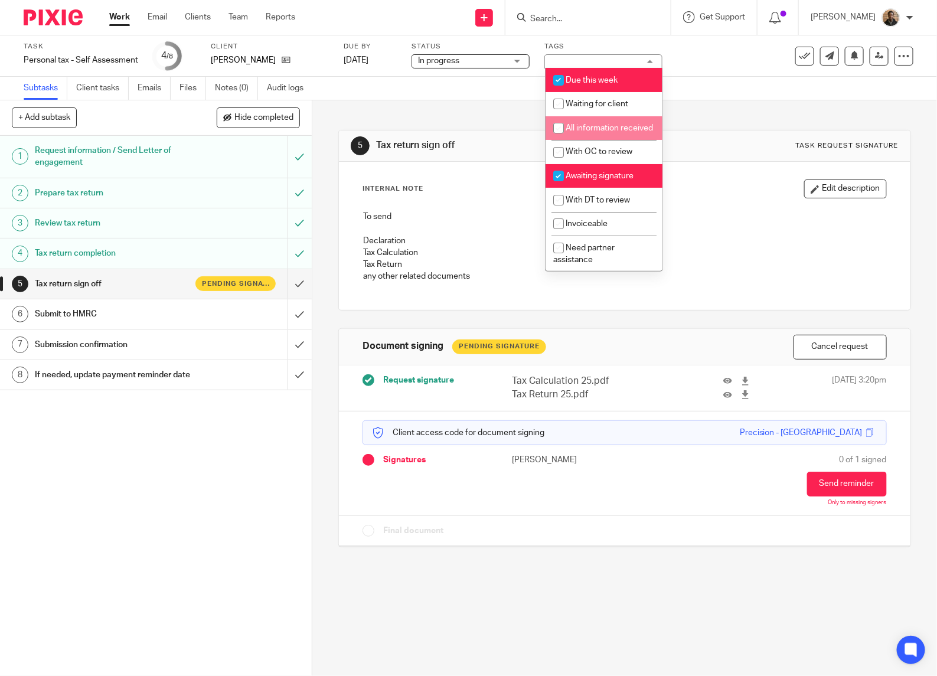
click at [431, 96] on div "Subtasks Client tasks Emails Files Notes (0) Audit logs" at bounding box center [468, 89] width 937 height 24
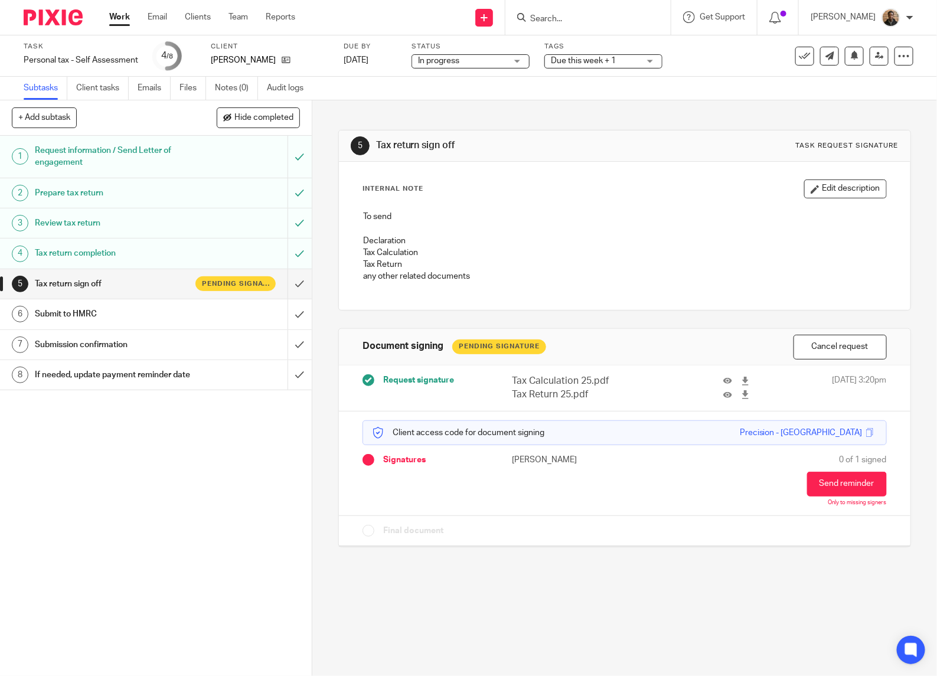
click at [116, 17] on link "Work" at bounding box center [119, 17] width 21 height 12
click at [866, 432] on span at bounding box center [870, 432] width 9 height 9
click at [839, 432] on div "Precision-Anfield" at bounding box center [831, 433] width 64 height 12
click at [846, 439] on div "Precision-Anfield" at bounding box center [838, 433] width 79 height 12
click at [866, 433] on span at bounding box center [870, 432] width 9 height 9
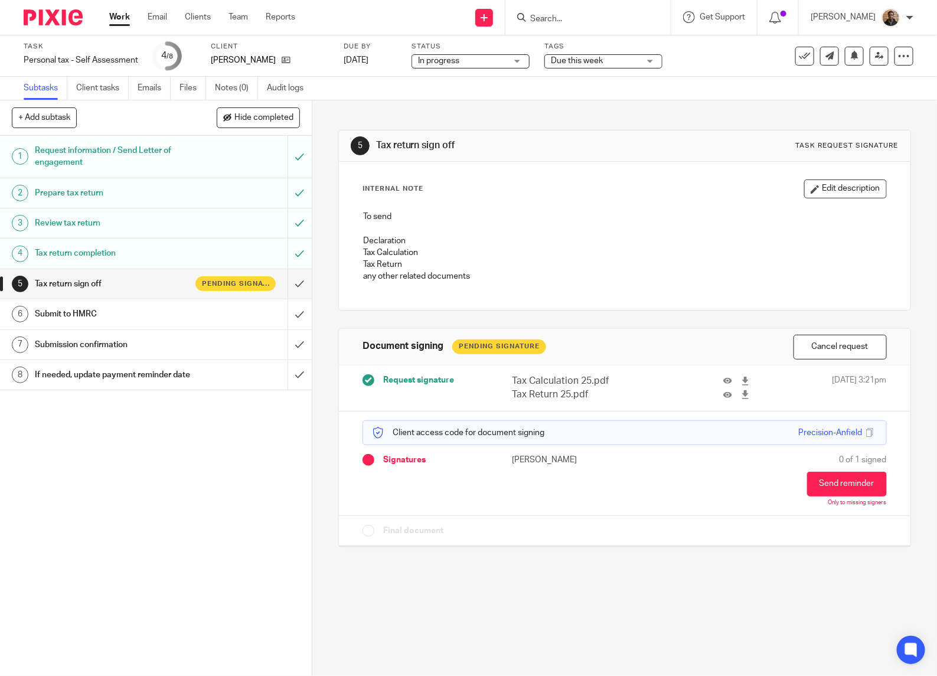
click at [598, 59] on span "Due this week" at bounding box center [577, 61] width 52 height 8
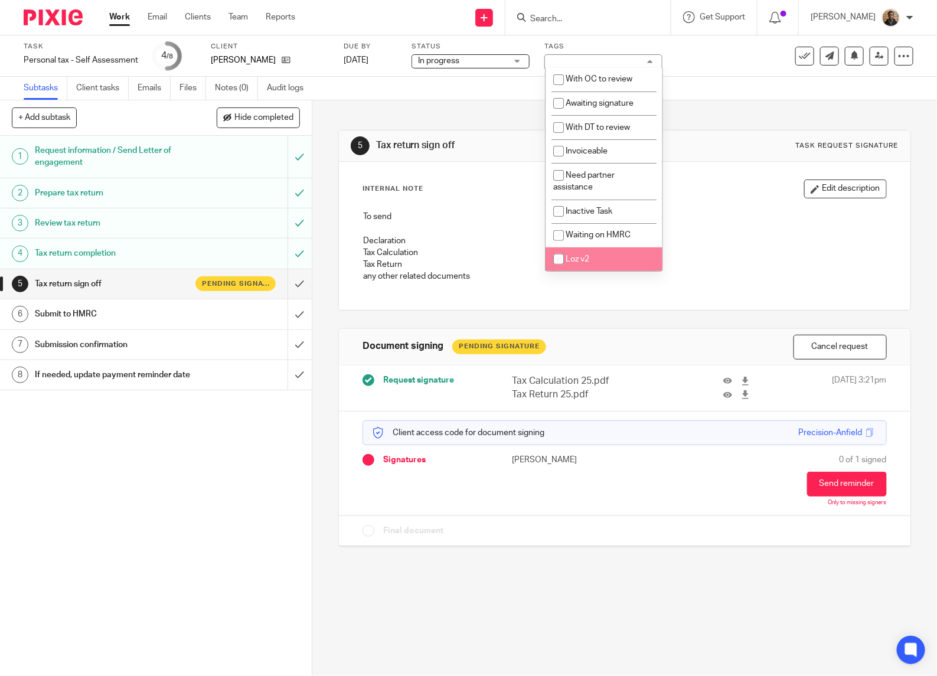
scroll to position [83, 0]
click at [560, 104] on input "checkbox" at bounding box center [558, 103] width 22 height 22
checkbox input "true"
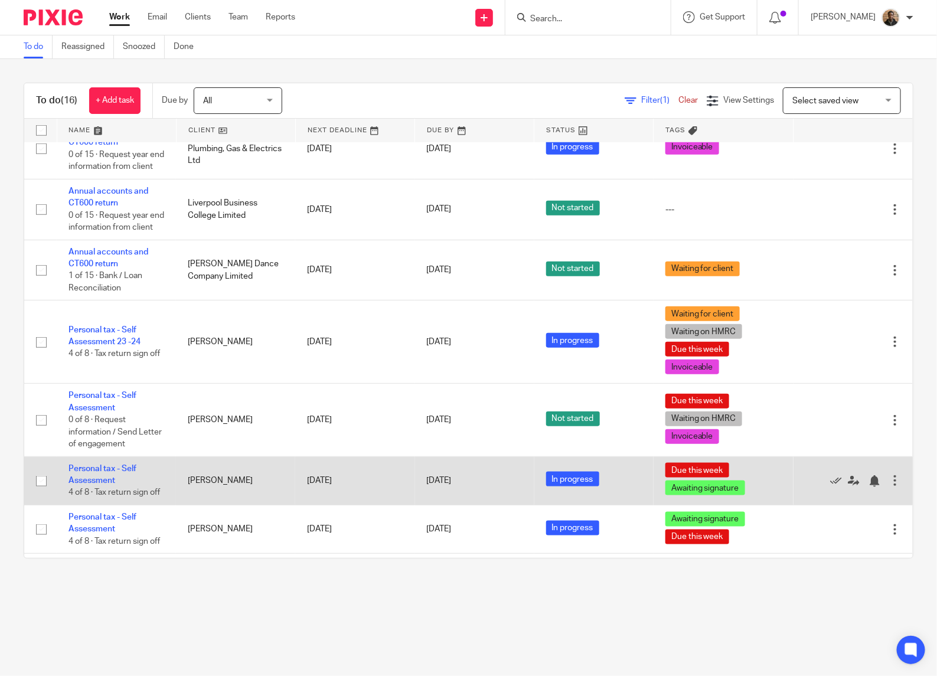
scroll to position [295, 0]
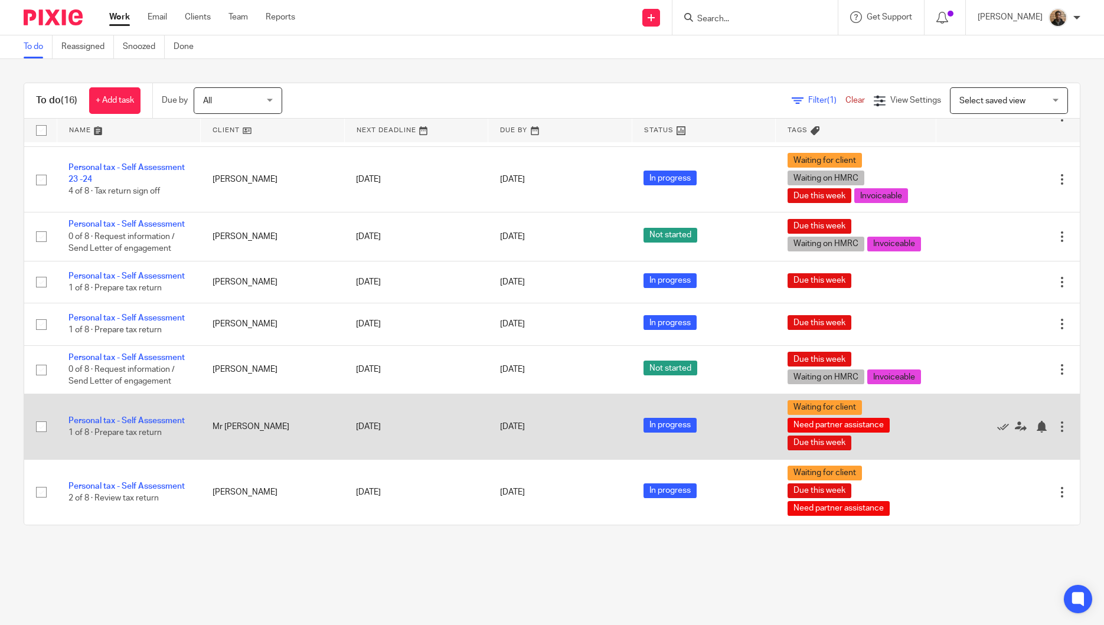
scroll to position [540, 0]
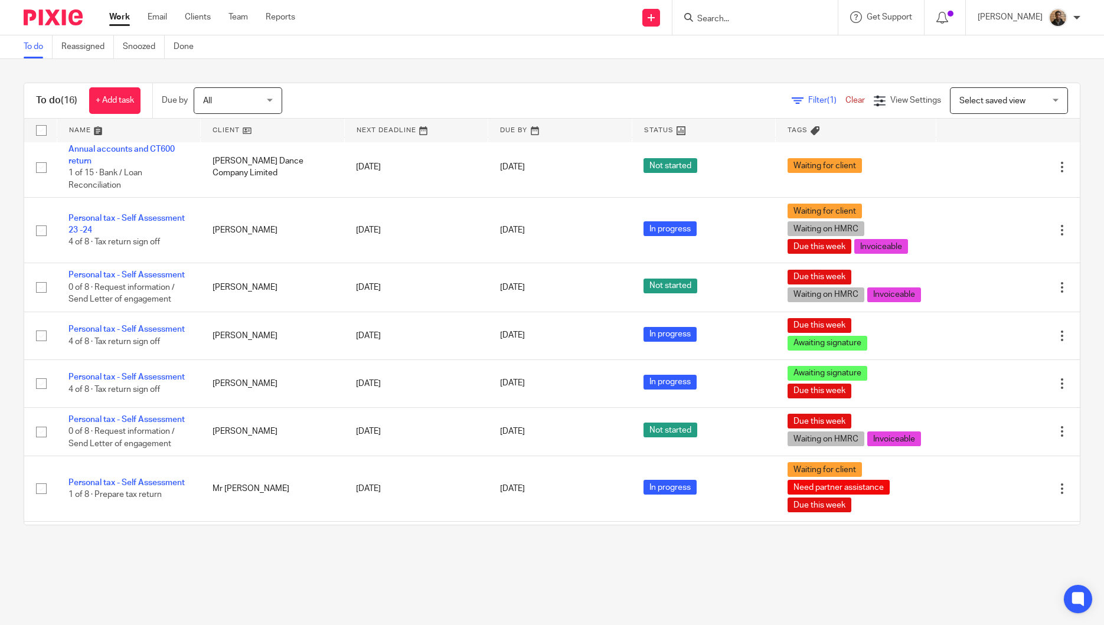
scroll to position [540, 0]
